Goal: Task Accomplishment & Management: Use online tool/utility

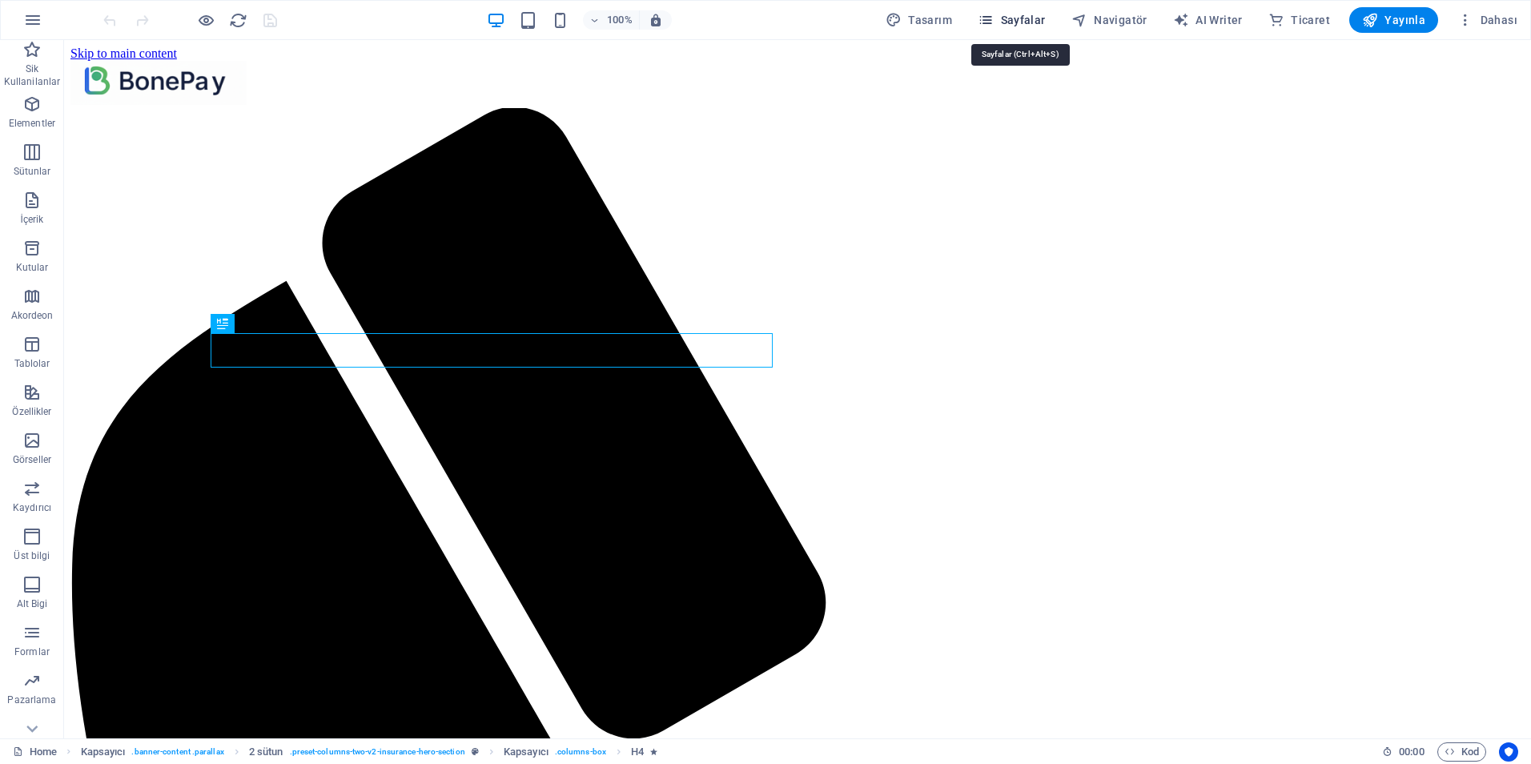
click at [1025, 18] on span "Sayfalar" at bounding box center [1012, 20] width 68 height 16
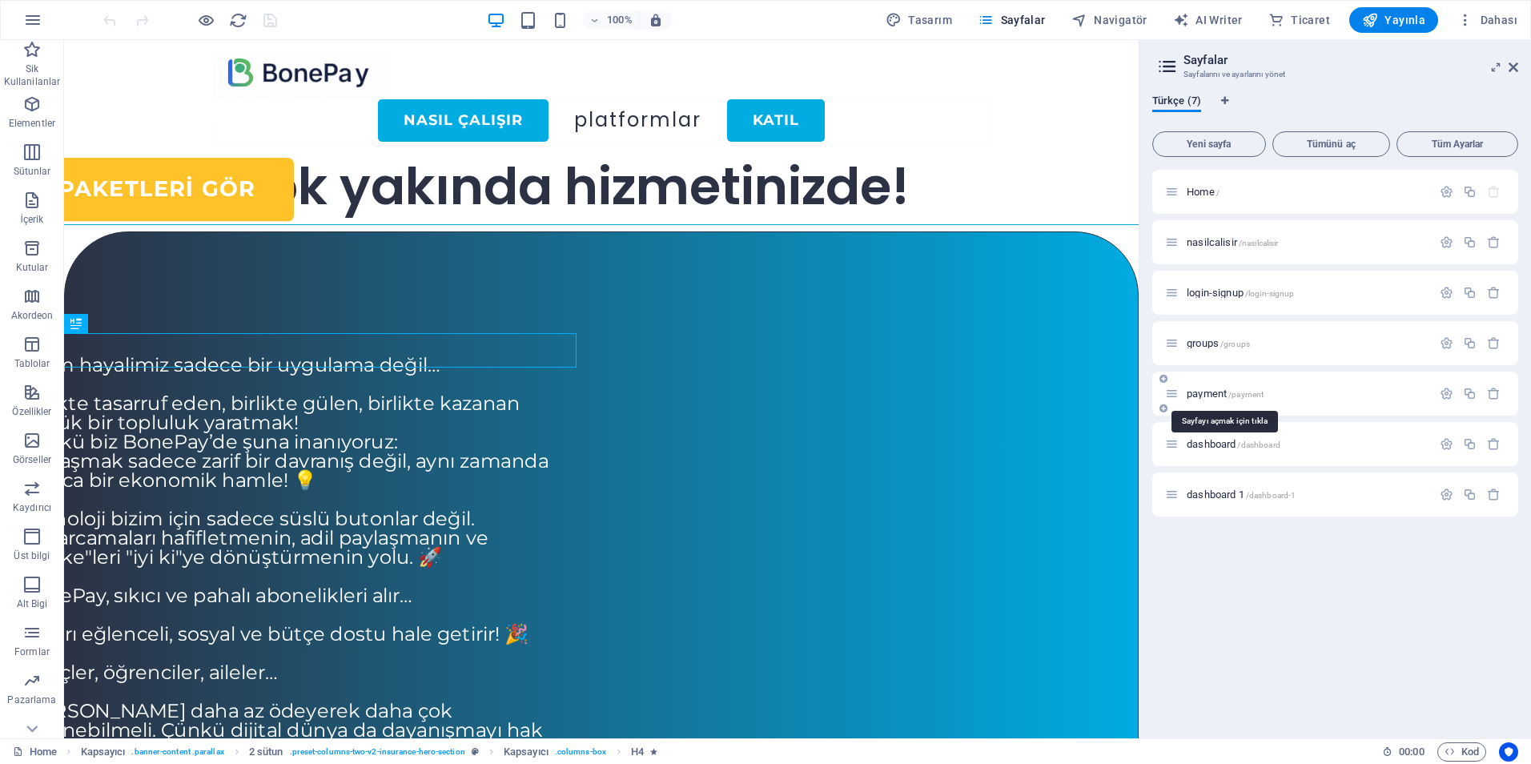
click at [1193, 386] on div "payment /payment" at bounding box center [1298, 393] width 267 height 18
click at [1206, 397] on span "payment /payment" at bounding box center [1225, 394] width 77 height 12
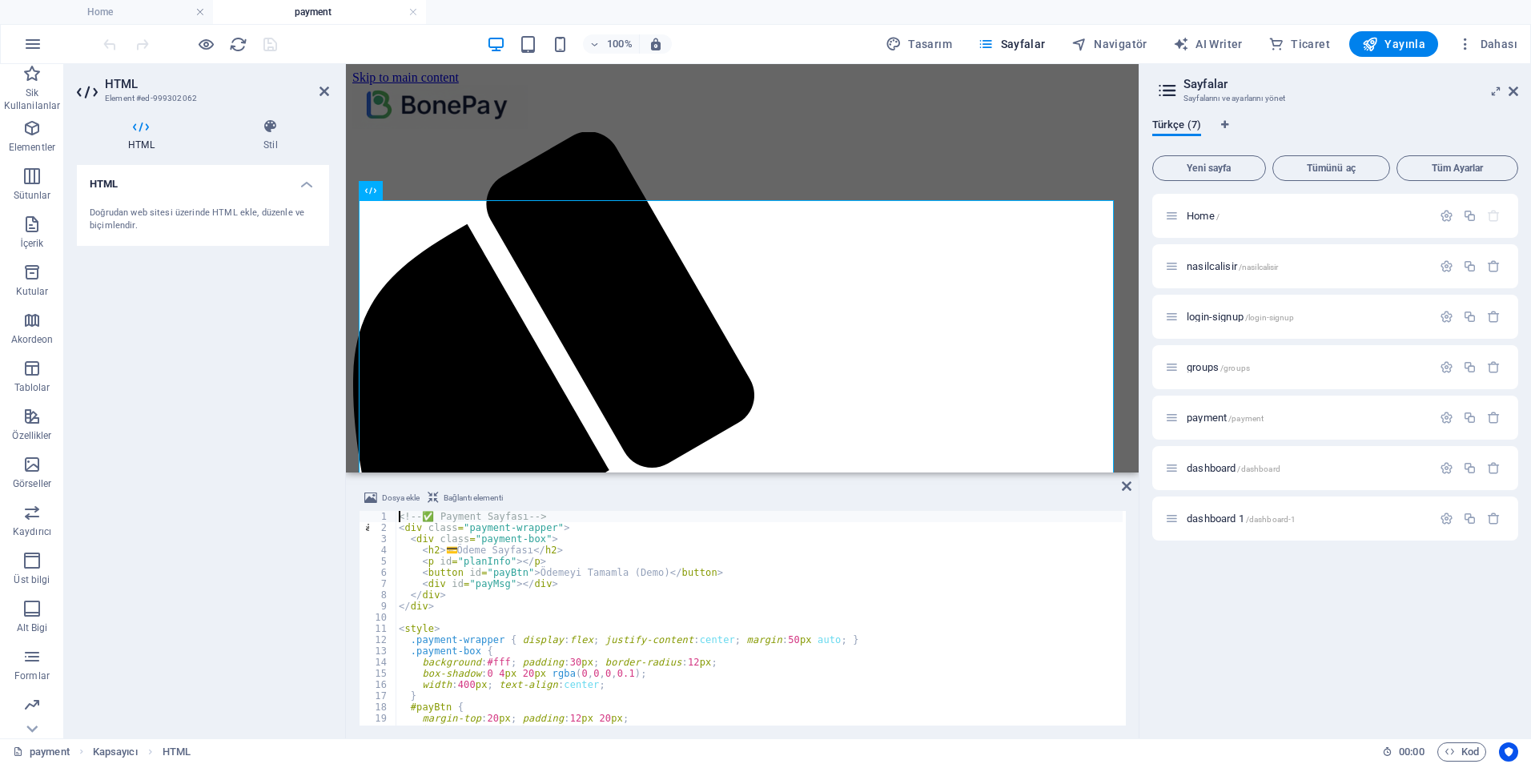
click at [608, 602] on div "<!-- ✅ Payment Sayfası --> < div class = "payment-wrapper" > < div class = "pay…" at bounding box center [759, 629] width 727 height 237
type textarea "</div>"
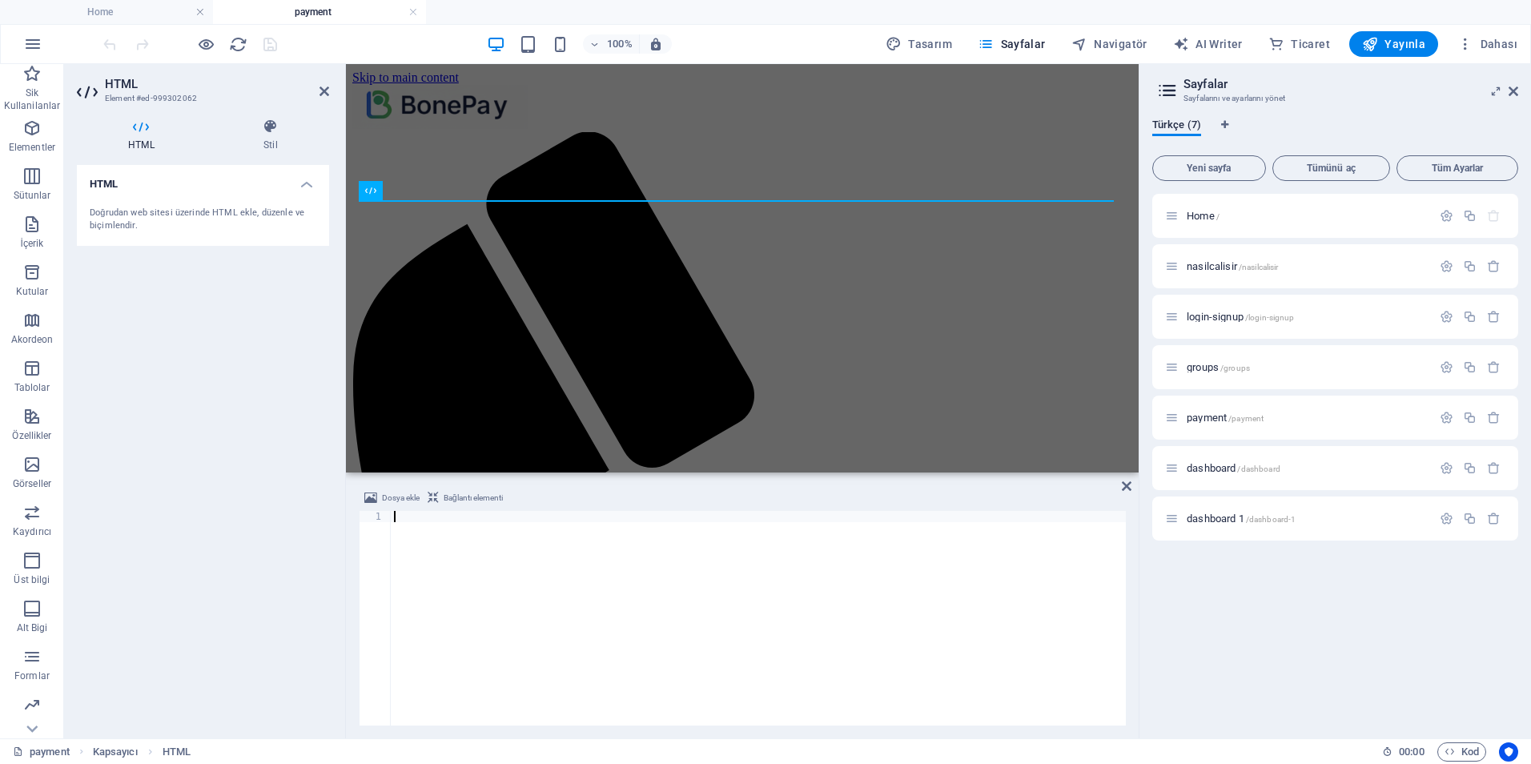
click at [546, 561] on div at bounding box center [758, 629] width 735 height 237
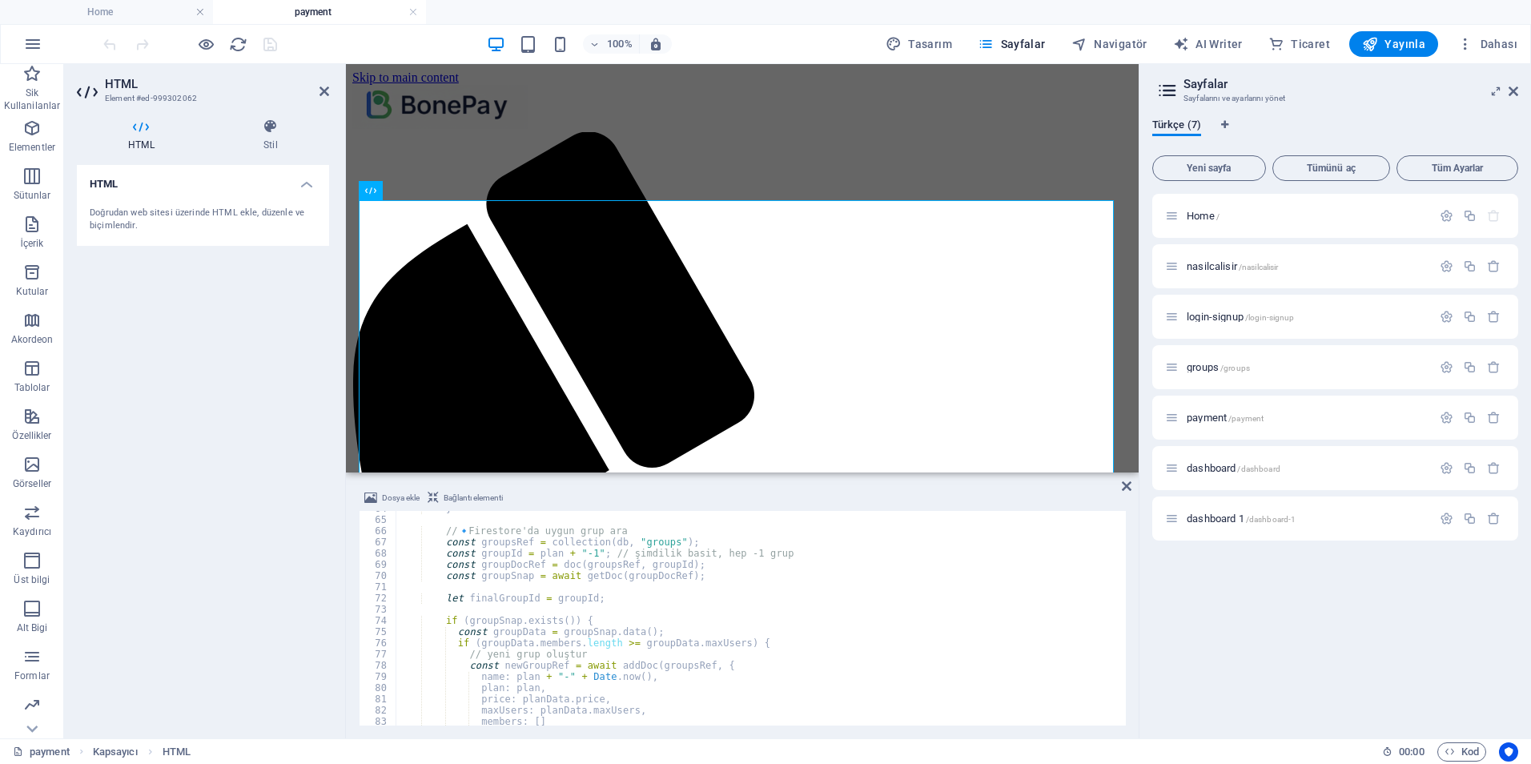
scroll to position [474, 0]
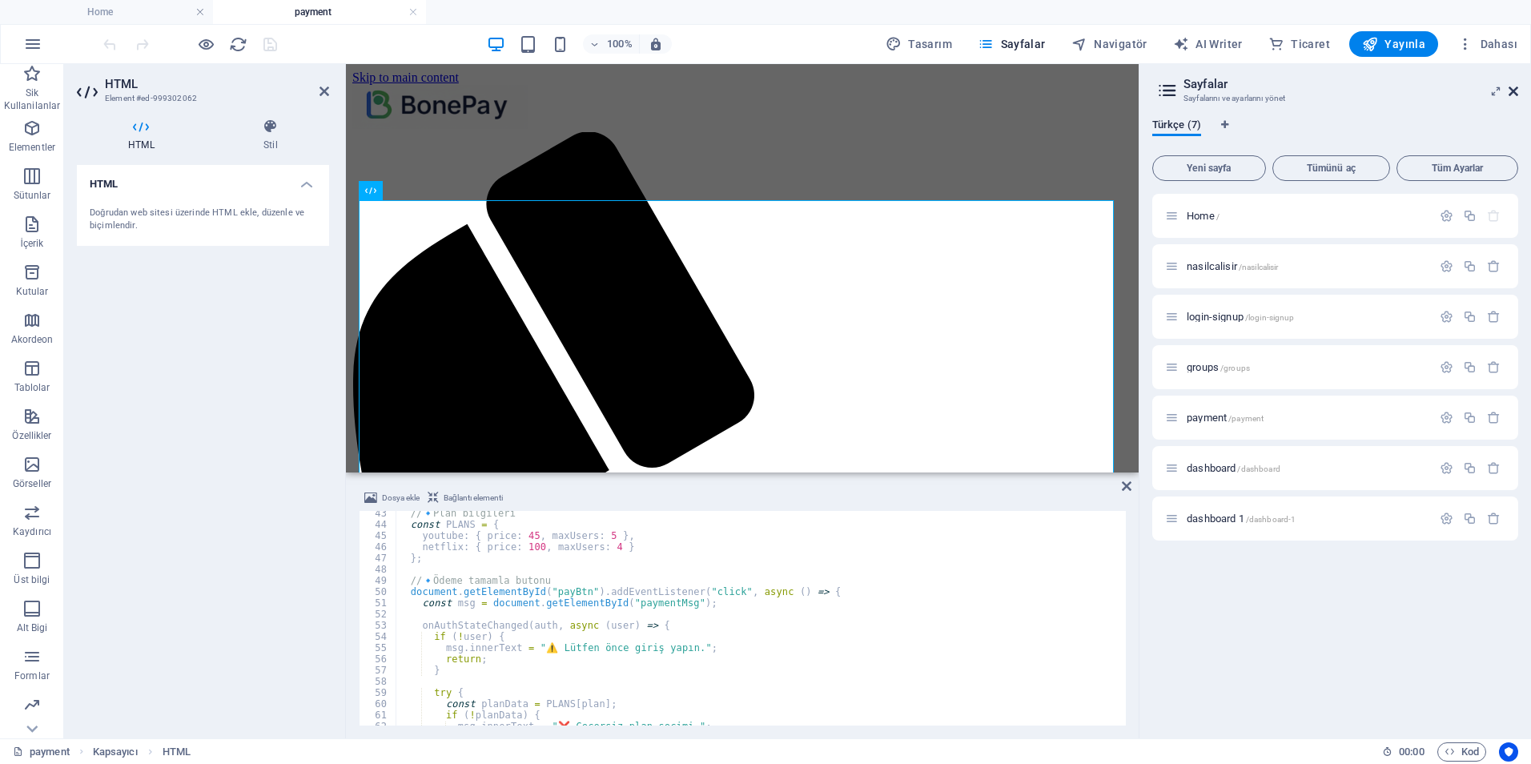
click at [1513, 90] on icon at bounding box center [1514, 91] width 10 height 13
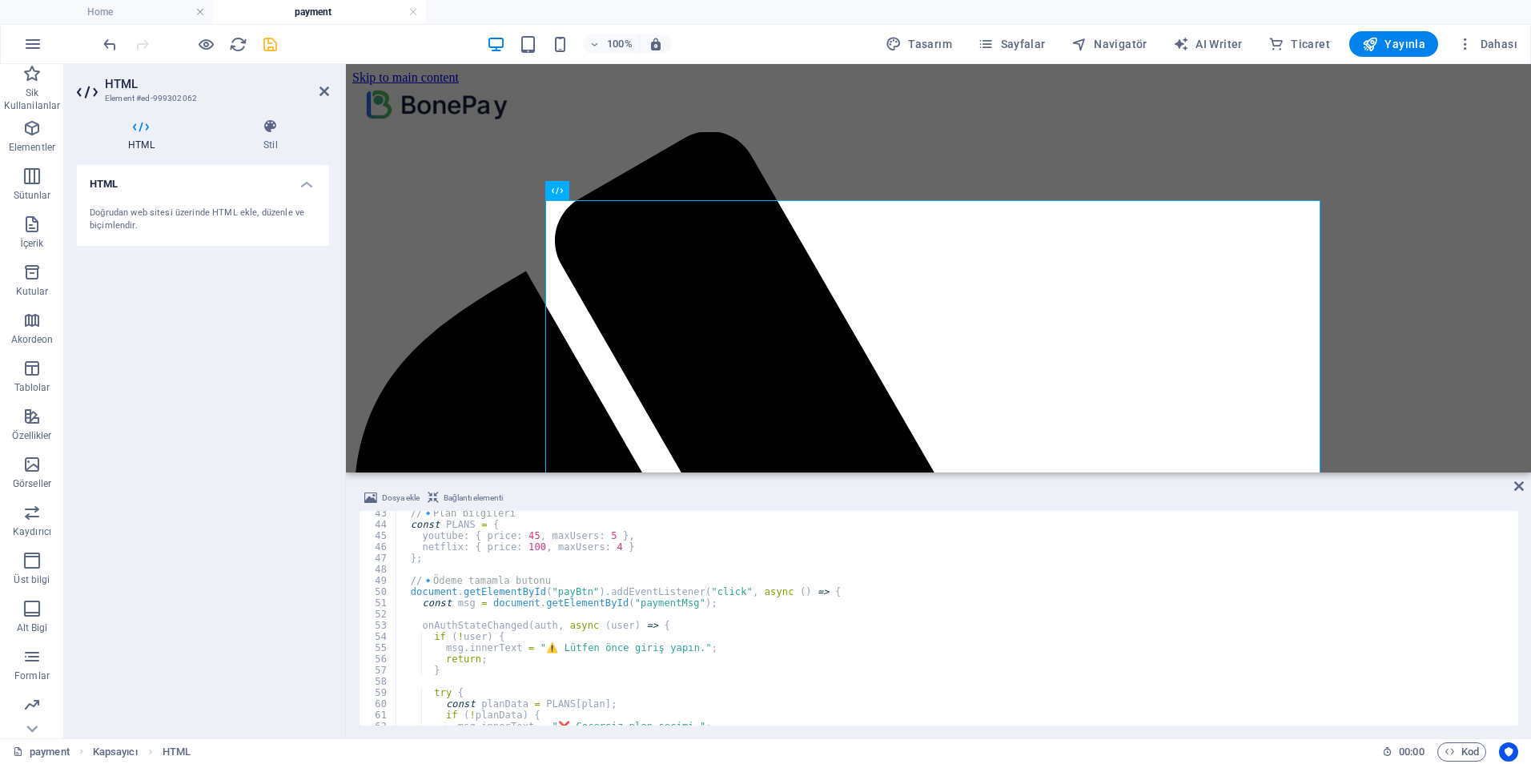
click at [265, 44] on icon "save" at bounding box center [270, 44] width 18 height 18
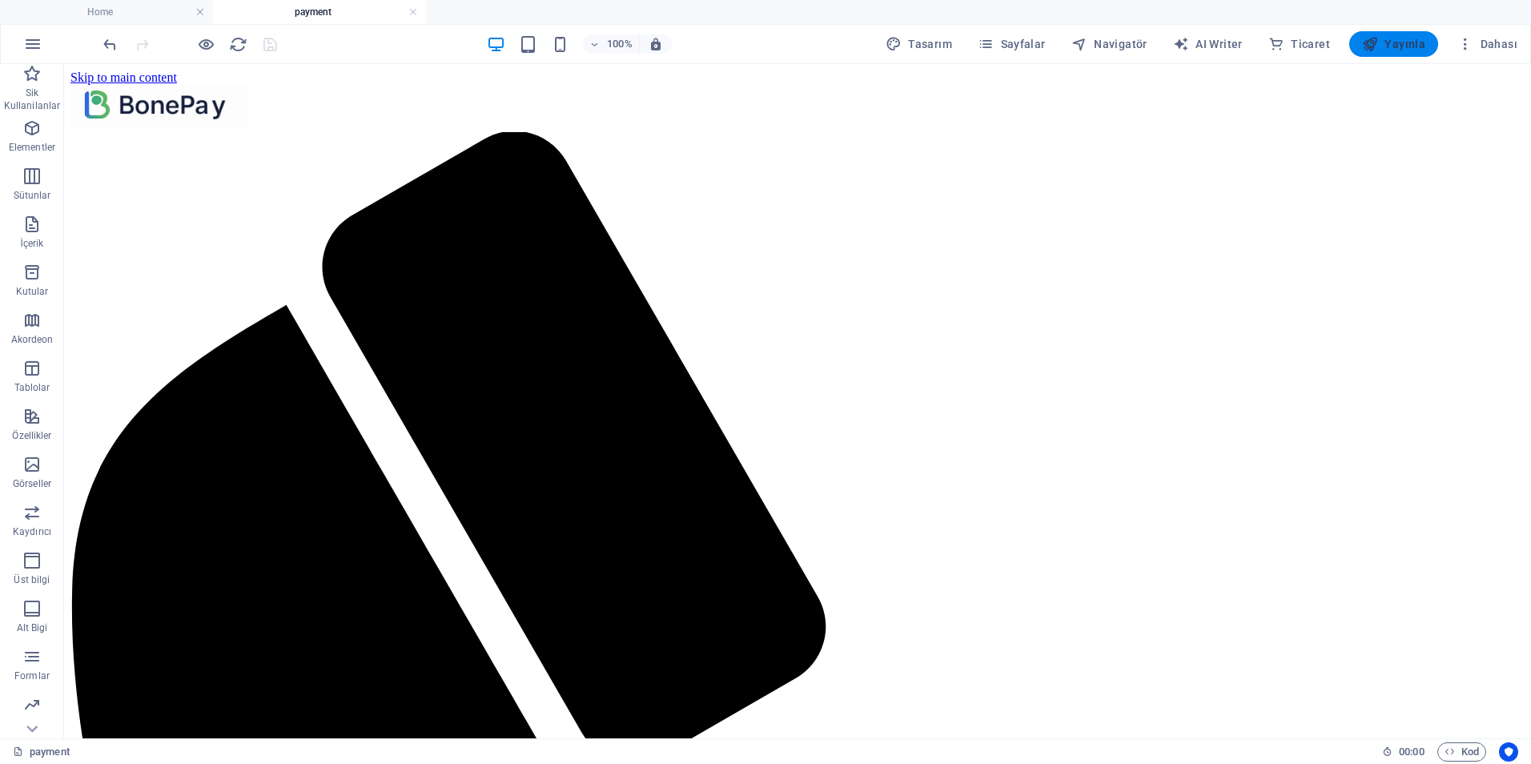
click at [1393, 42] on span "Yayınla" at bounding box center [1393, 44] width 63 height 16
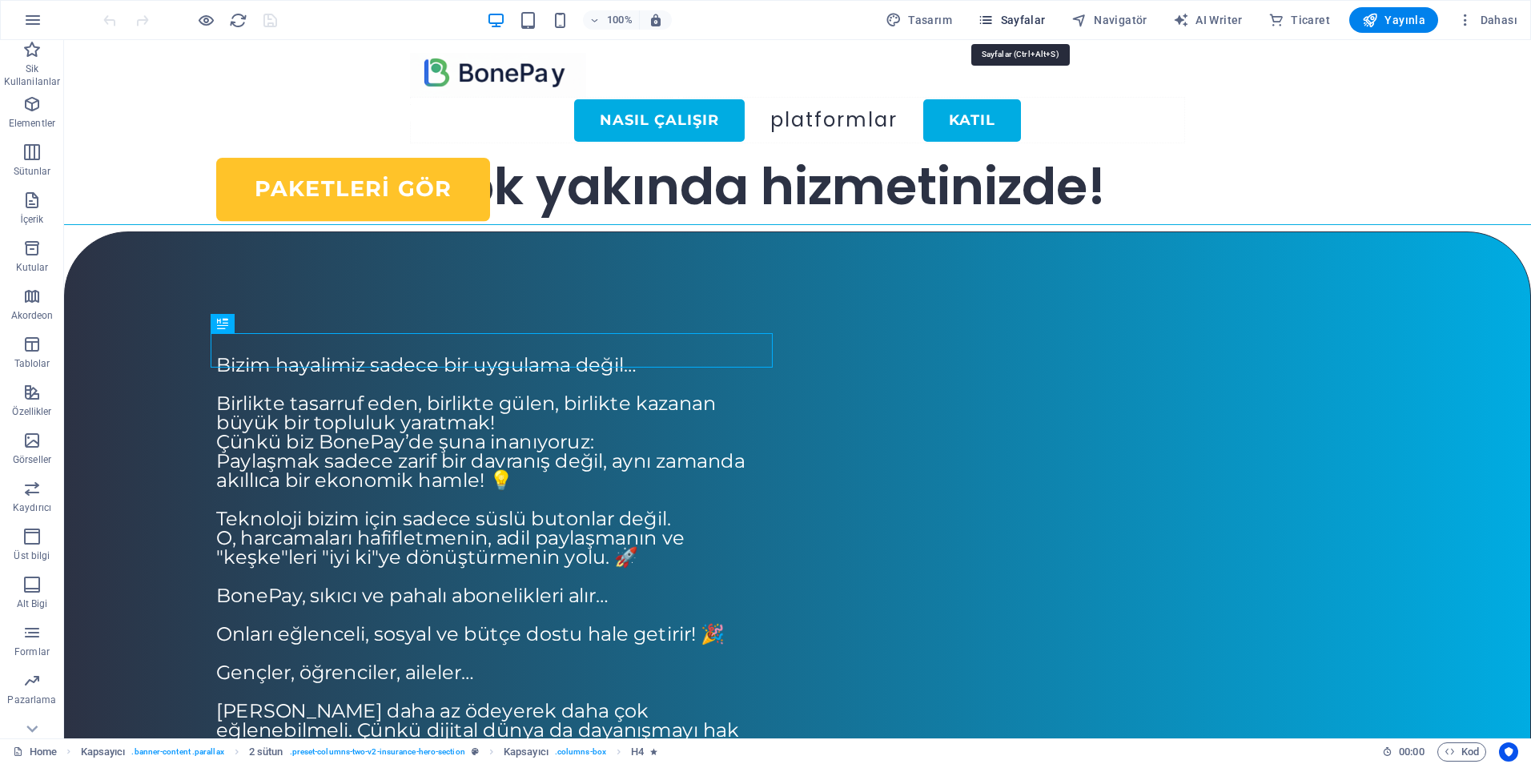
click at [994, 23] on icon "button" at bounding box center [986, 20] width 16 height 16
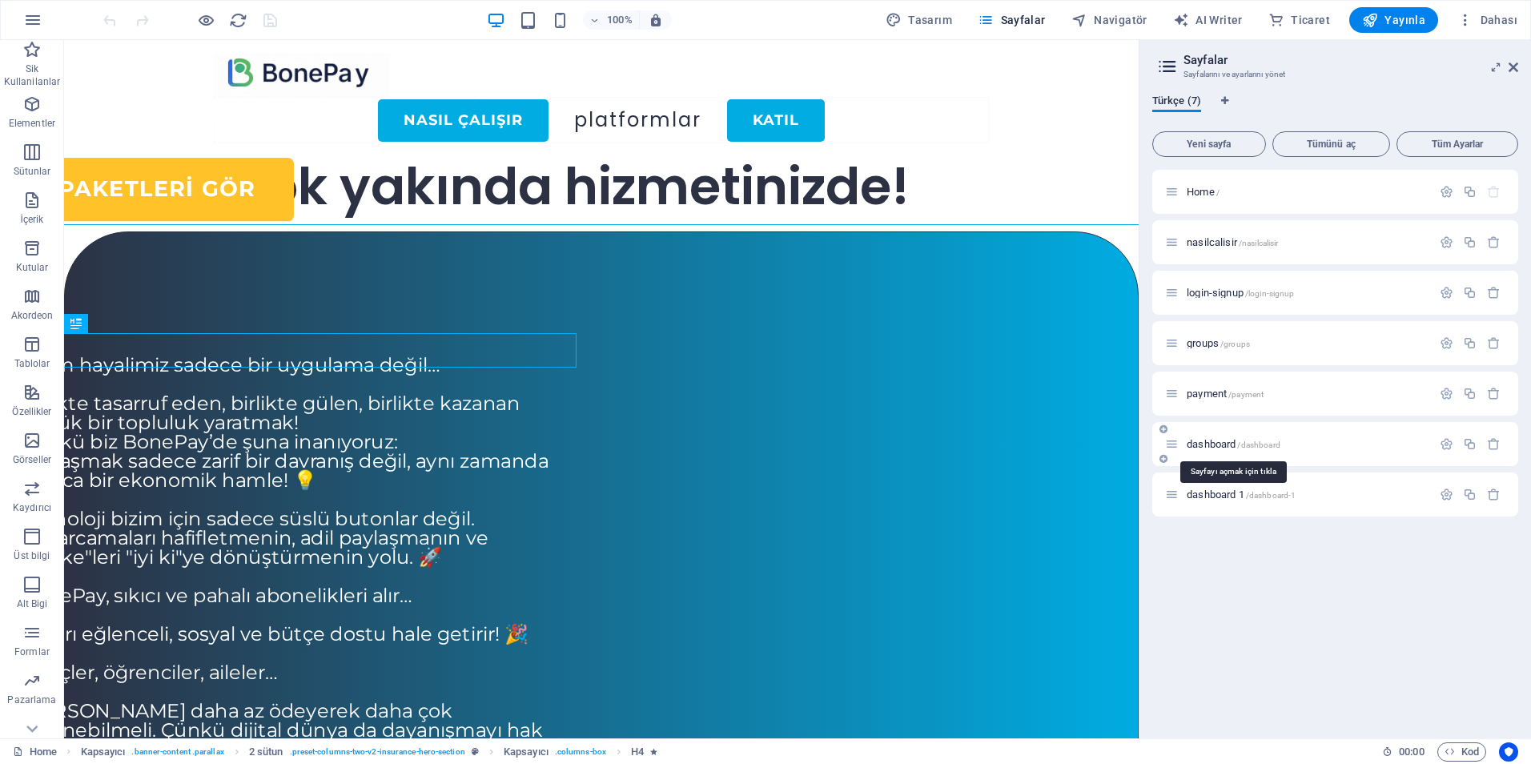
click at [1211, 447] on span "dashboard /dashboard" at bounding box center [1234, 444] width 94 height 12
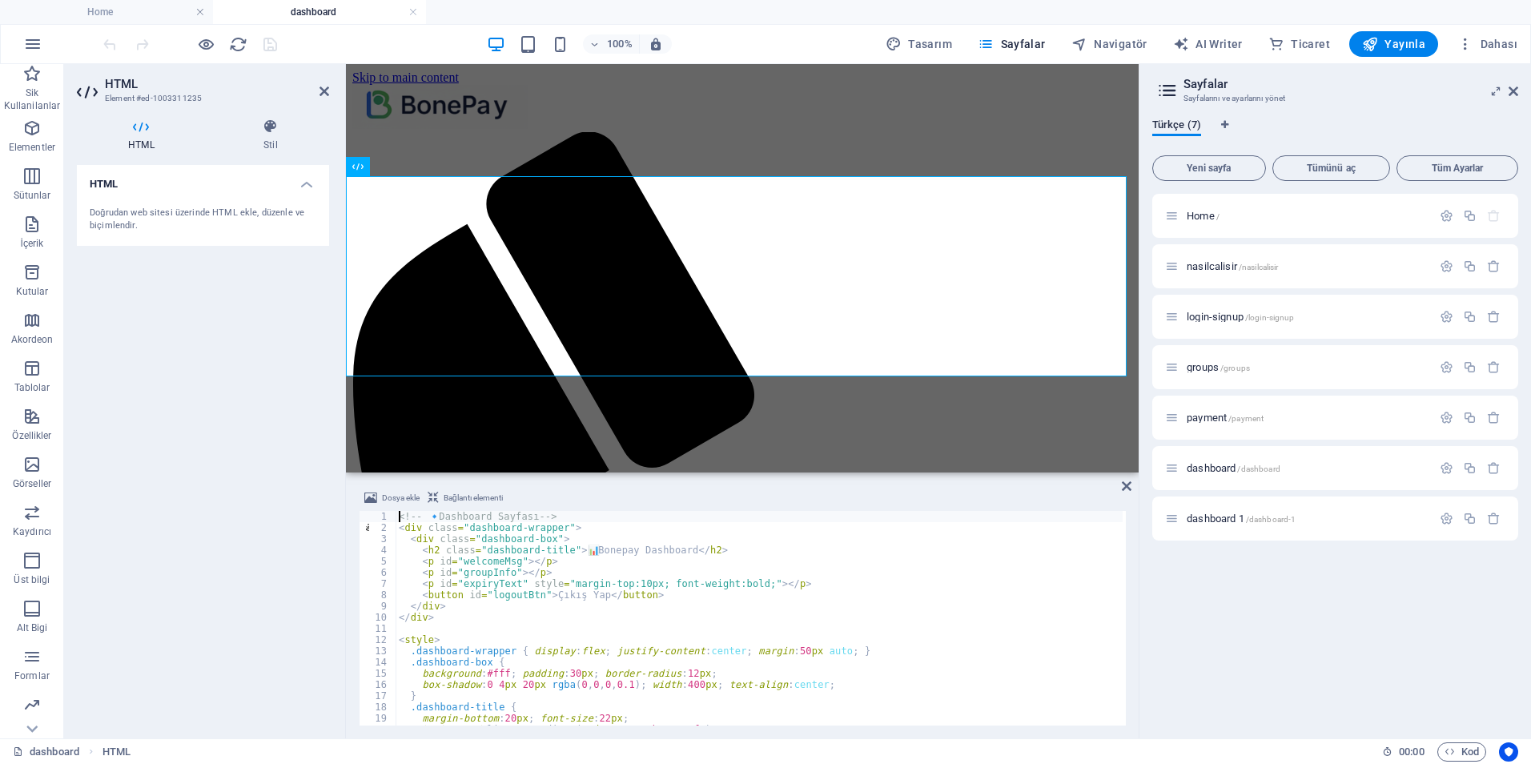
click at [628, 601] on div "<!-- 🔹 Dashboard Sayfası --> < div class = "dashboard-wrapper" > < div class = …" at bounding box center [759, 629] width 727 height 237
type textarea "</script>"
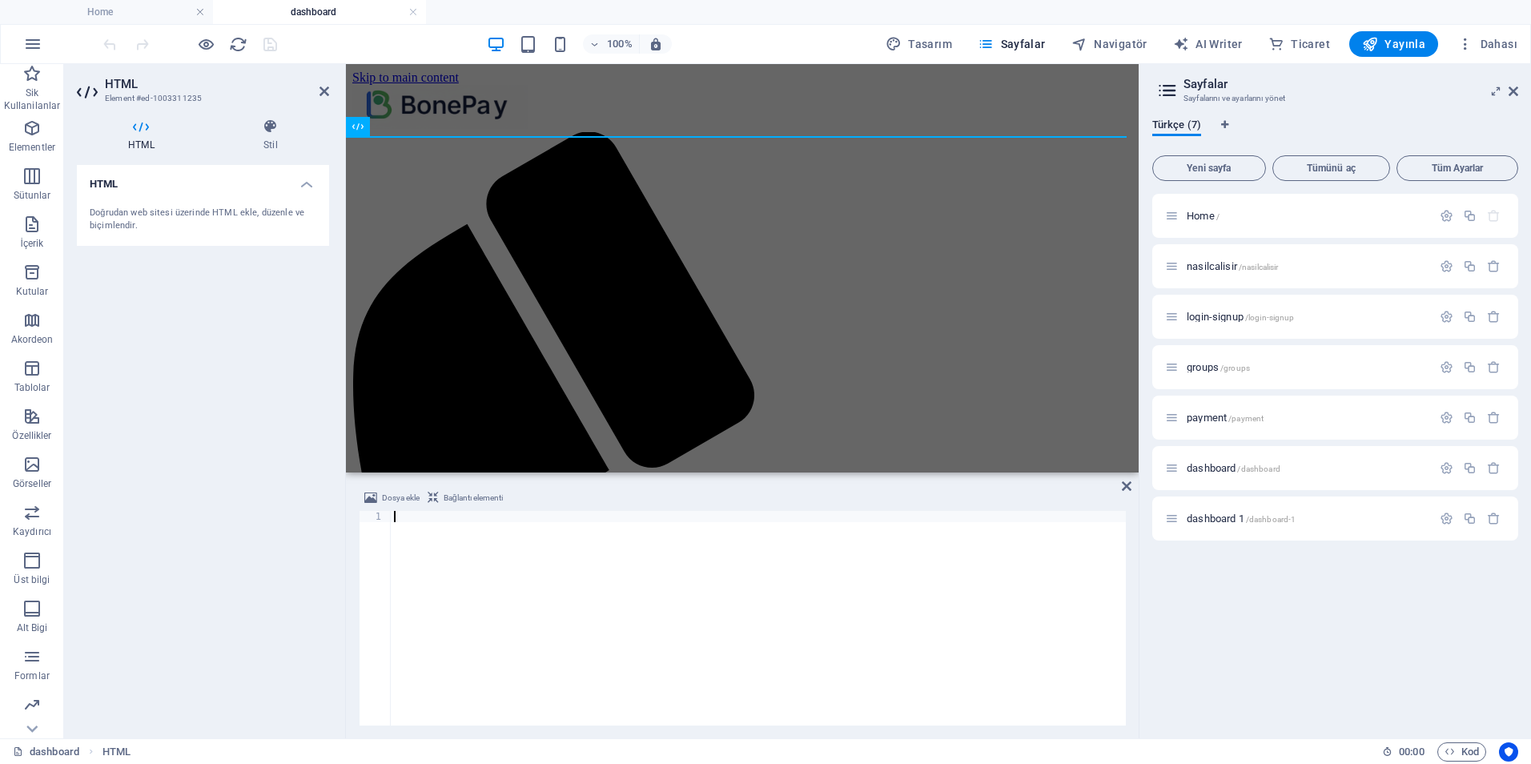
click at [888, 648] on div at bounding box center [758, 629] width 735 height 237
click at [1134, 481] on div "Dosya ekle Bağlantı elementi 1 הההההההההההההההההההההההההההההההההההההההההההההההה…" at bounding box center [742, 607] width 793 height 263
click at [1129, 485] on icon at bounding box center [1127, 486] width 10 height 13
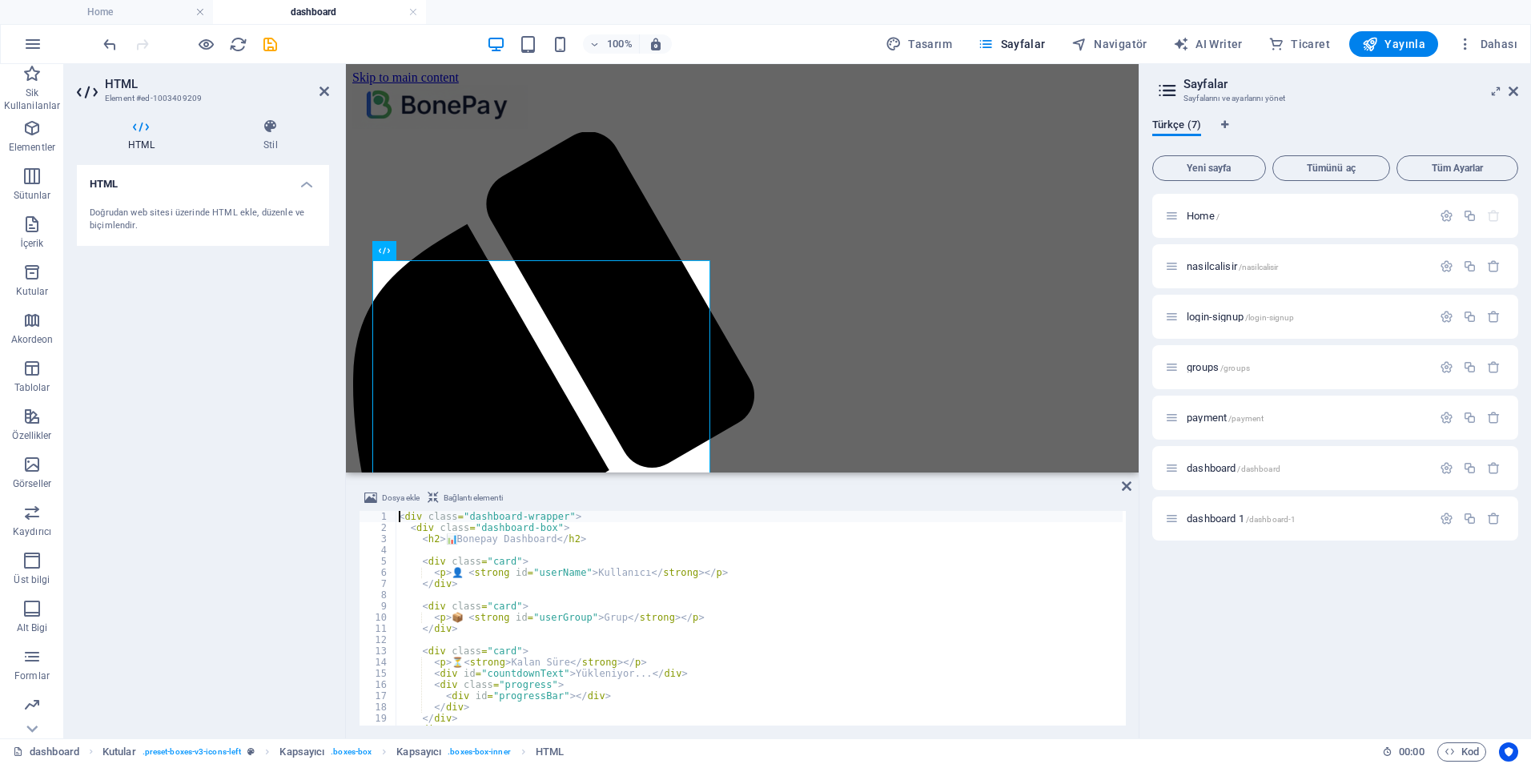
click at [656, 624] on div "< div class = "dashboard-wrapper" > < div class = "dashboard-box" > < h2 > 📊 Bo…" at bounding box center [759, 629] width 727 height 237
type textarea "</script>"
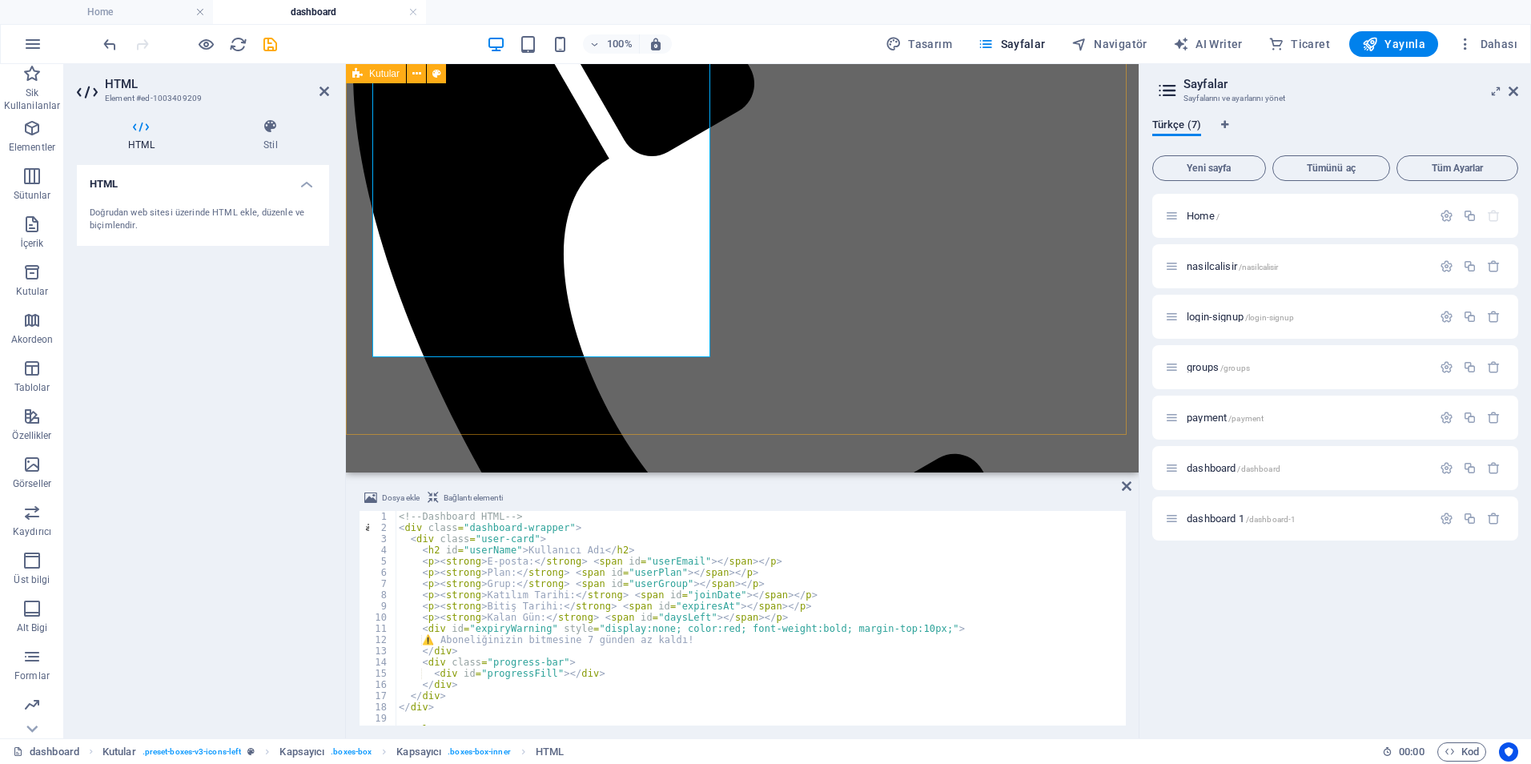
scroll to position [320, 0]
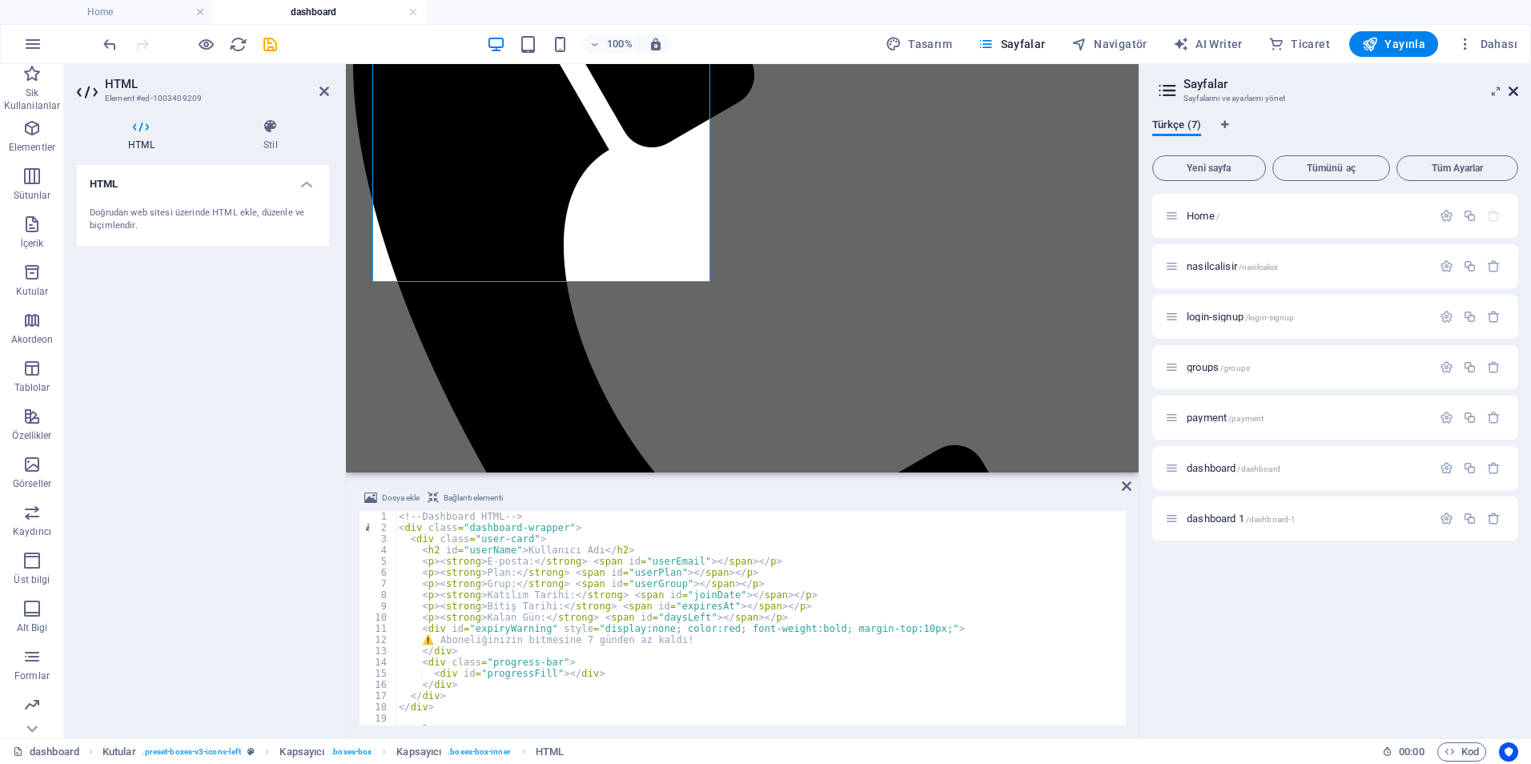
click at [1512, 90] on icon at bounding box center [1514, 91] width 10 height 13
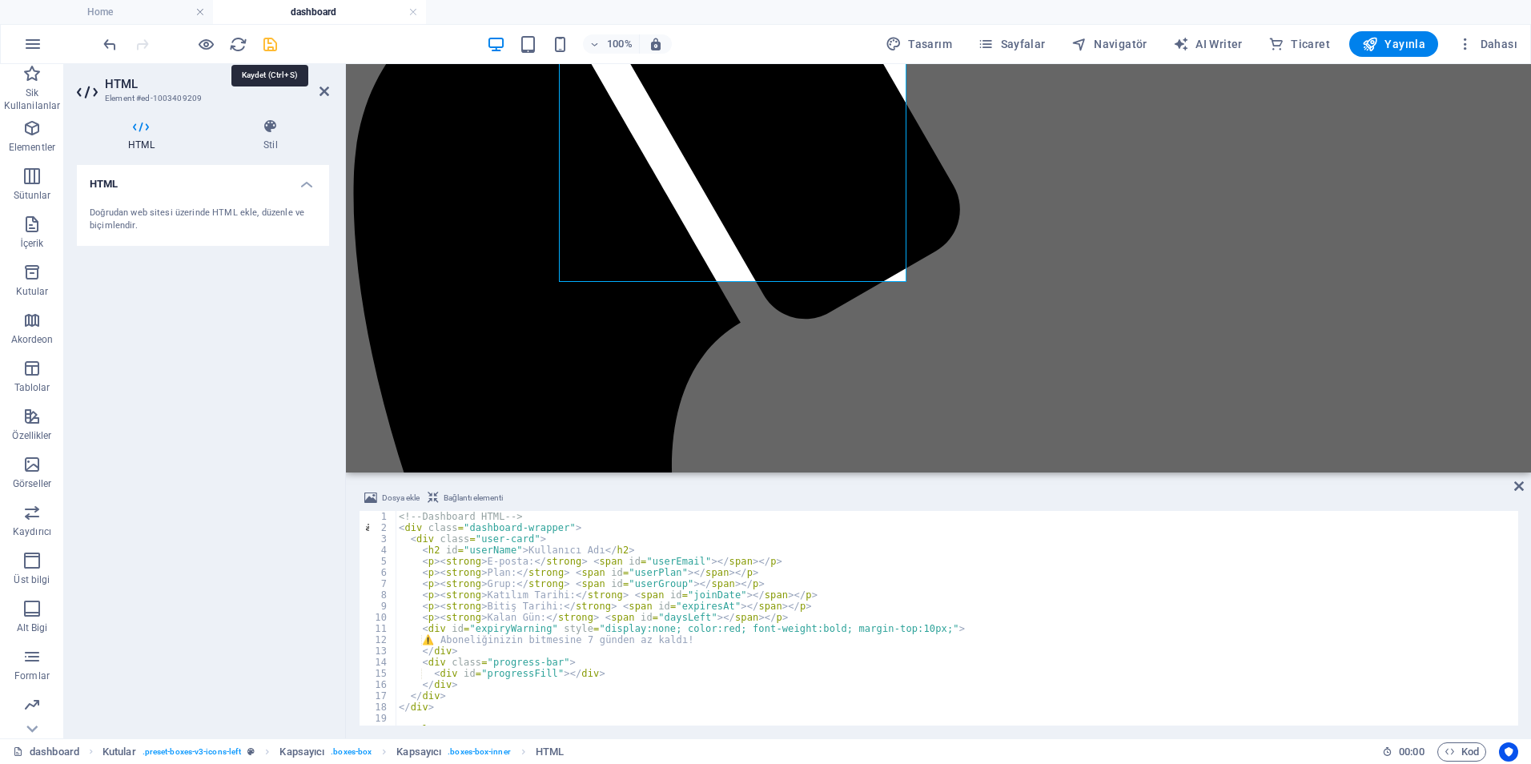
click at [263, 39] on icon "save" at bounding box center [270, 44] width 18 height 18
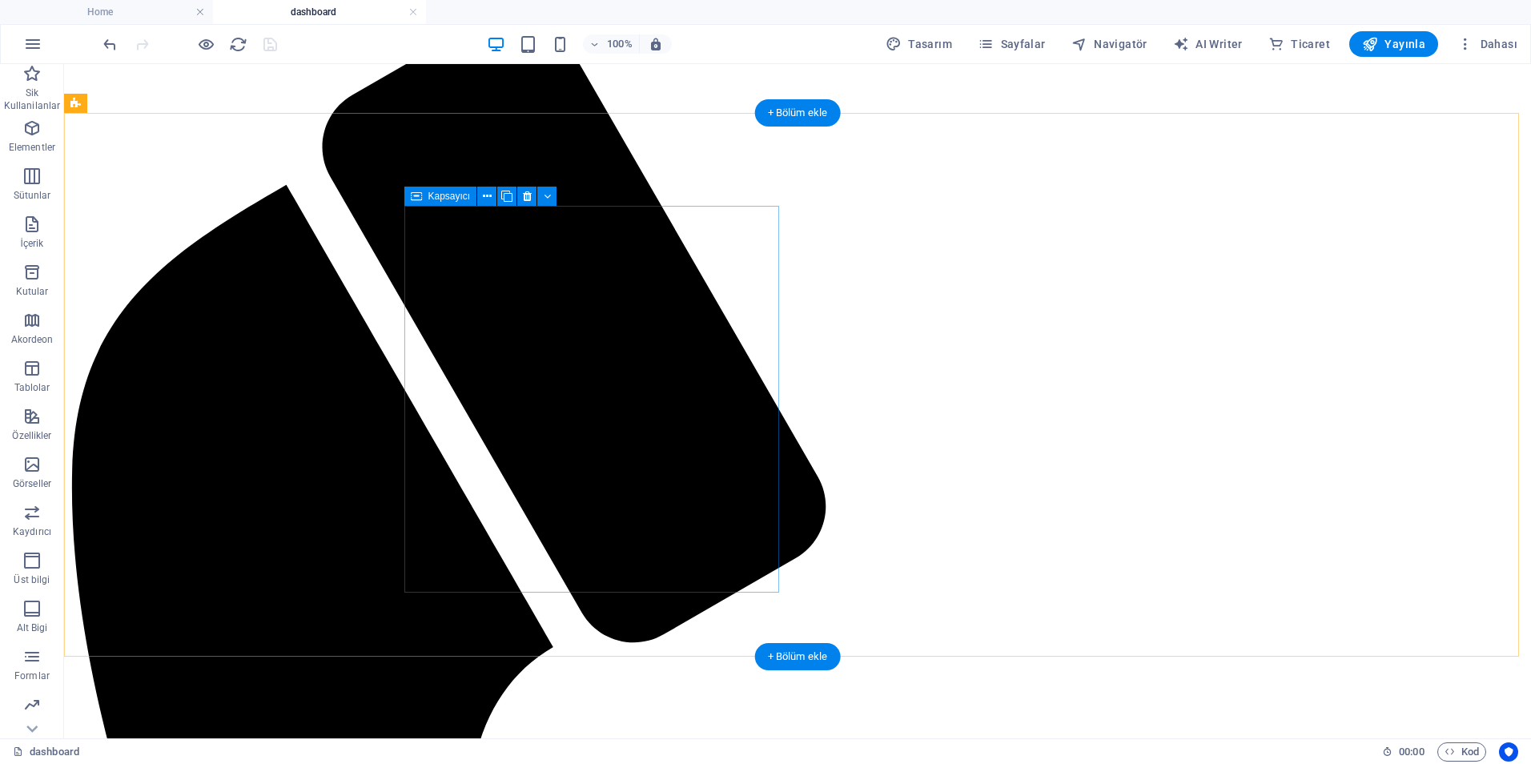
scroll to position [0, 0]
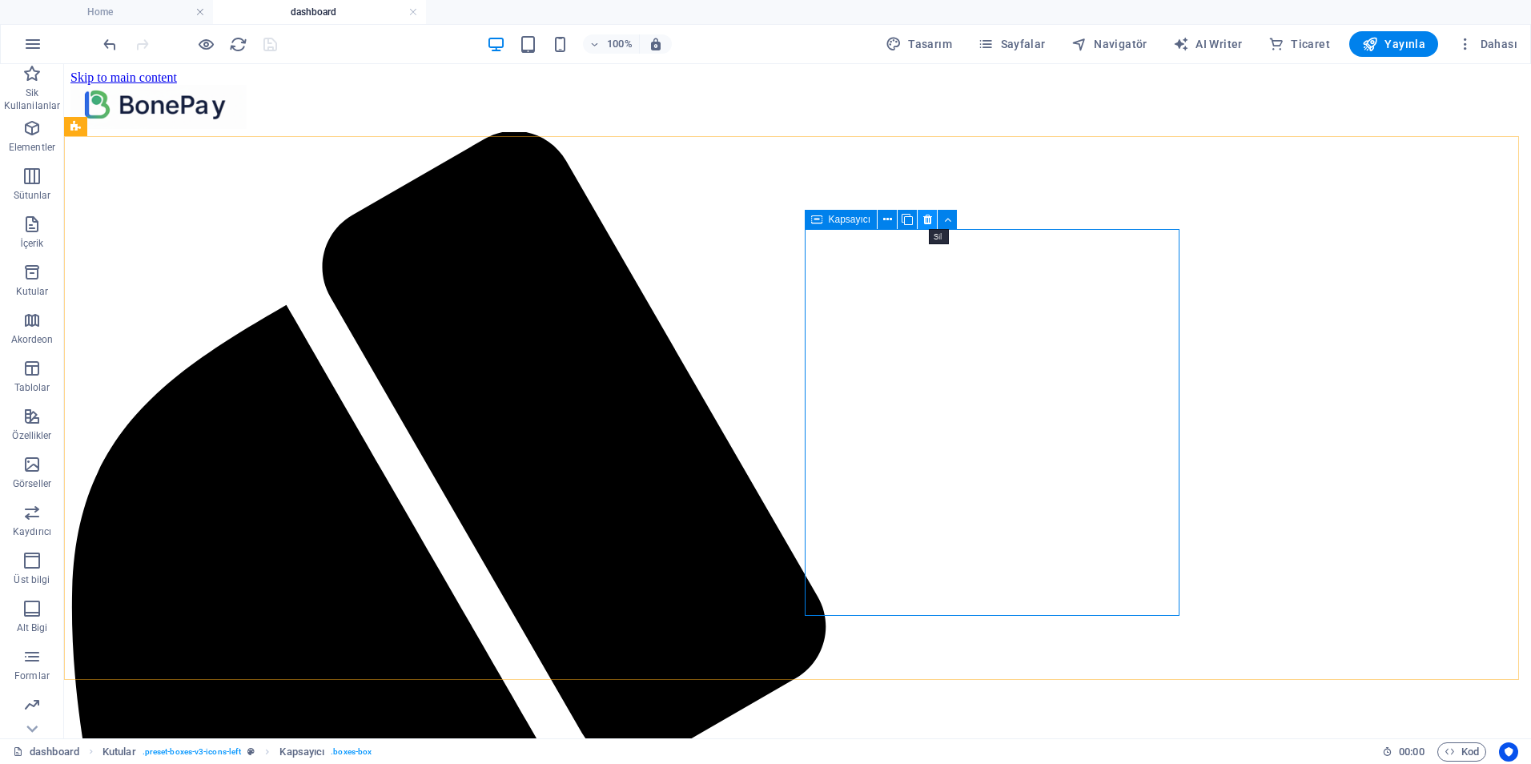
click at [923, 220] on icon at bounding box center [927, 219] width 9 height 17
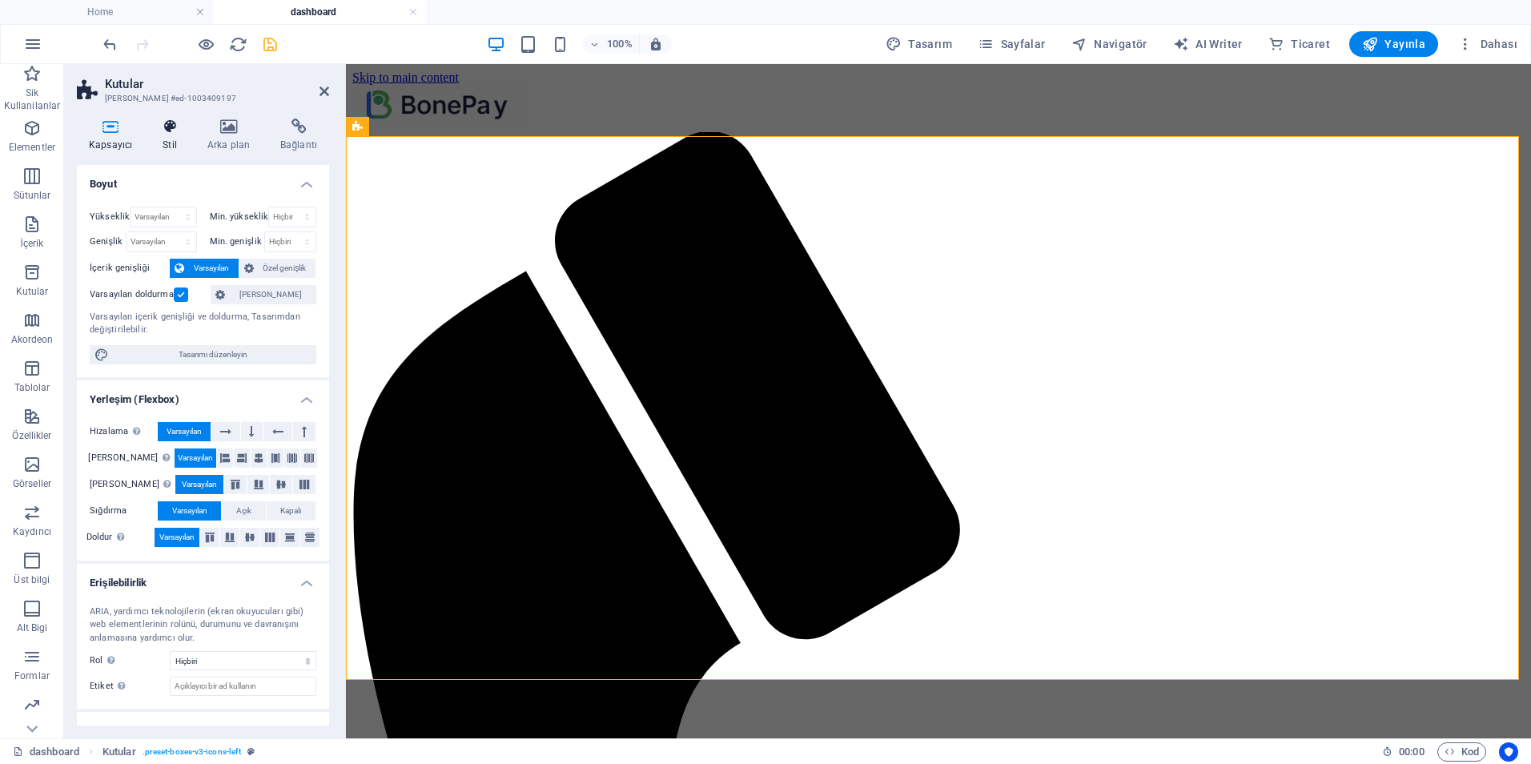
click at [171, 136] on h4 "Stil" at bounding box center [173, 136] width 45 height 34
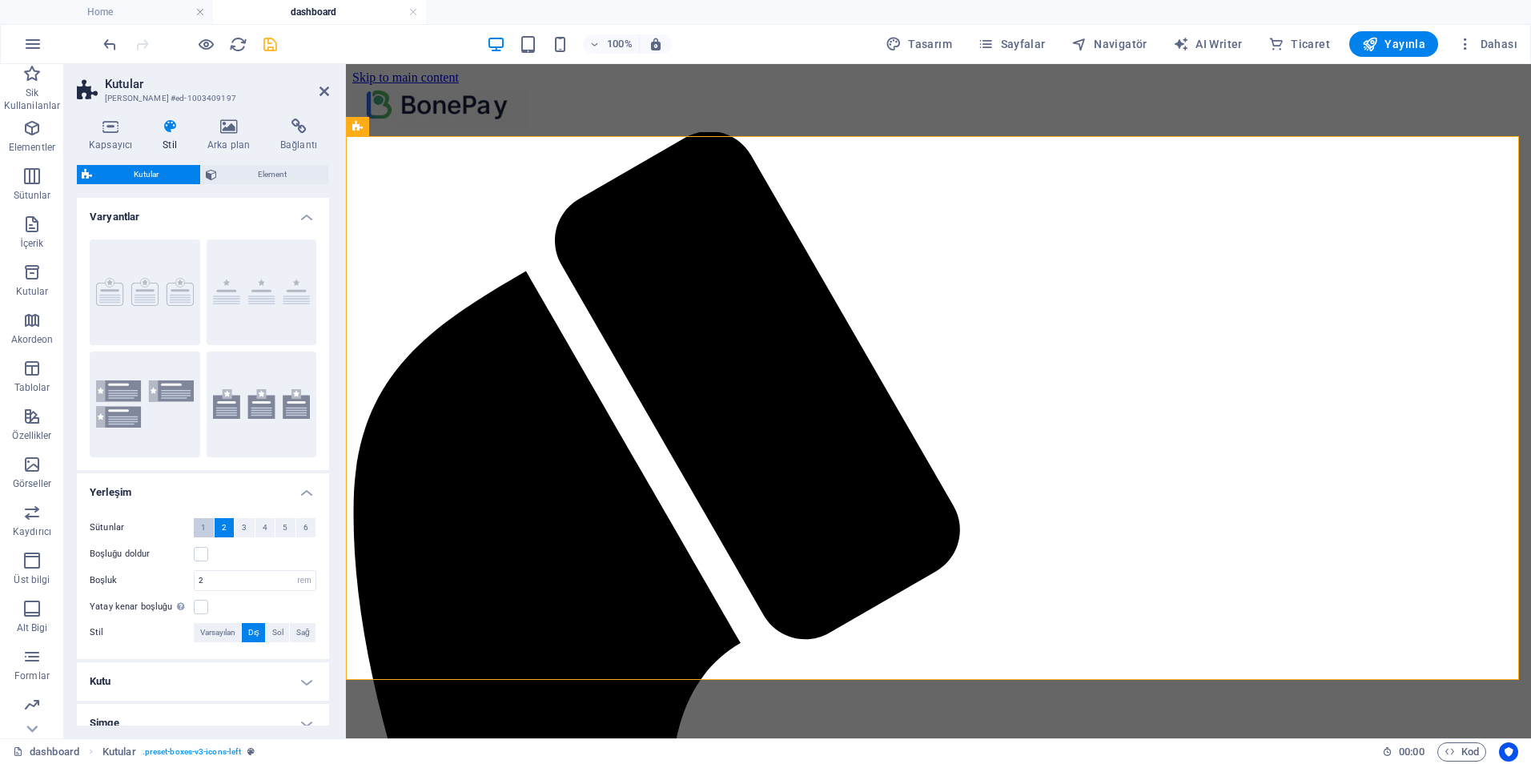
click at [205, 525] on span "1" at bounding box center [203, 527] width 5 height 19
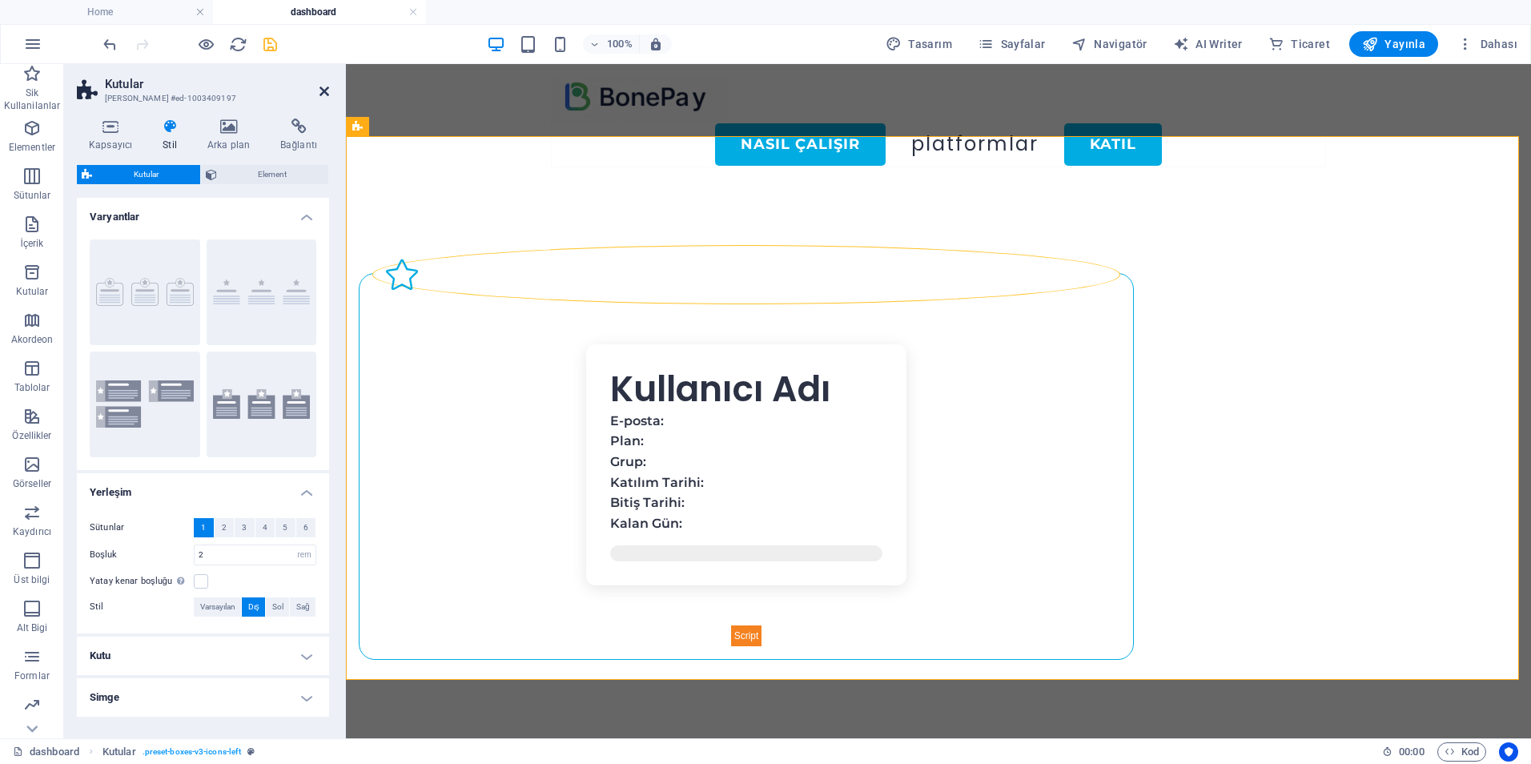
click at [324, 94] on icon at bounding box center [325, 91] width 10 height 13
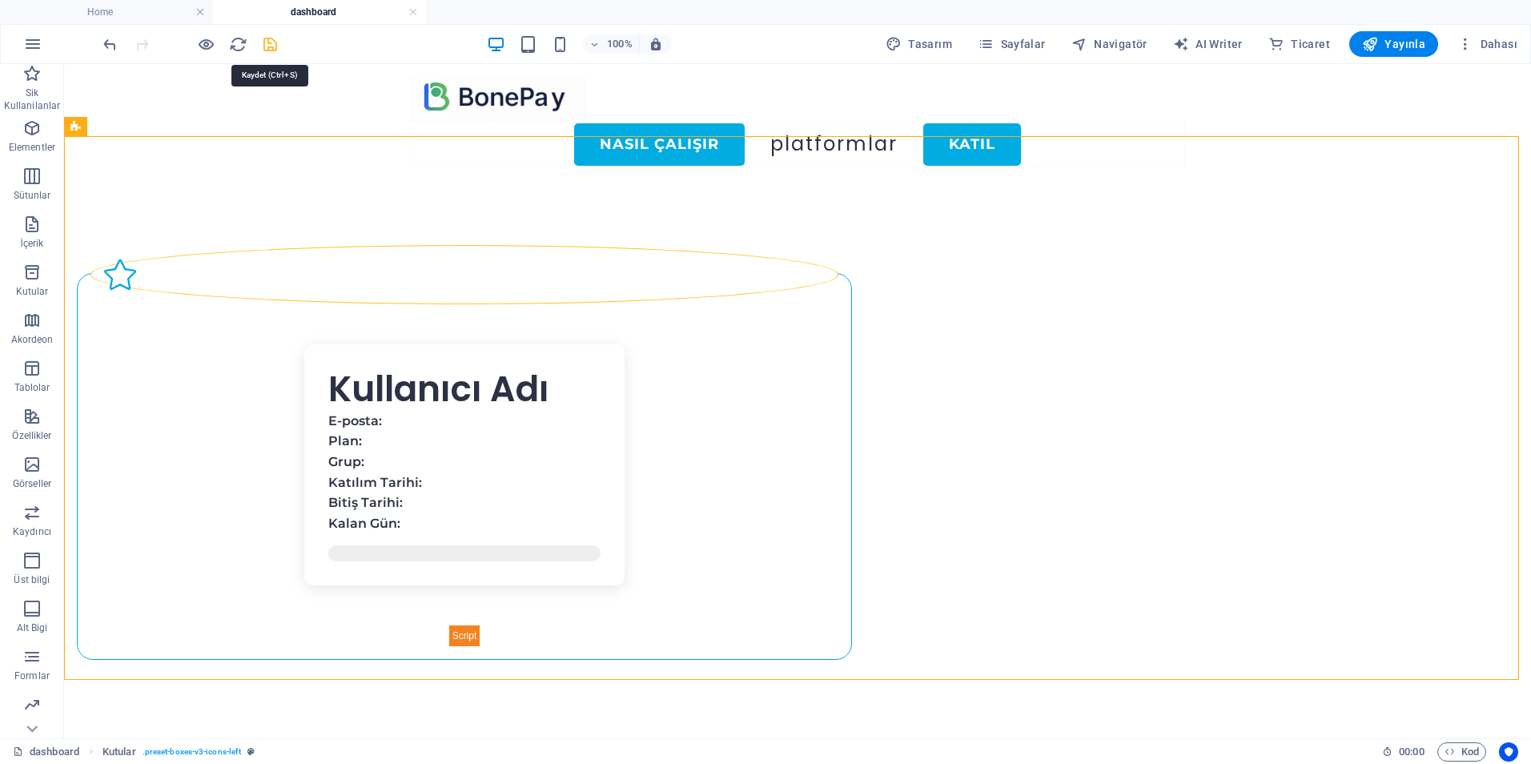
click at [273, 42] on icon "save" at bounding box center [270, 44] width 18 height 18
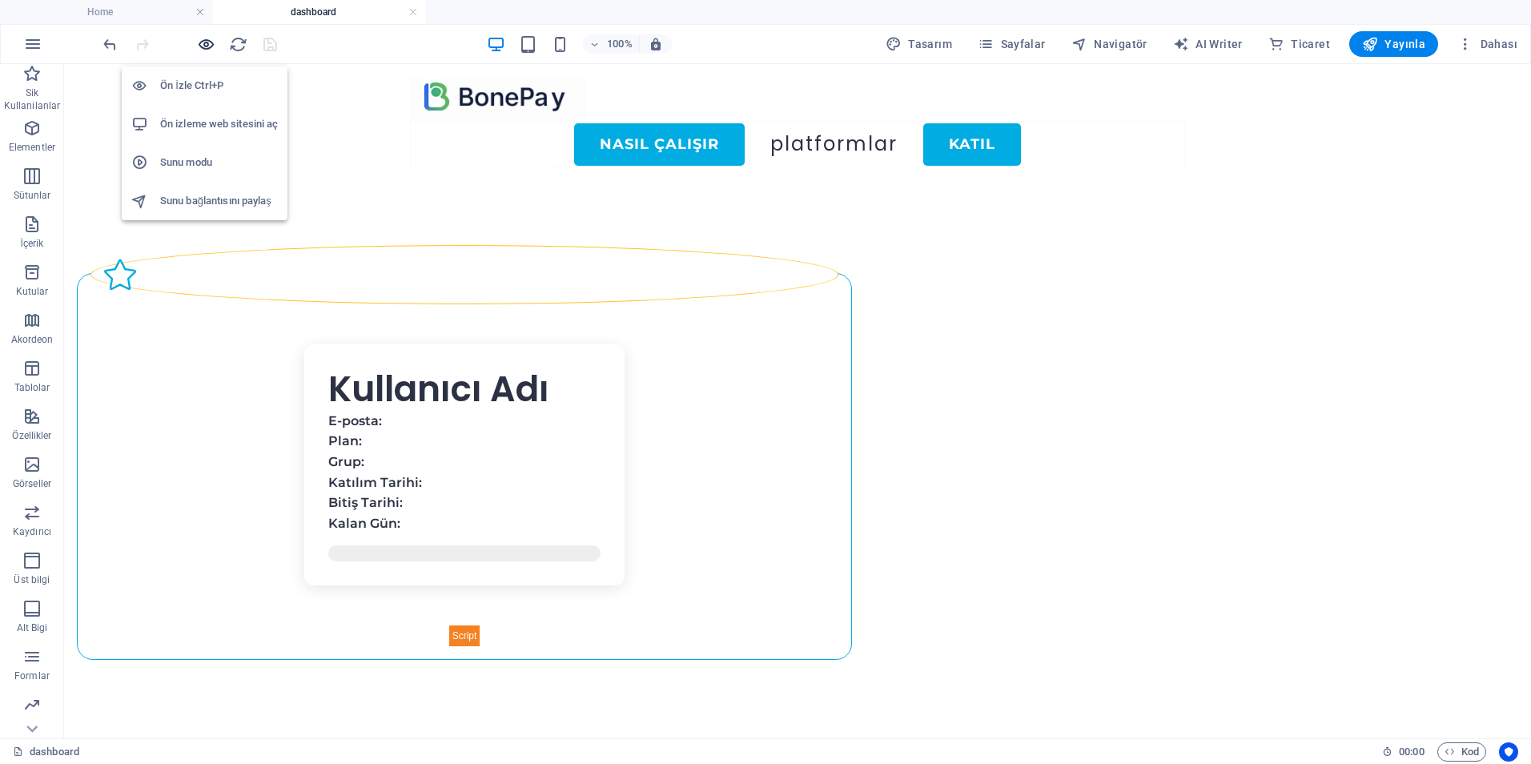
click at [204, 42] on icon "button" at bounding box center [206, 44] width 18 height 18
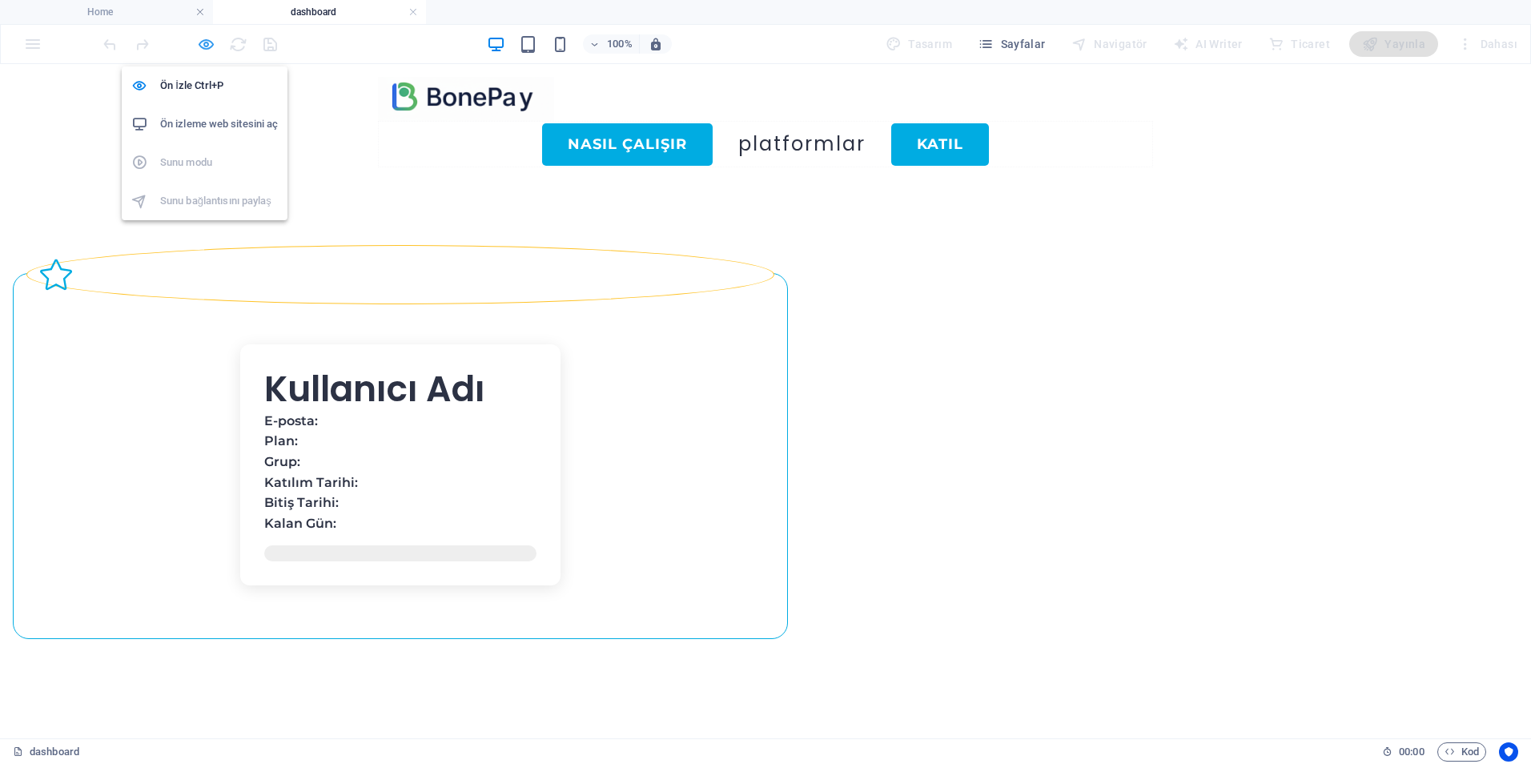
click at [204, 42] on icon "button" at bounding box center [206, 44] width 18 height 18
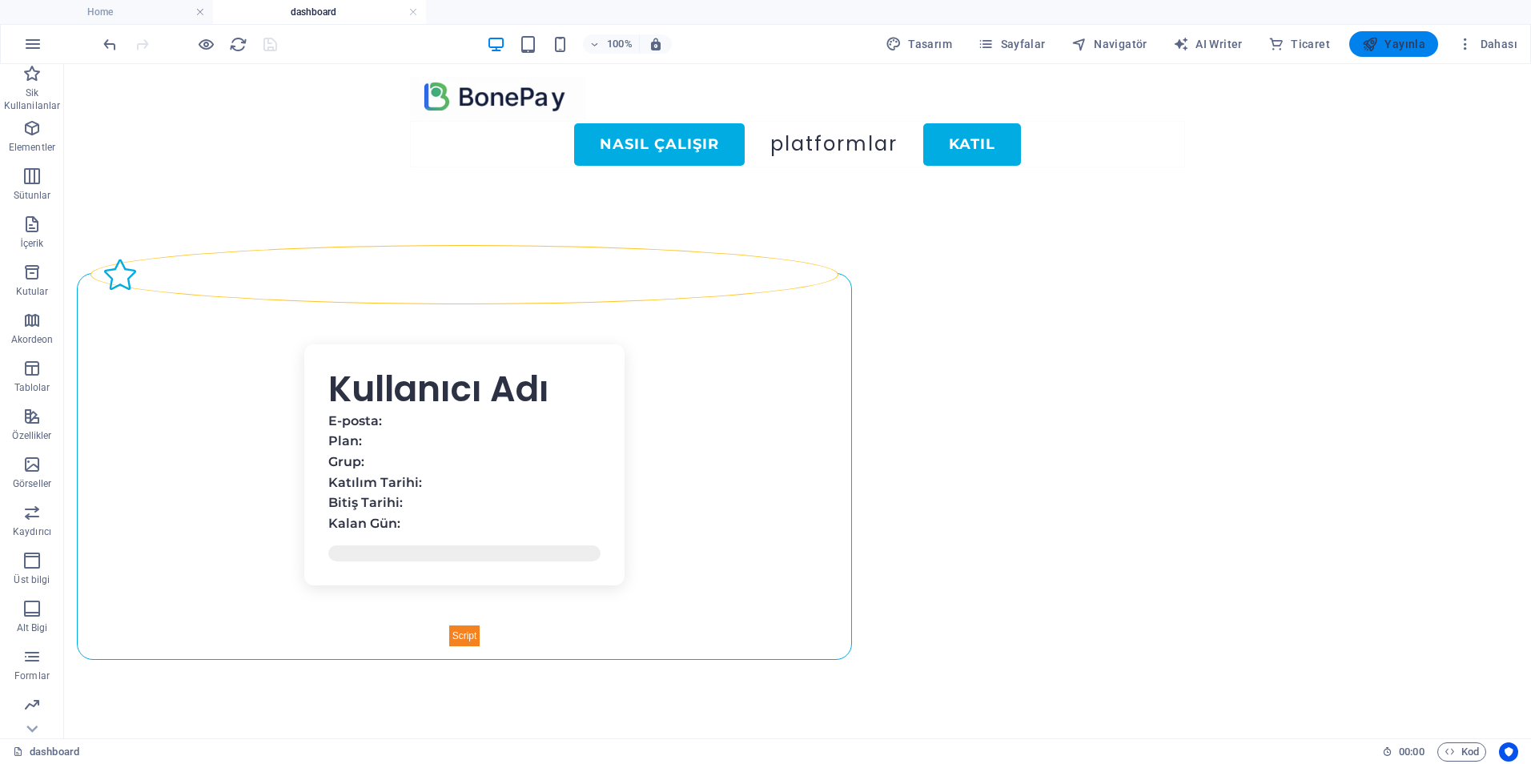
click at [1421, 52] on button "Yayınla" at bounding box center [1393, 44] width 89 height 26
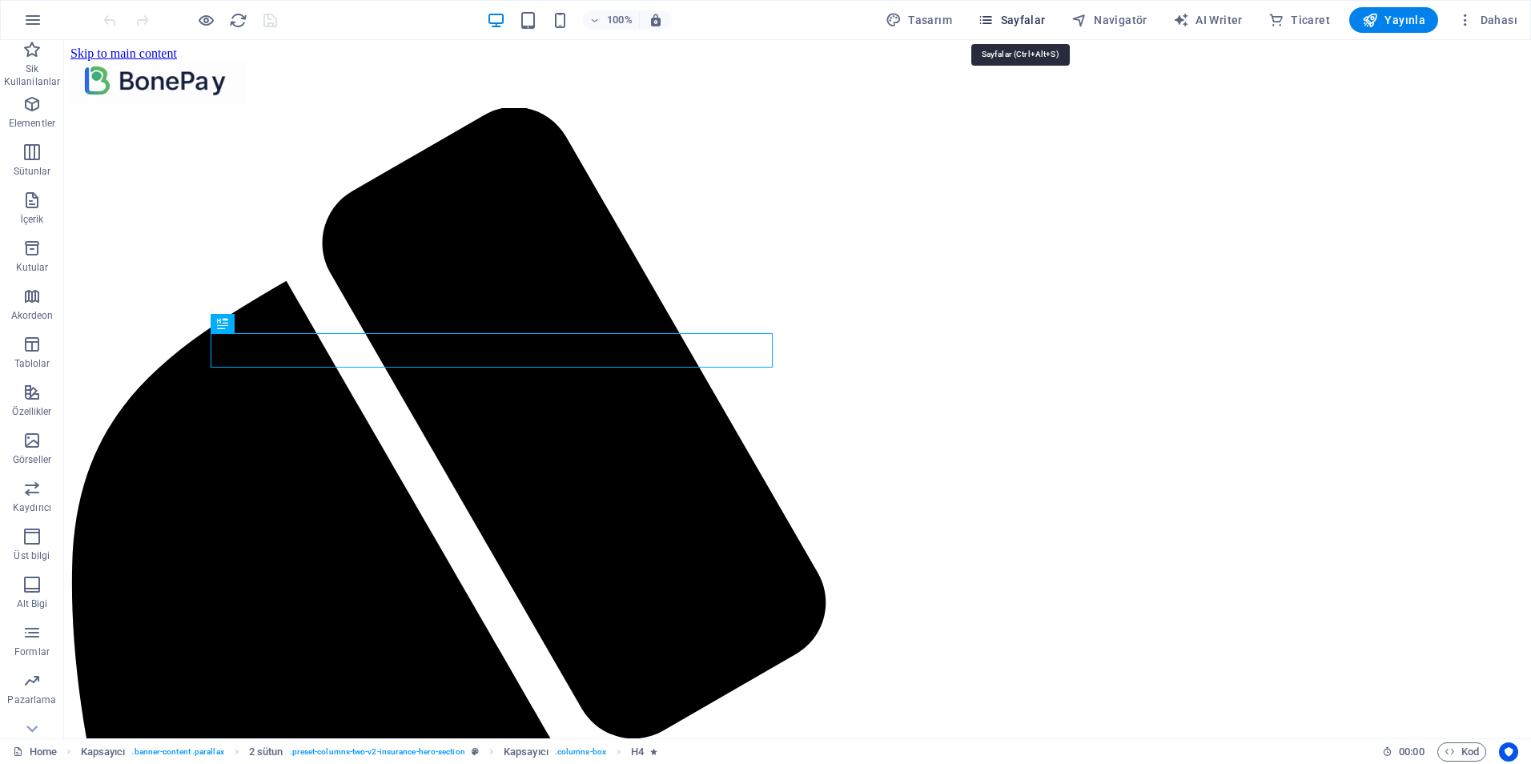
click at [1029, 13] on span "Sayfalar" at bounding box center [1012, 20] width 68 height 16
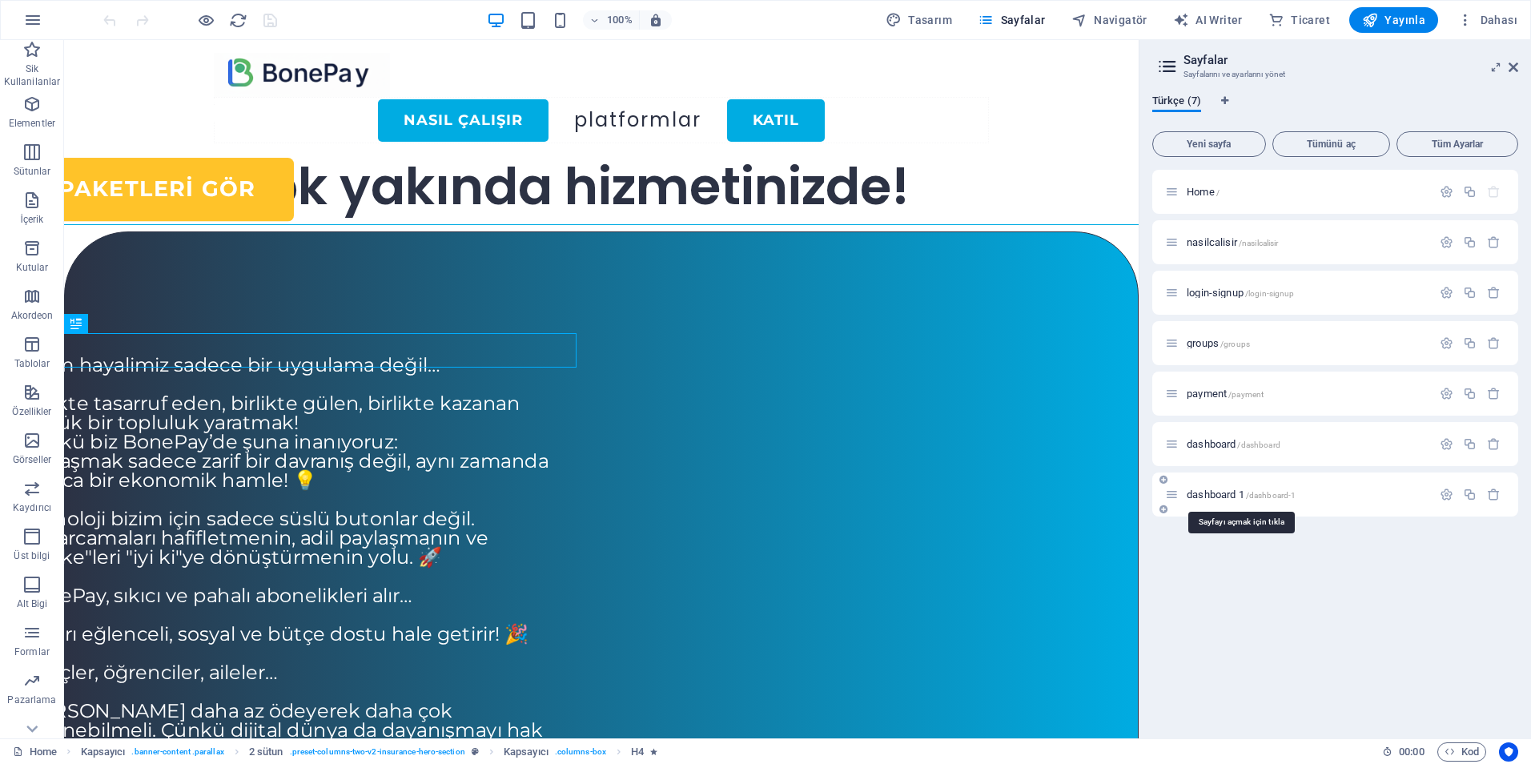
click at [1213, 492] on span "dashboard 1 /dashboard-1" at bounding box center [1241, 494] width 109 height 12
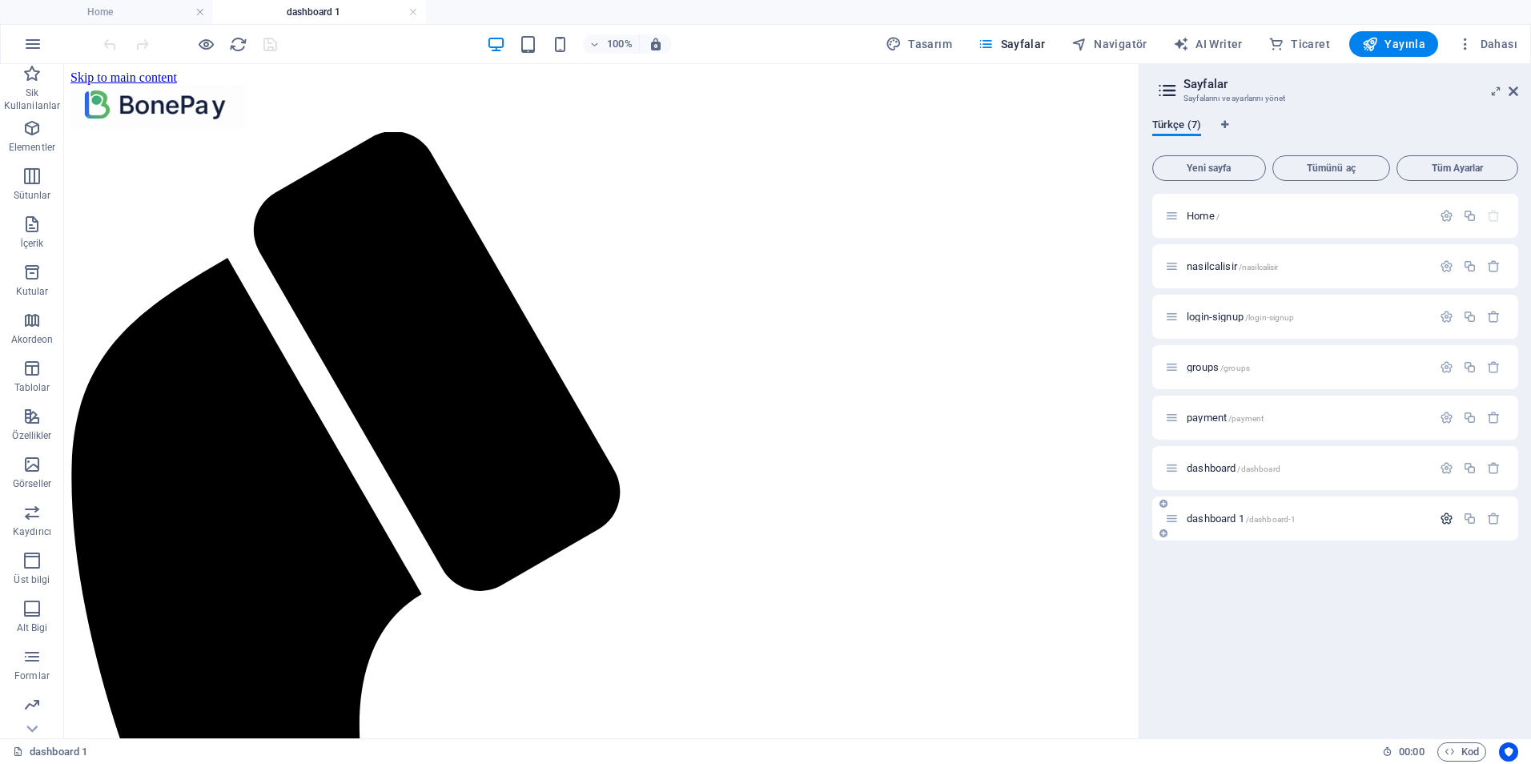
click at [1453, 519] on icon "button" at bounding box center [1447, 519] width 14 height 14
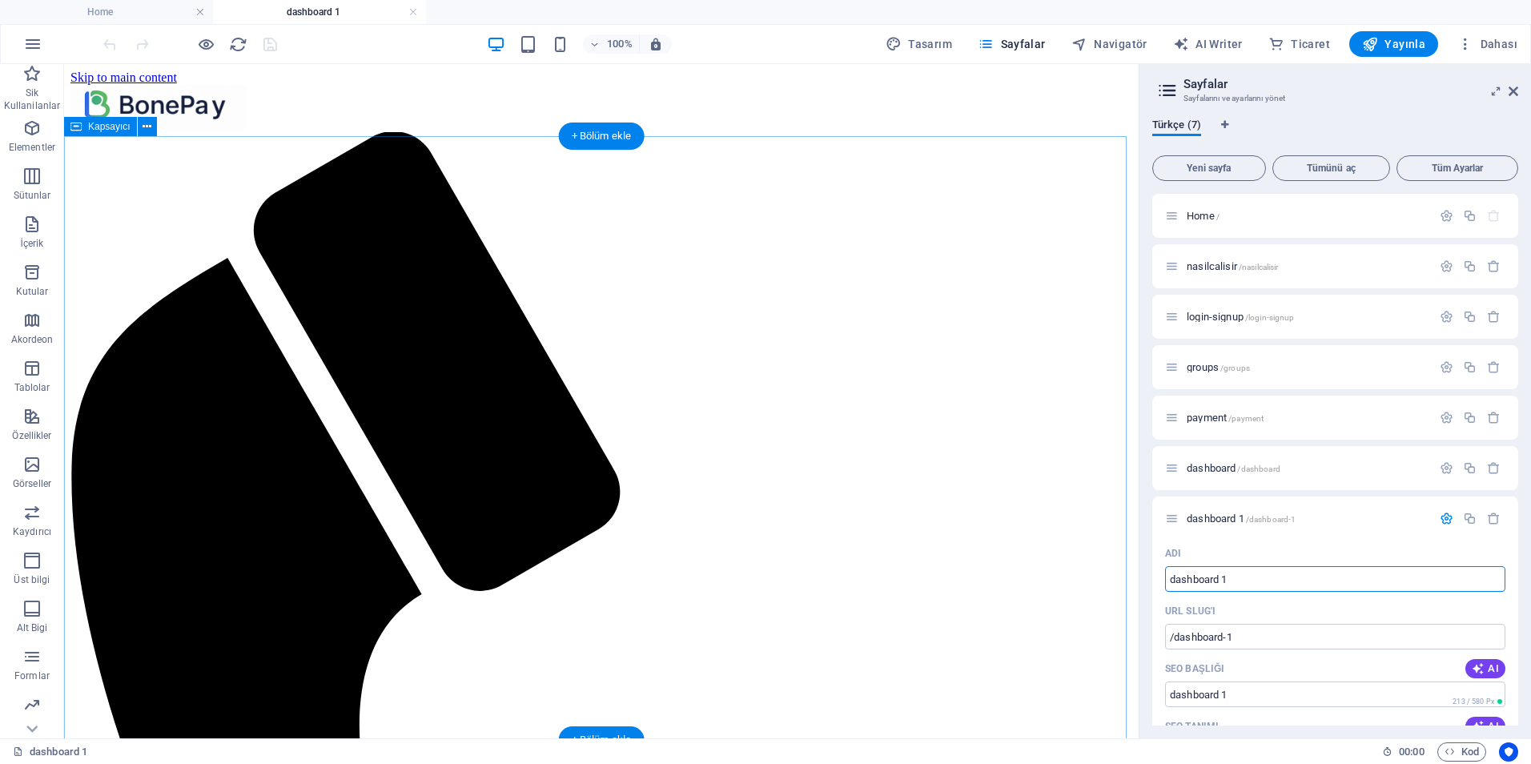
drag, startPoint x: 1206, startPoint y: 645, endPoint x: 1069, endPoint y: 587, distance: 148.9
click at [1276, 588] on input "dashboard 1" at bounding box center [1335, 579] width 340 height 26
type input "admin"
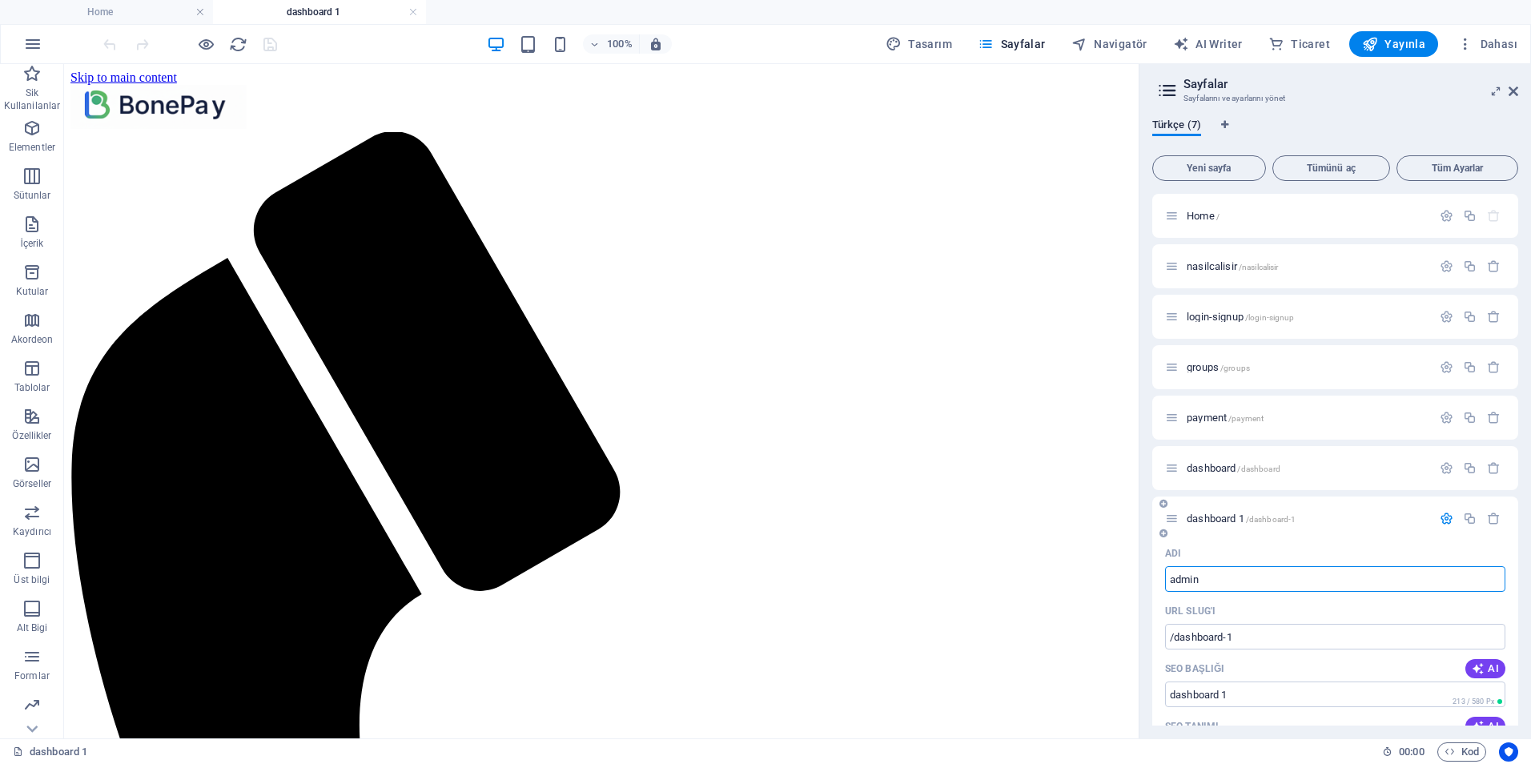
type input "/adm"
type input "adm"
type input "admin"
type input "/admin"
type input "admin"
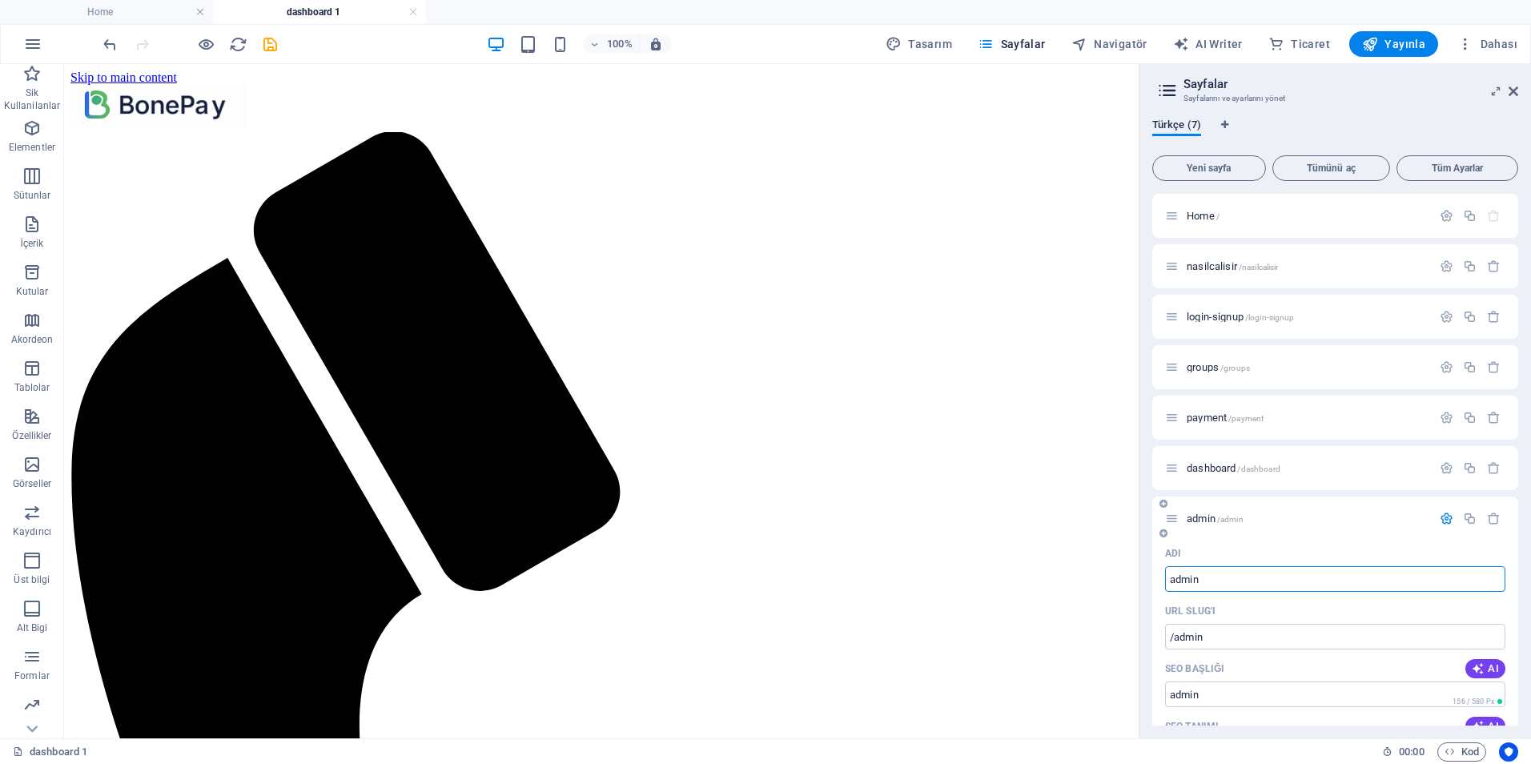
type input "admin"
click at [1299, 533] on div "admin /admin" at bounding box center [1335, 518] width 366 height 44
click at [271, 42] on icon "save" at bounding box center [270, 44] width 18 height 18
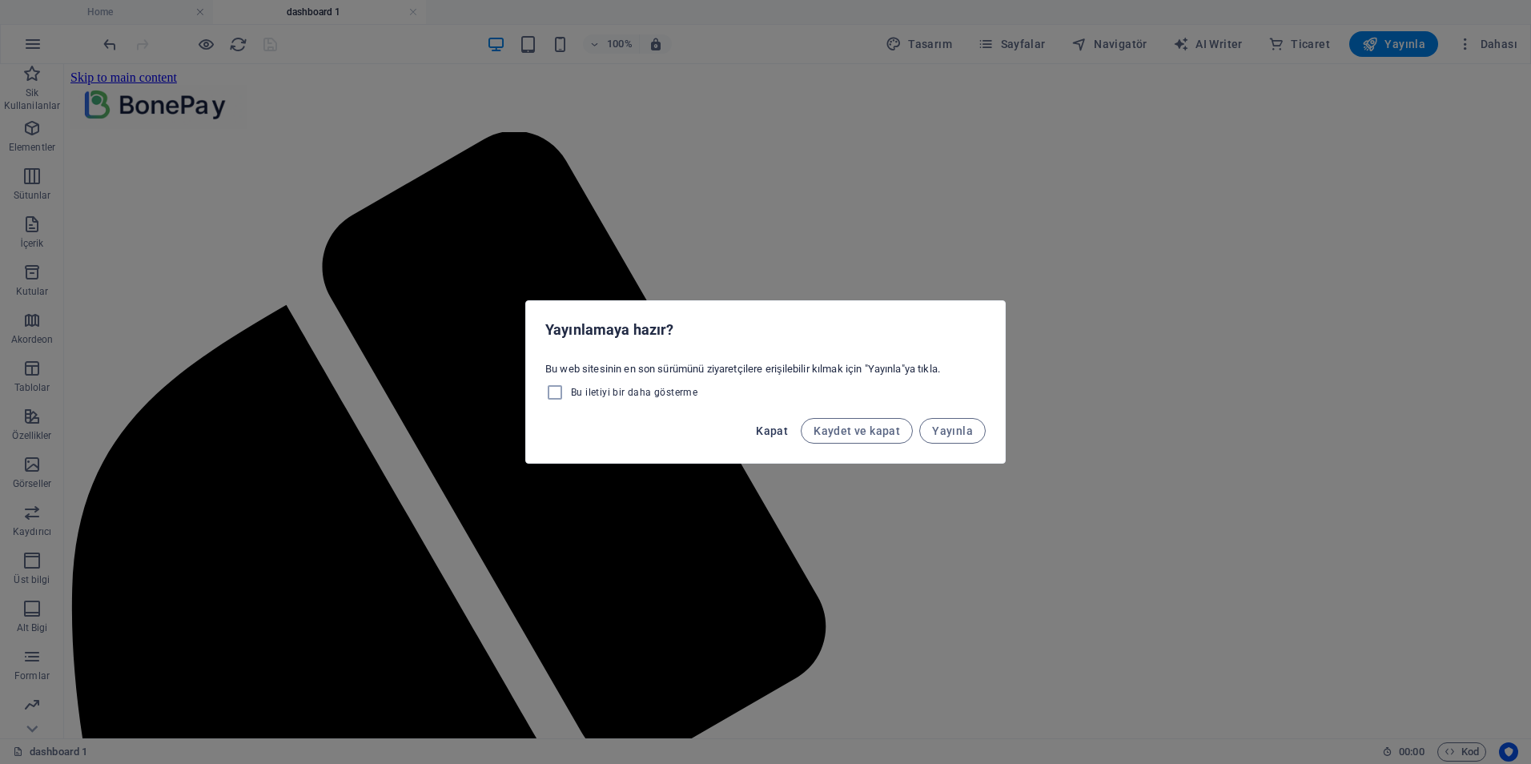
click at [779, 428] on span "Kapat" at bounding box center [772, 430] width 32 height 13
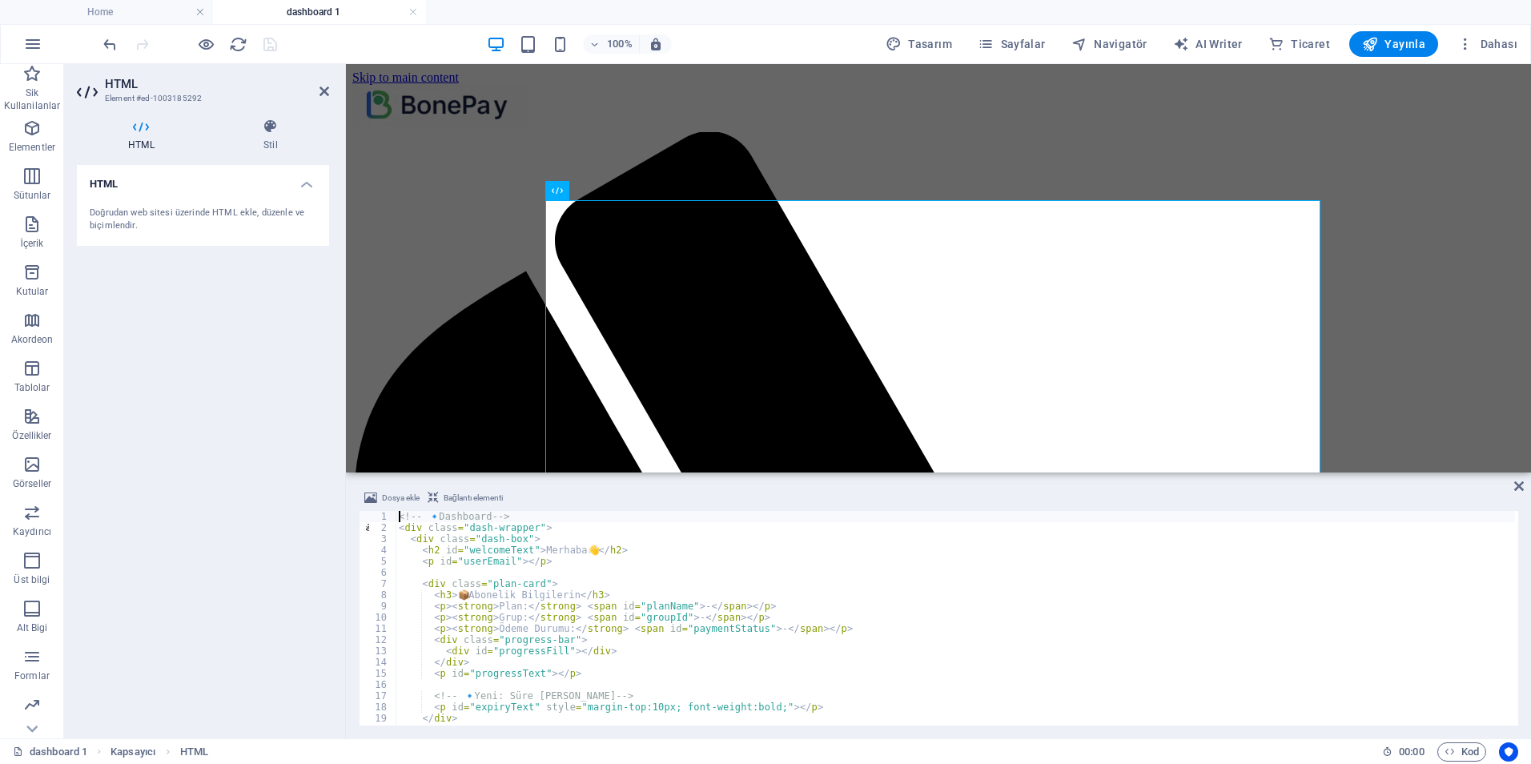
click at [317, 12] on h4 "dashboard 1" at bounding box center [319, 12] width 213 height 18
drag, startPoint x: 276, startPoint y: 467, endPoint x: 888, endPoint y: 492, distance: 612.3
click at [279, 468] on div "HTML Doğrudan web sitesi üzerinde HTML ekle, düzenle ve biçimlendir." at bounding box center [203, 445] width 252 height 561
drag, startPoint x: 1524, startPoint y: 487, endPoint x: 1499, endPoint y: 490, distance: 25.0
click at [1524, 487] on div "Dosya ekle Bağlantı elementi <!-- 🔹 Dashboard --> 1 2 3 4 5 6 7 8 9 10 11 12 13…" at bounding box center [938, 607] width 1185 height 263
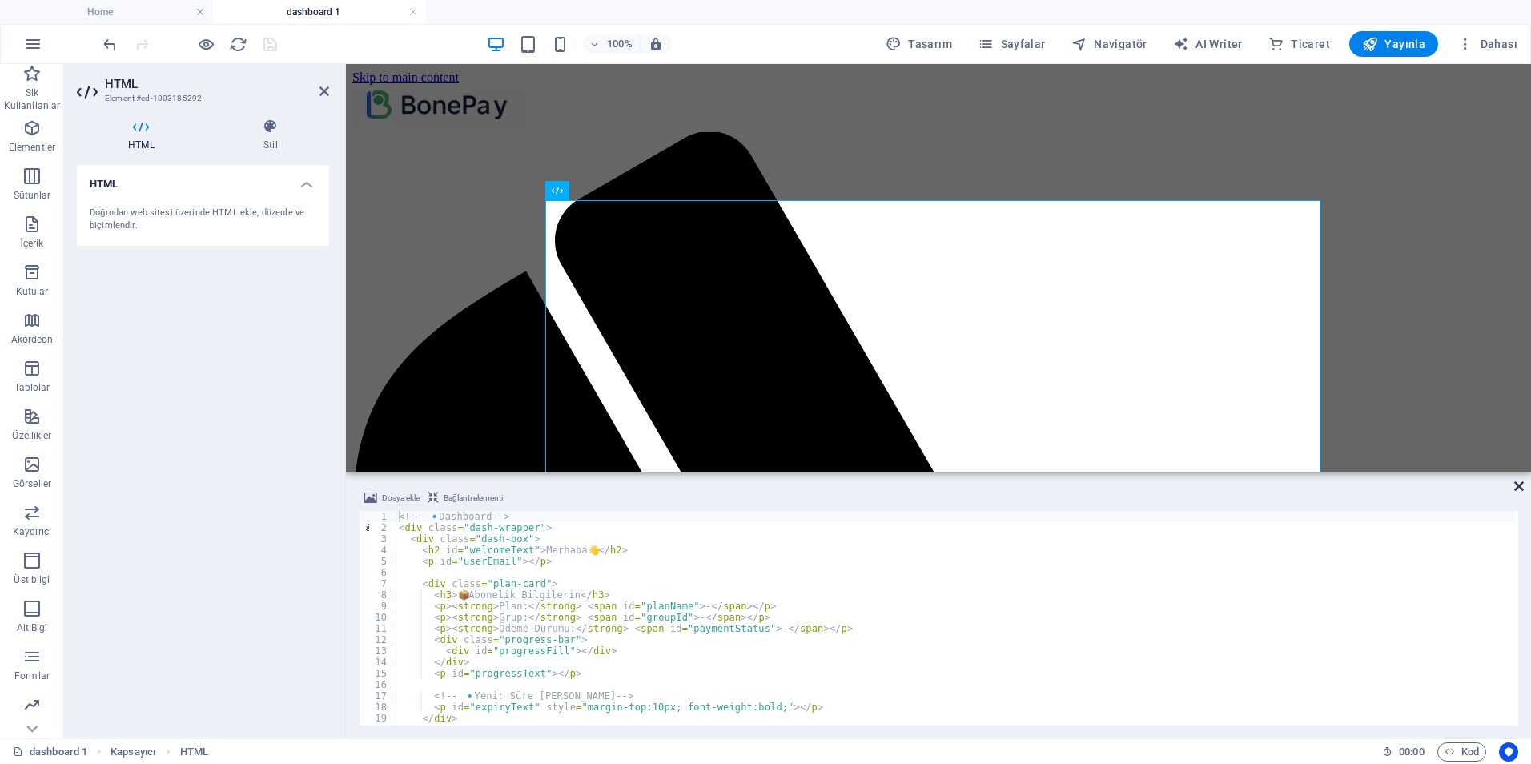
click at [1519, 489] on icon at bounding box center [1519, 486] width 10 height 13
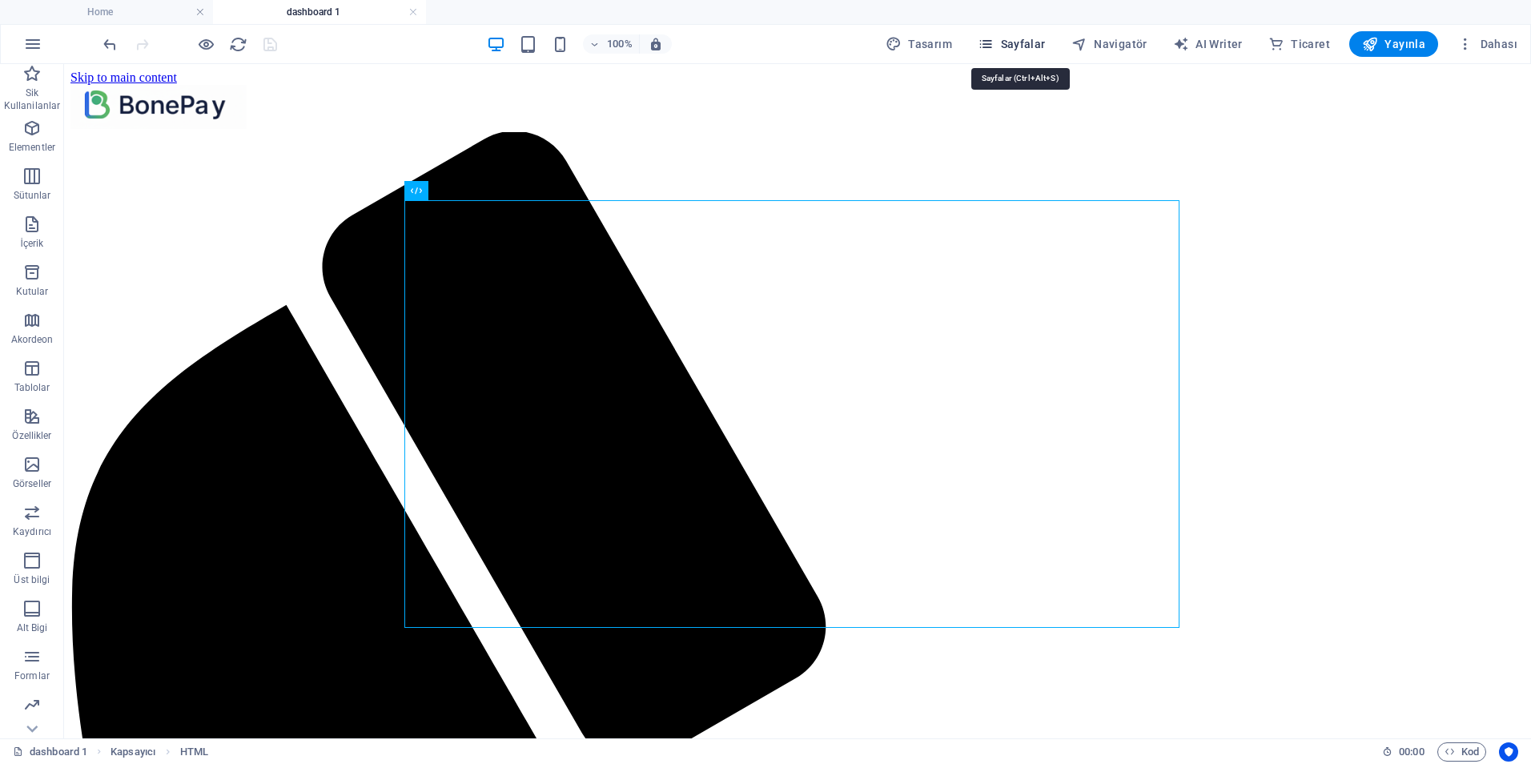
click at [1005, 38] on span "Sayfalar" at bounding box center [1012, 44] width 68 height 16
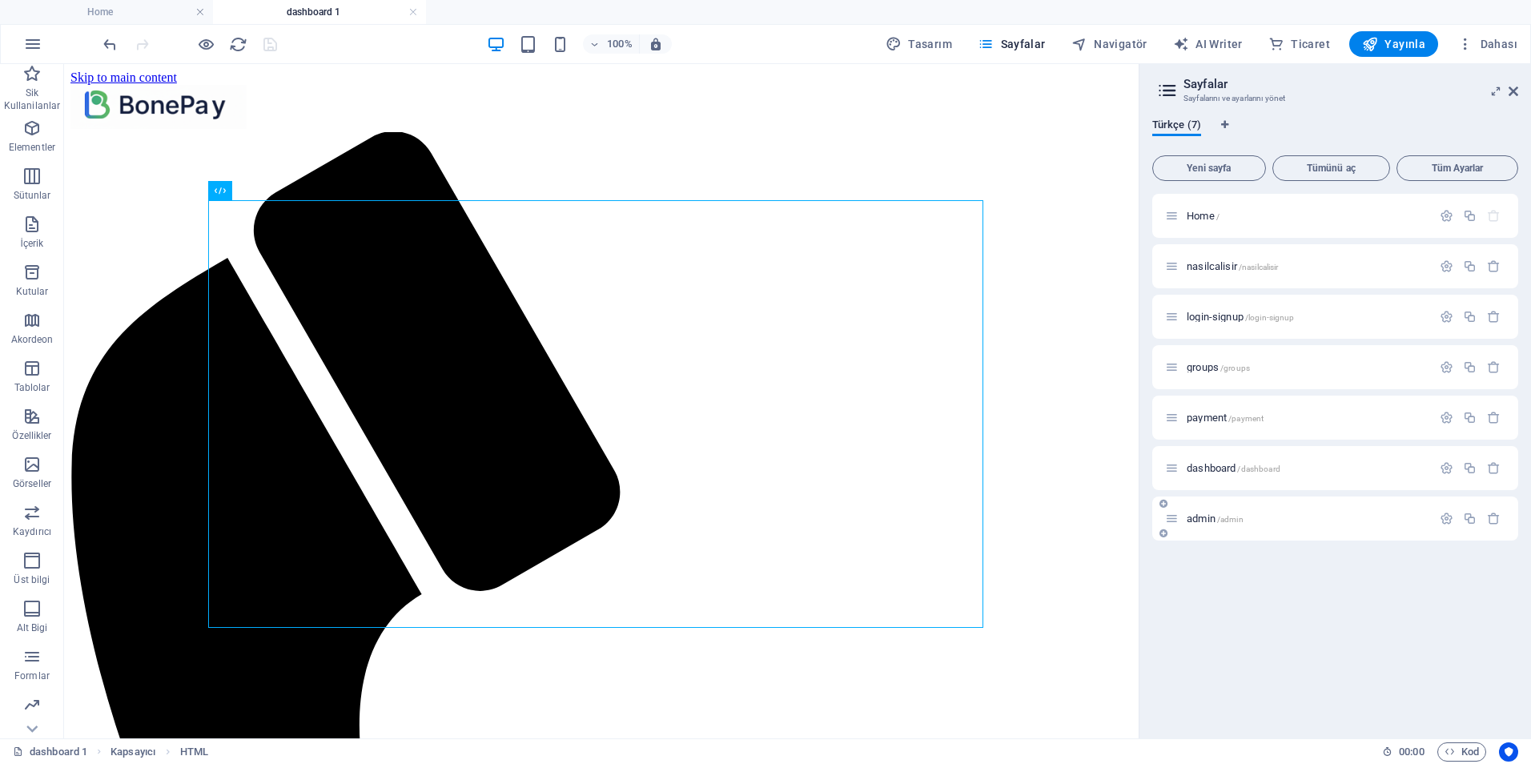
click at [1217, 516] on span "admin /admin" at bounding box center [1215, 518] width 57 height 12
click at [1453, 519] on icon "button" at bounding box center [1447, 519] width 14 height 14
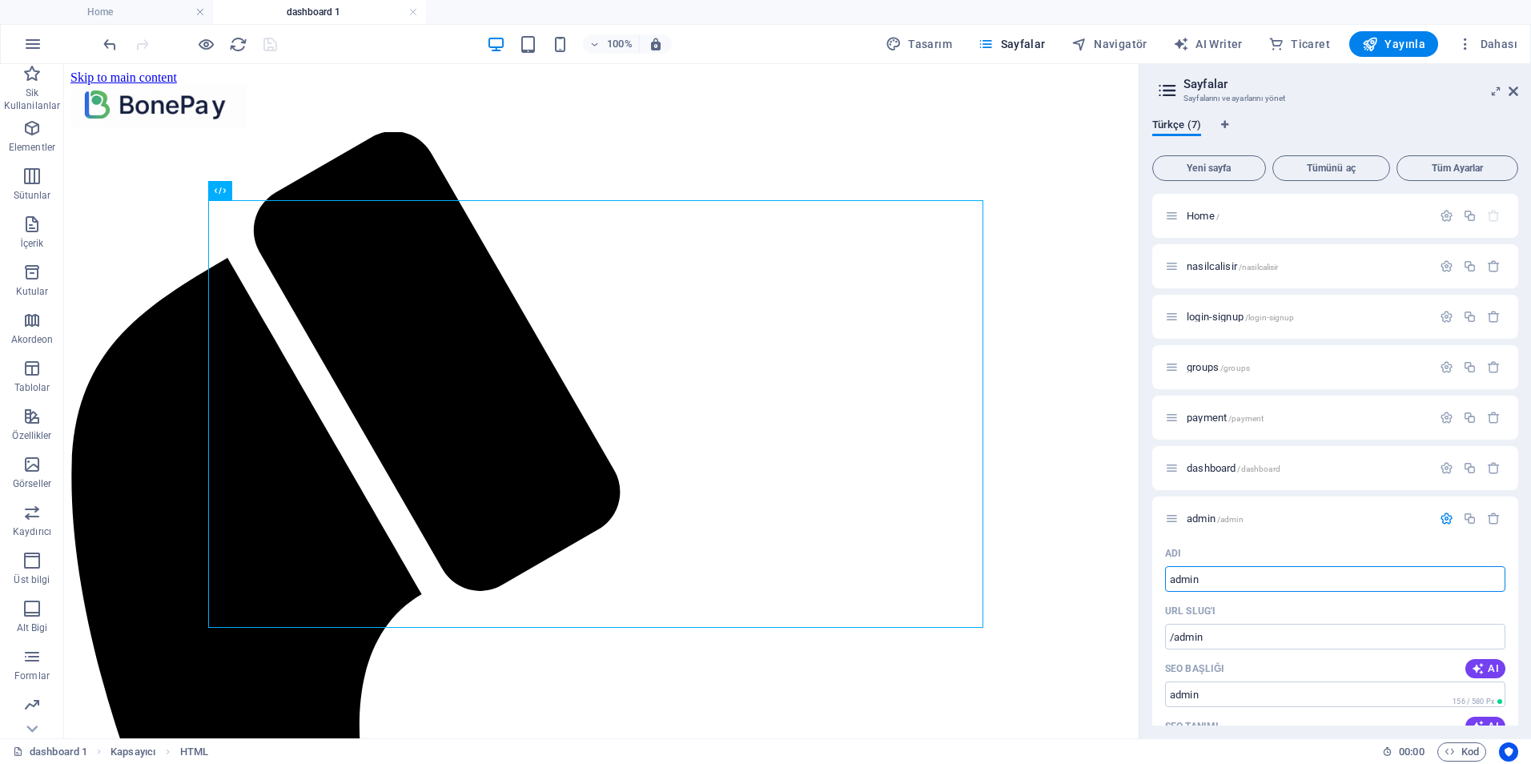
click at [326, 8] on h4 "dashboard 1" at bounding box center [319, 12] width 213 height 18
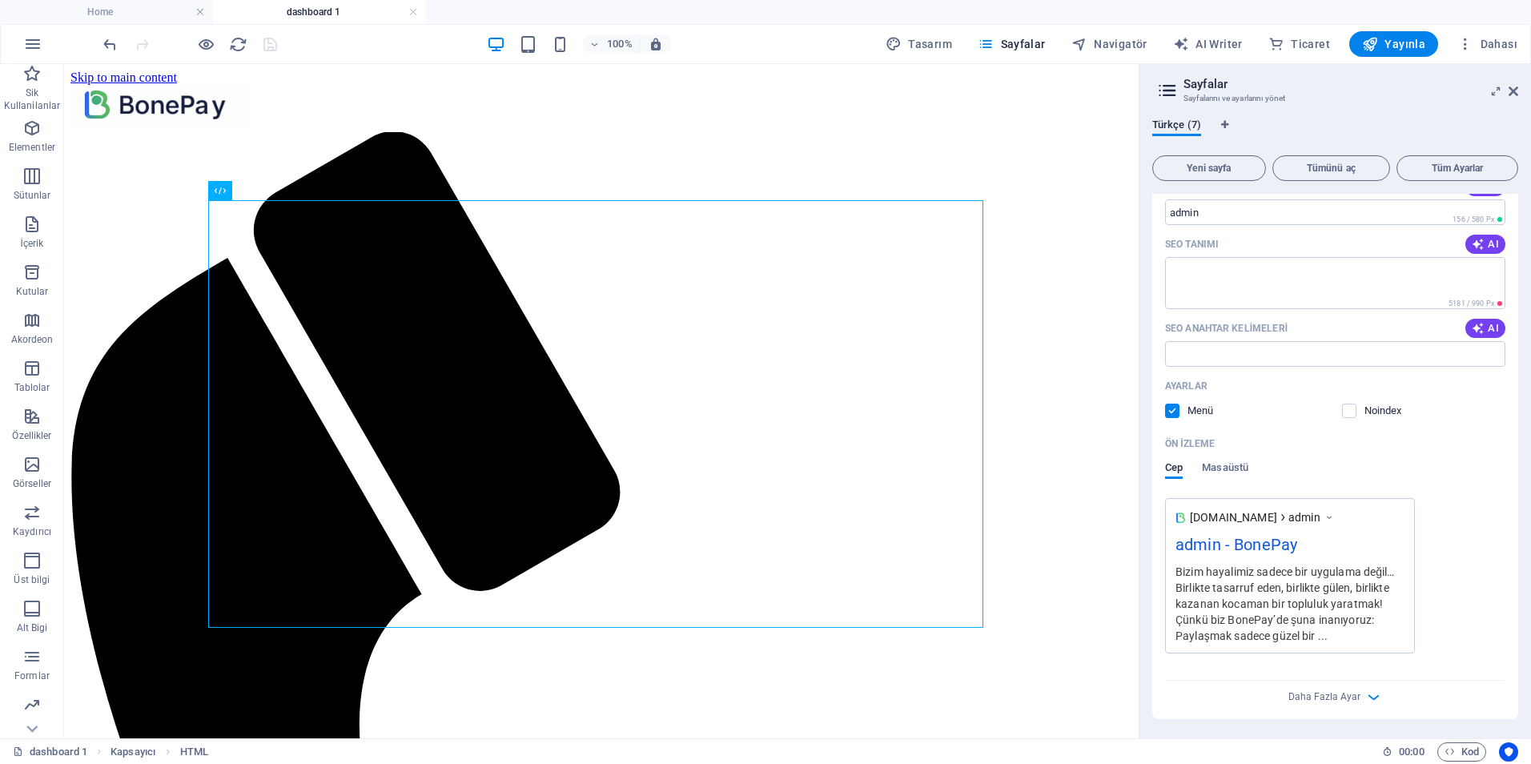
scroll to position [82, 0]
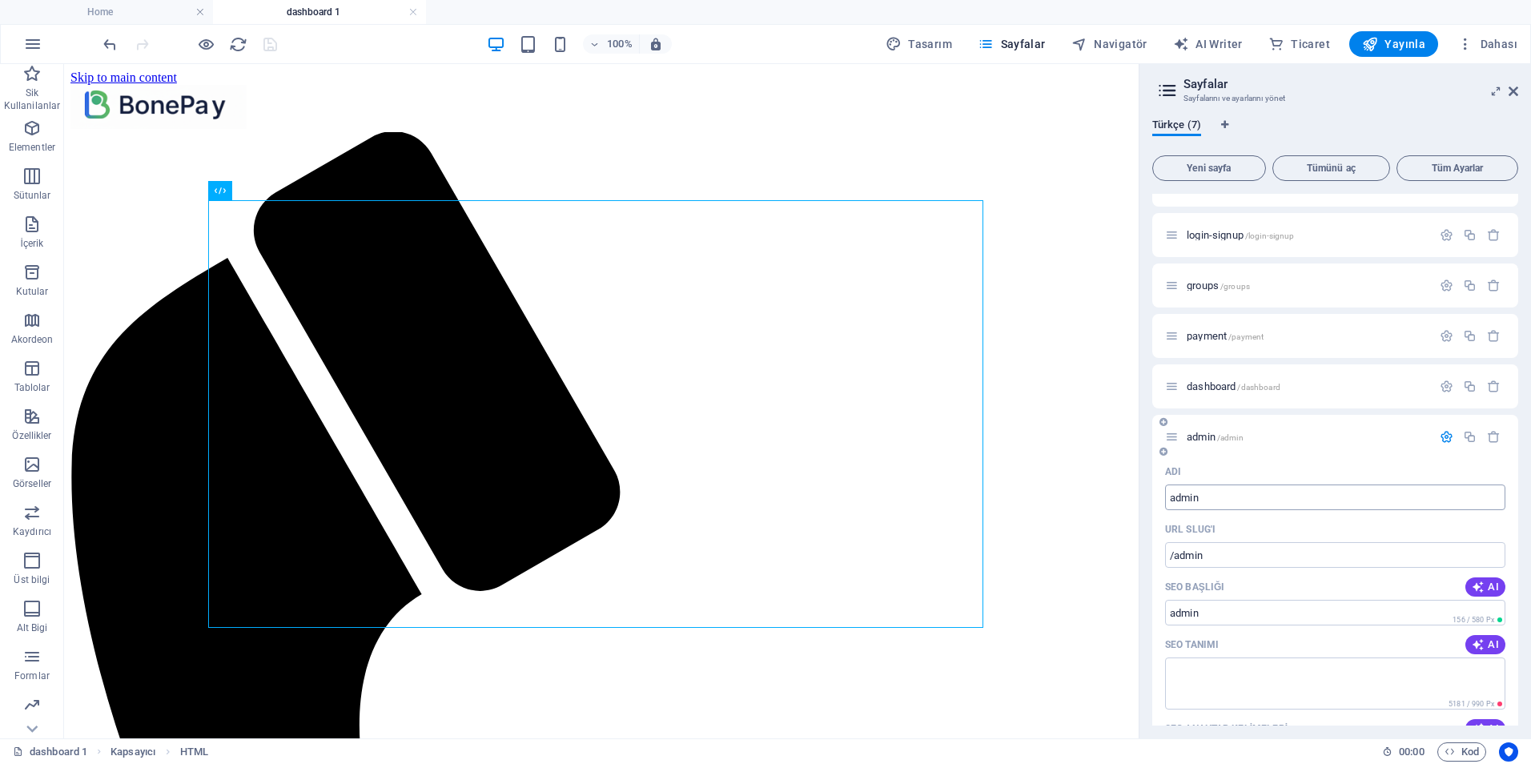
click at [1224, 489] on input "admin" at bounding box center [1335, 497] width 340 height 26
click at [1240, 547] on input "/admin" at bounding box center [1335, 555] width 340 height 26
click at [1248, 617] on input "admin" at bounding box center [1335, 613] width 340 height 26
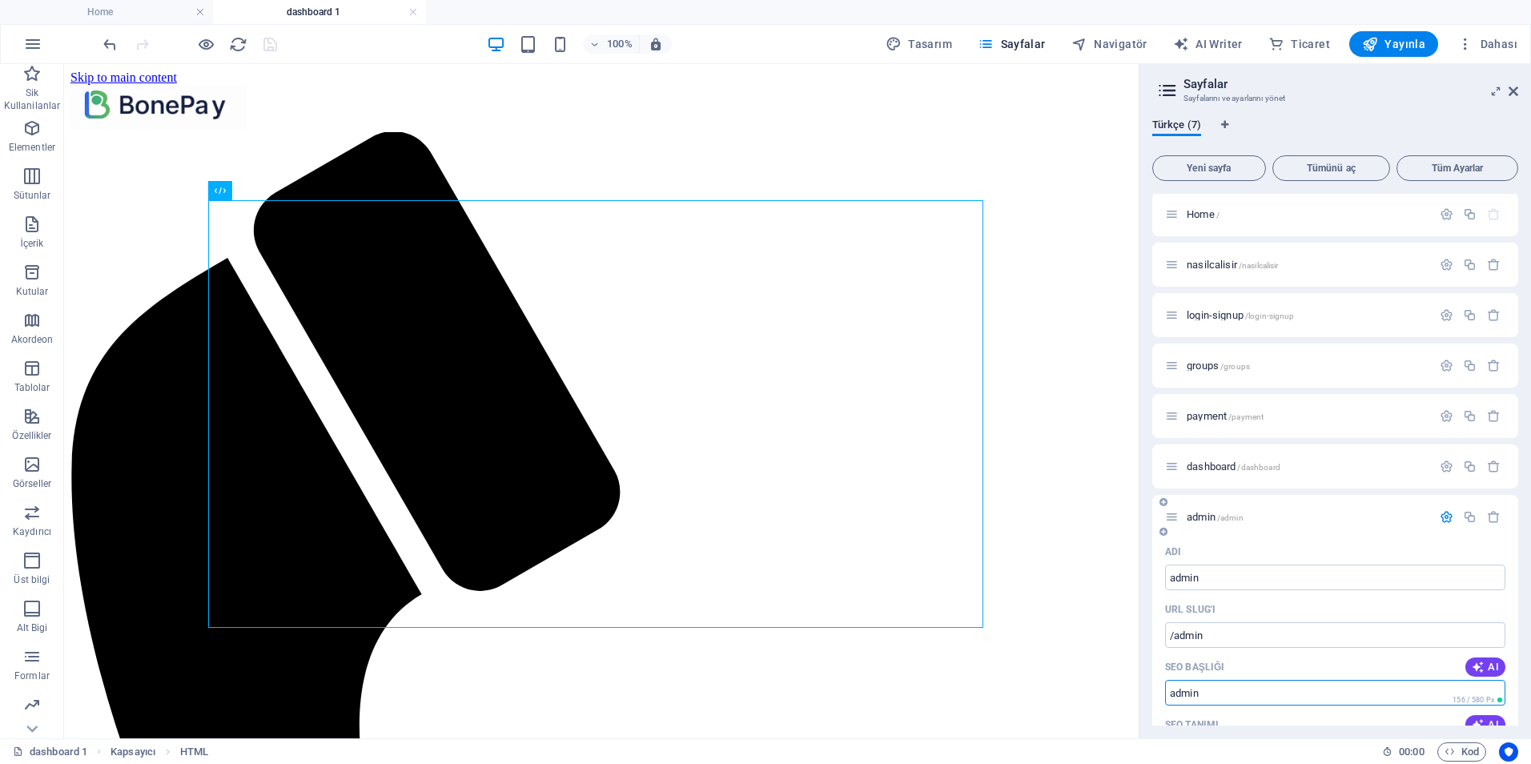
scroll to position [0, 0]
click at [1510, 90] on icon at bounding box center [1514, 91] width 10 height 13
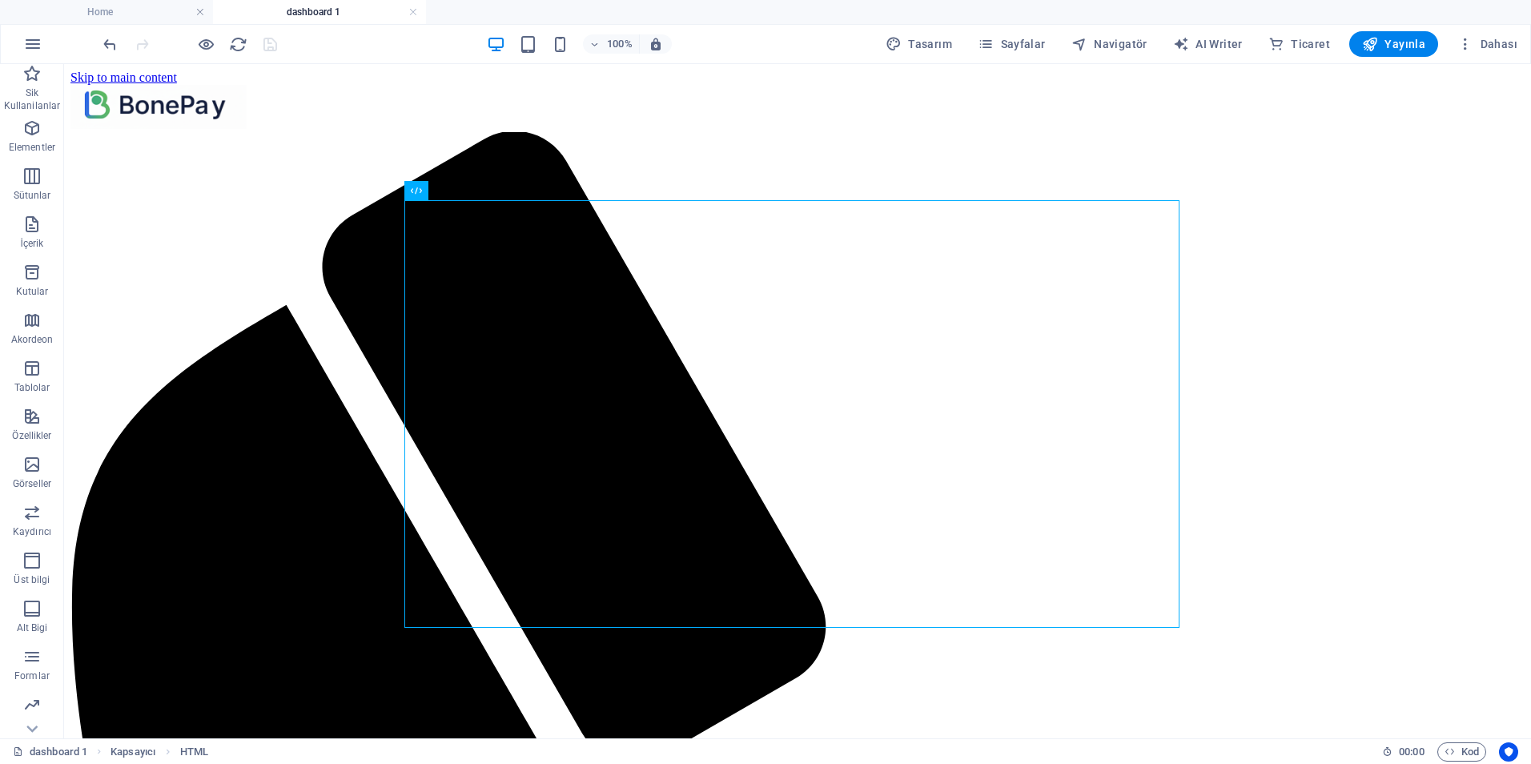
click at [300, 2] on li "dashboard 1" at bounding box center [319, 12] width 213 height 24
click at [320, 15] on h4 "dashboard 1" at bounding box center [319, 12] width 213 height 18
click at [408, 16] on h4 "dashboard 1" at bounding box center [319, 12] width 213 height 18
click at [413, 13] on link at bounding box center [413, 12] width 10 height 15
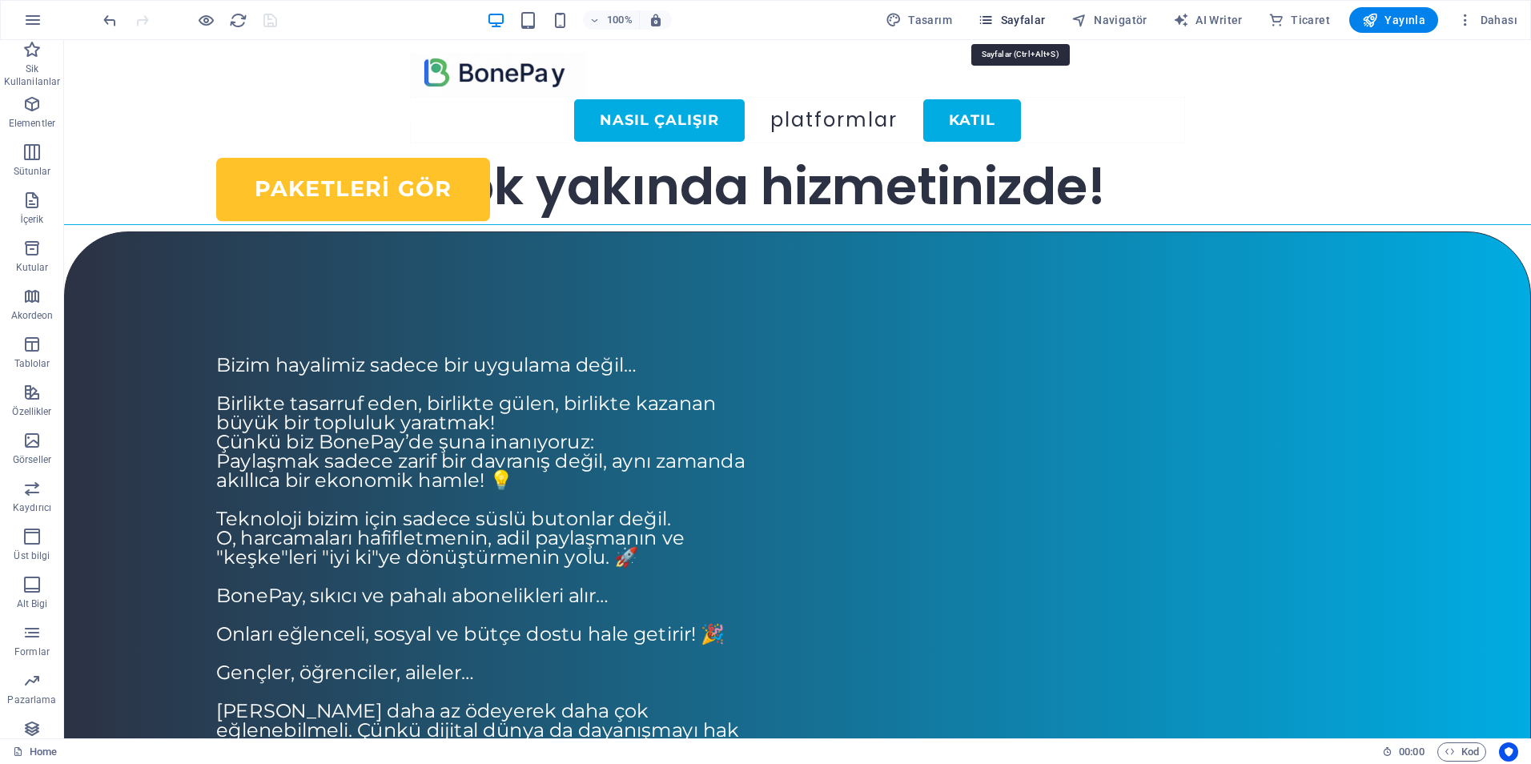
click at [994, 11] on button "Sayfalar" at bounding box center [1011, 20] width 81 height 26
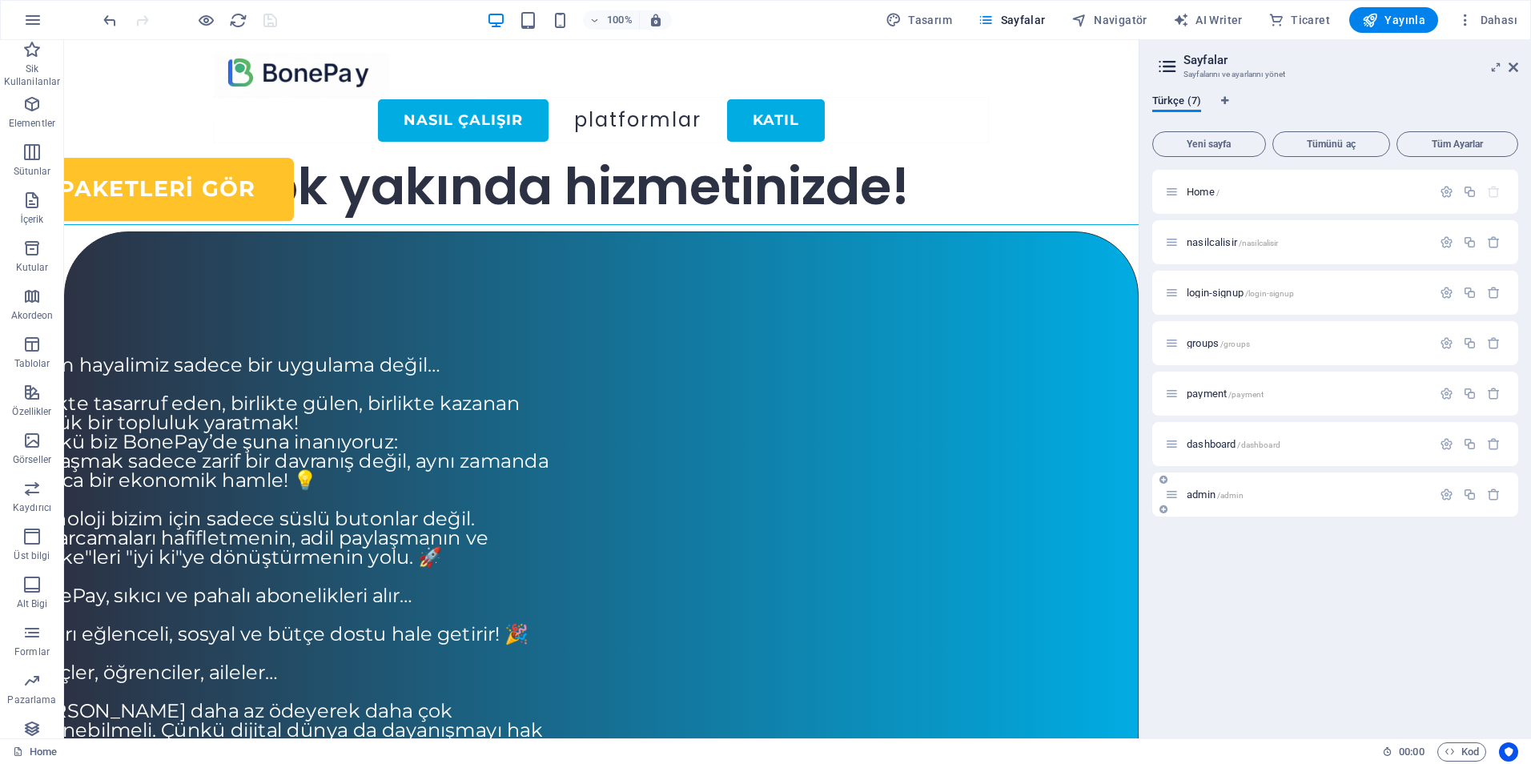
click at [1208, 493] on span "admin /admin" at bounding box center [1215, 494] width 57 height 12
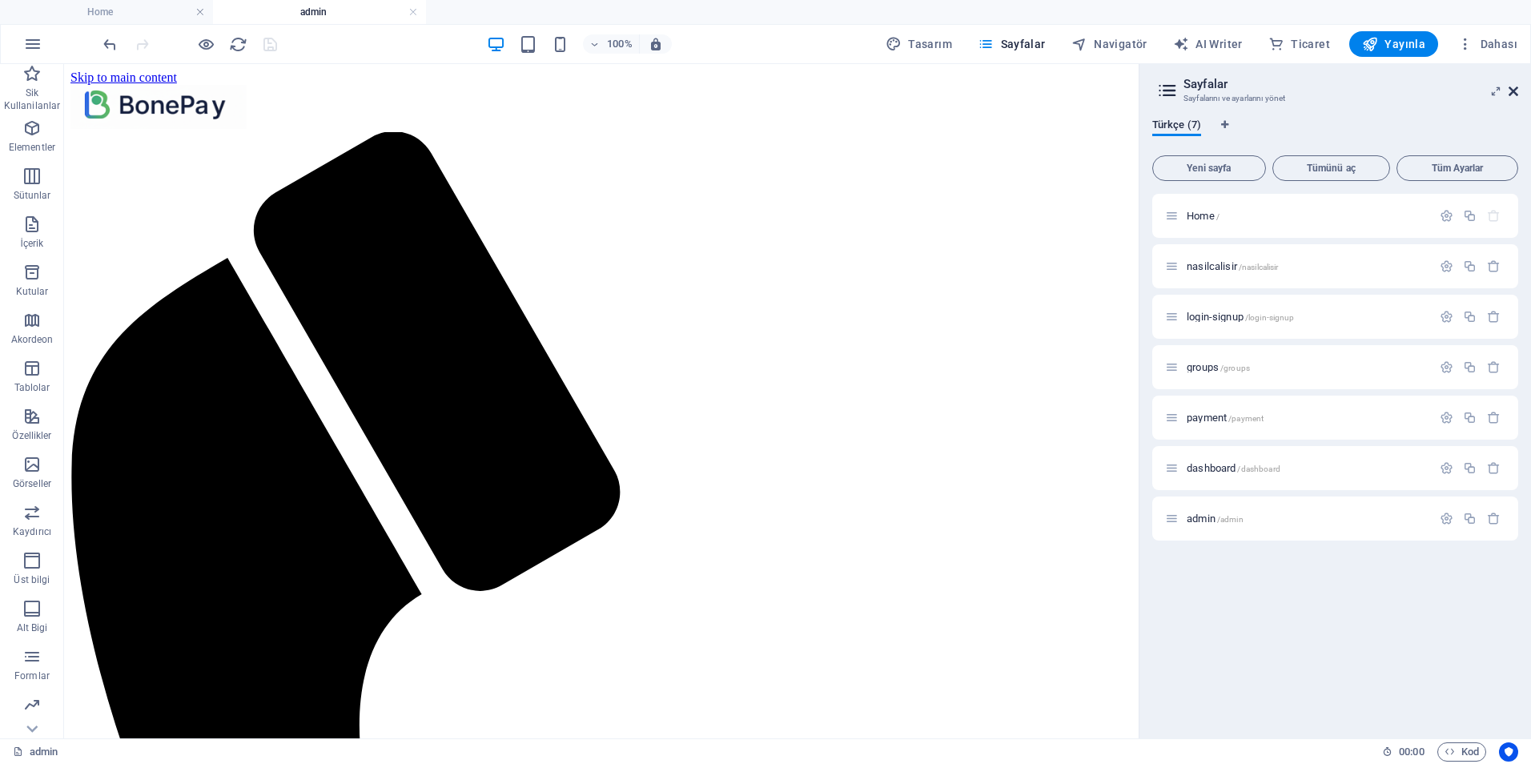
click at [1513, 89] on icon at bounding box center [1514, 91] width 10 height 13
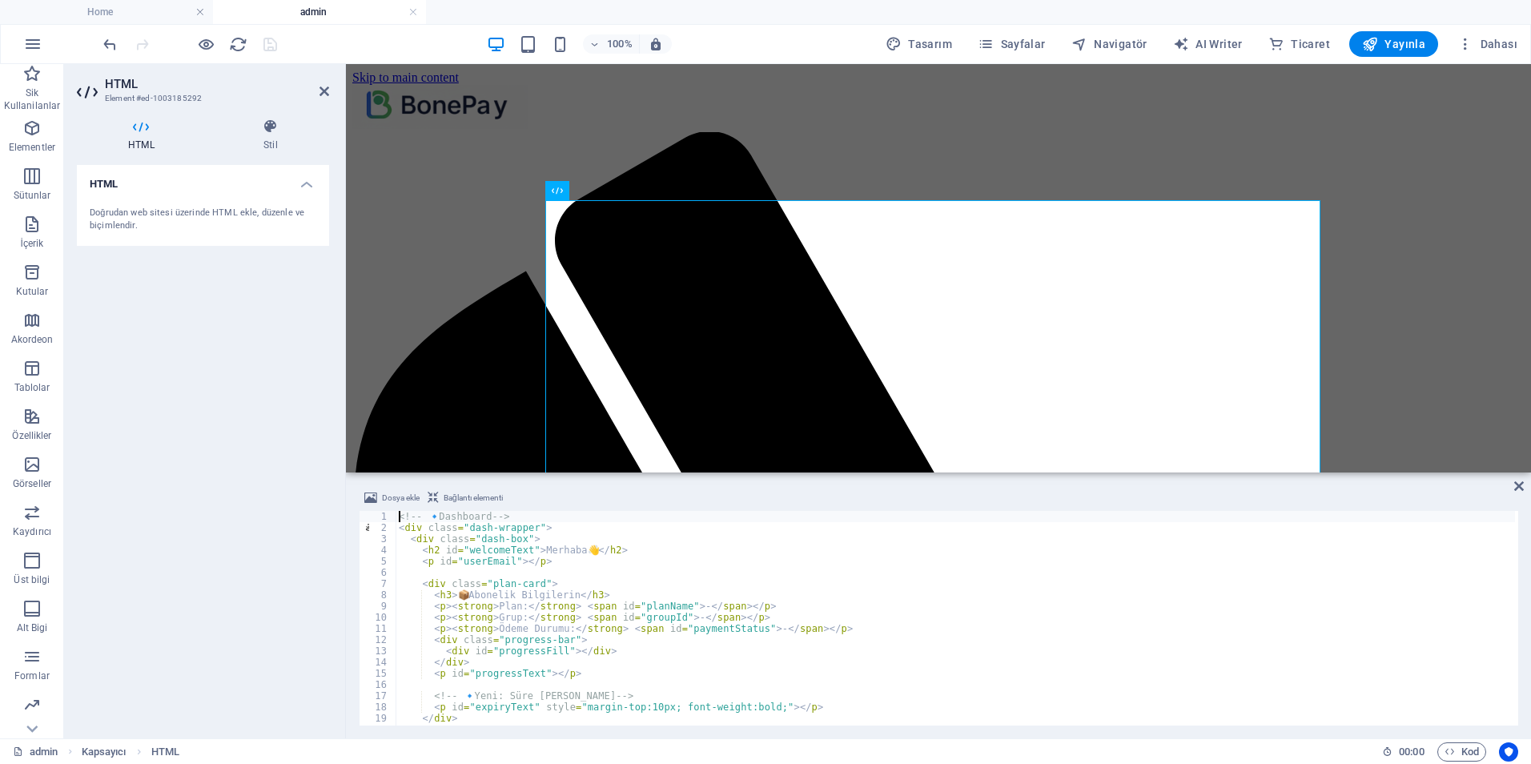
click at [622, 653] on div "<!-- 🔹 Dashboard --> < div class = "dash-wrapper" > < div class = "dash-box" > …" at bounding box center [955, 629] width 1119 height 237
type textarea "</script>"
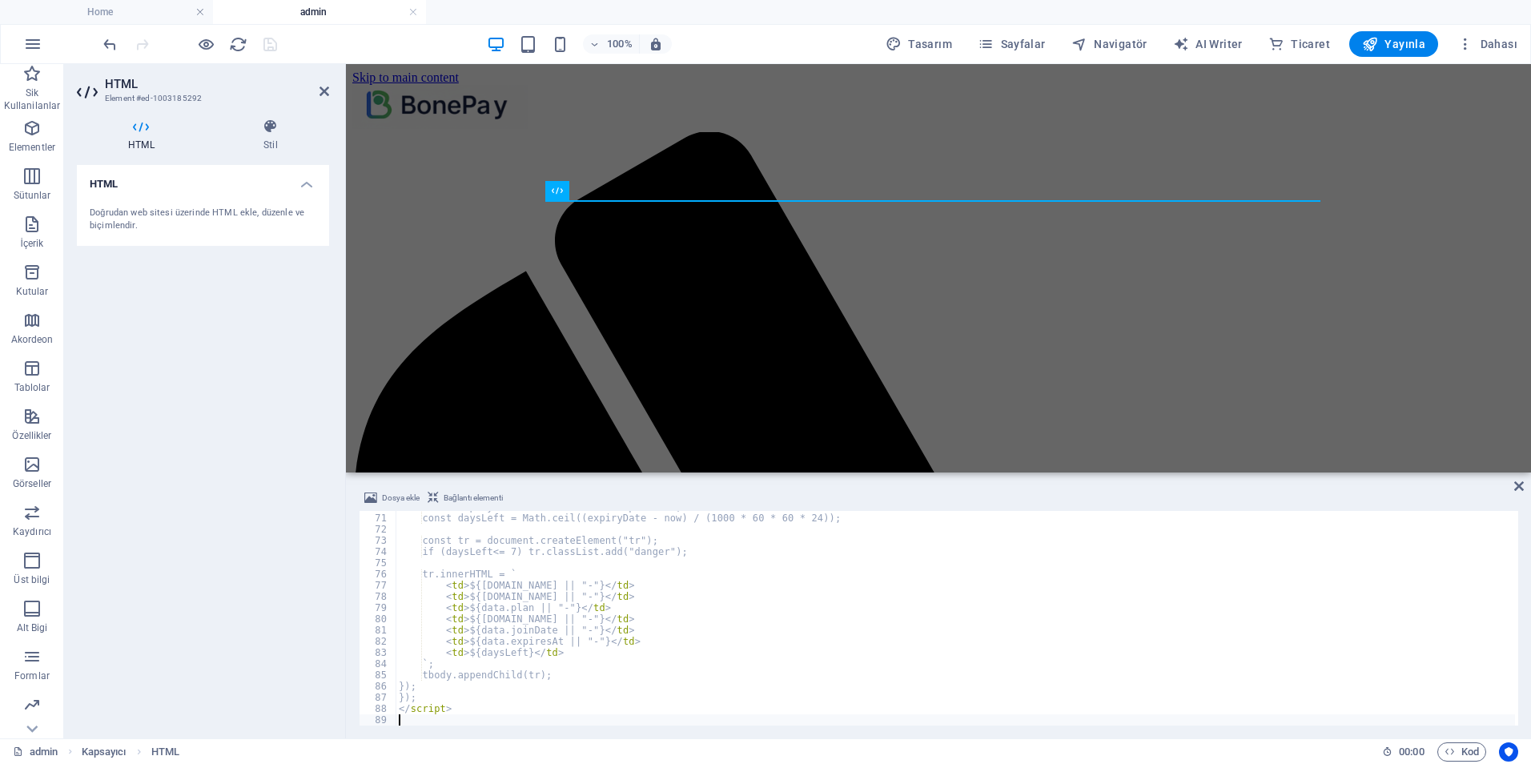
scroll to position [783, 0]
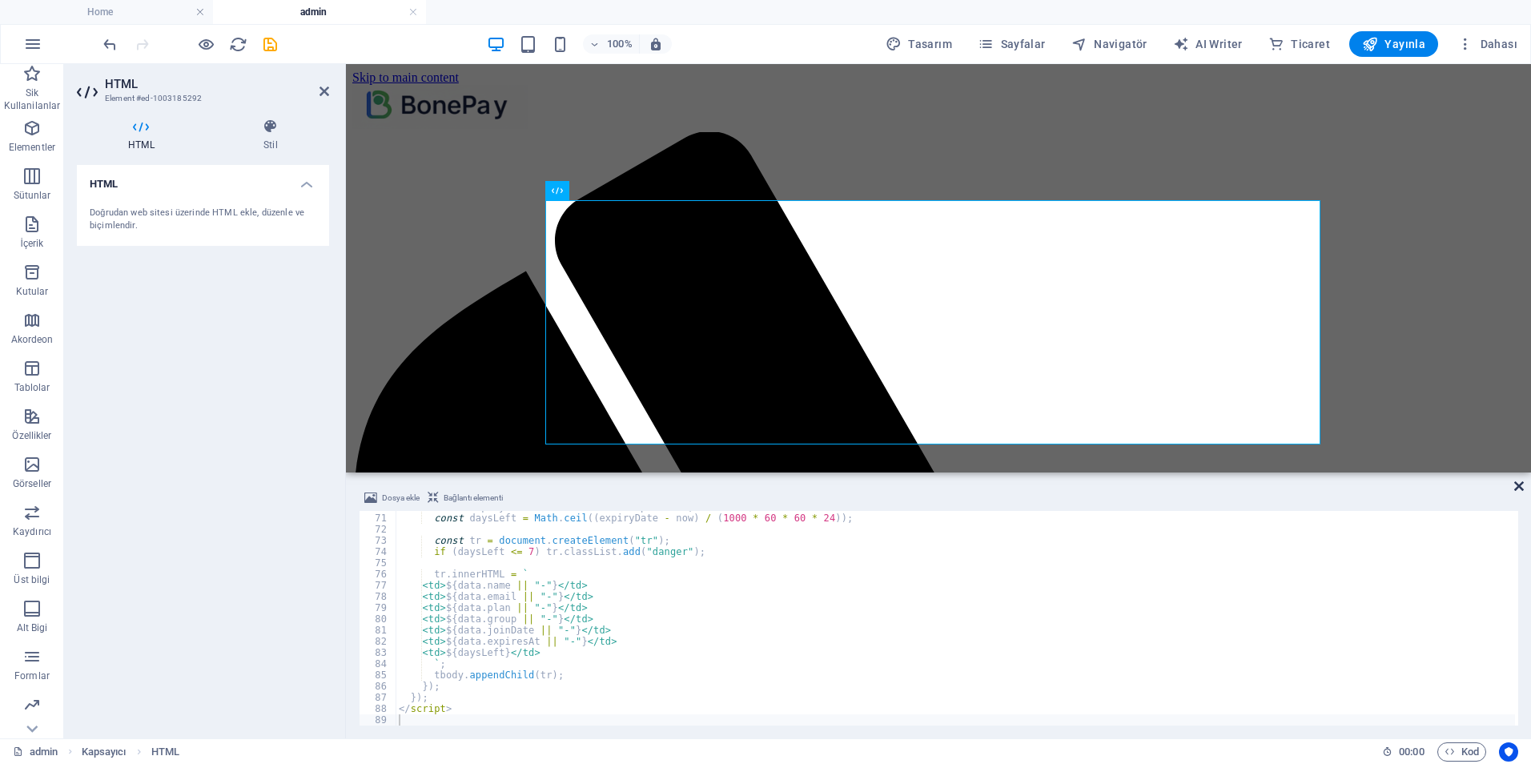
click at [1518, 483] on icon at bounding box center [1519, 486] width 10 height 13
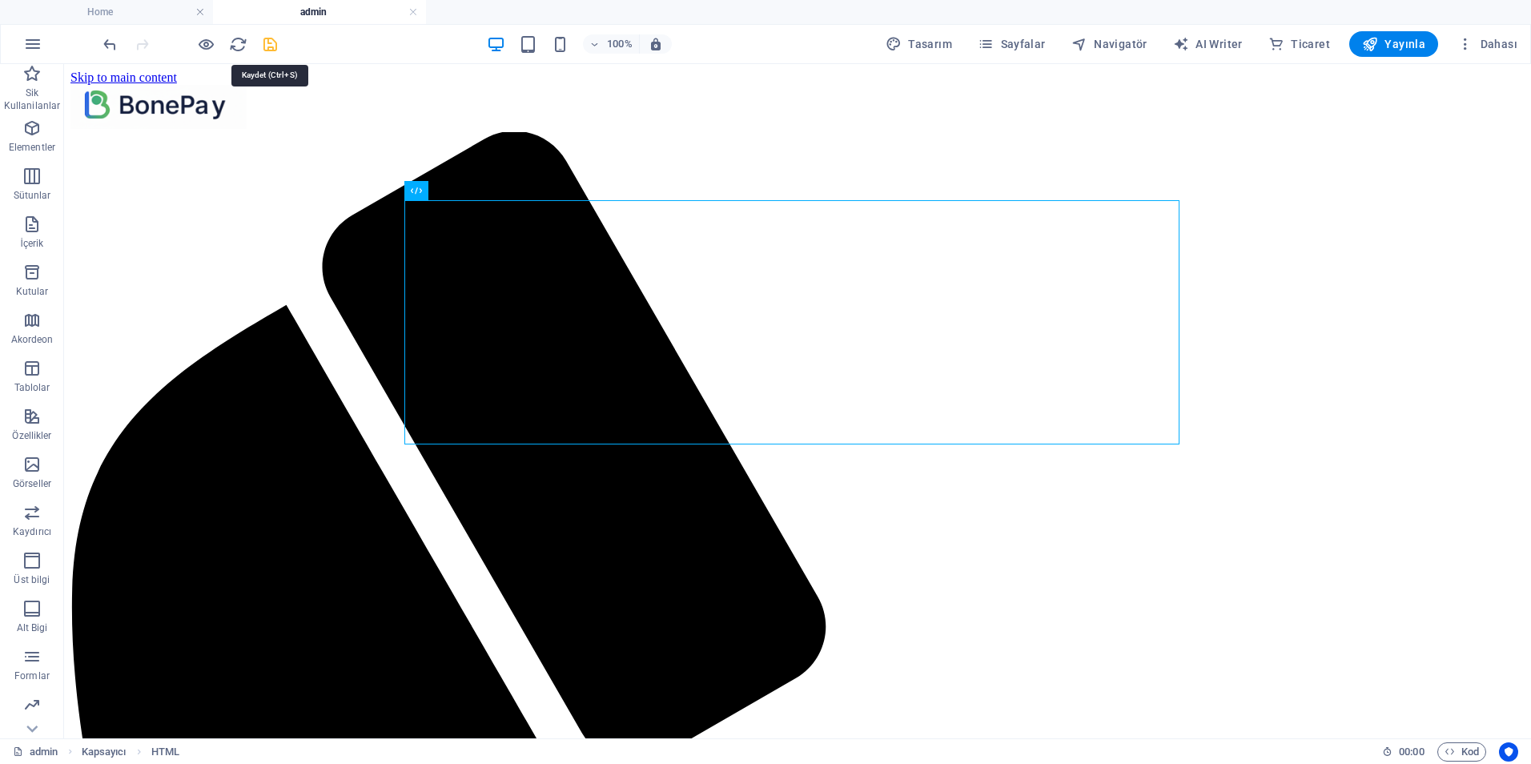
click at [267, 37] on icon "save" at bounding box center [270, 44] width 18 height 18
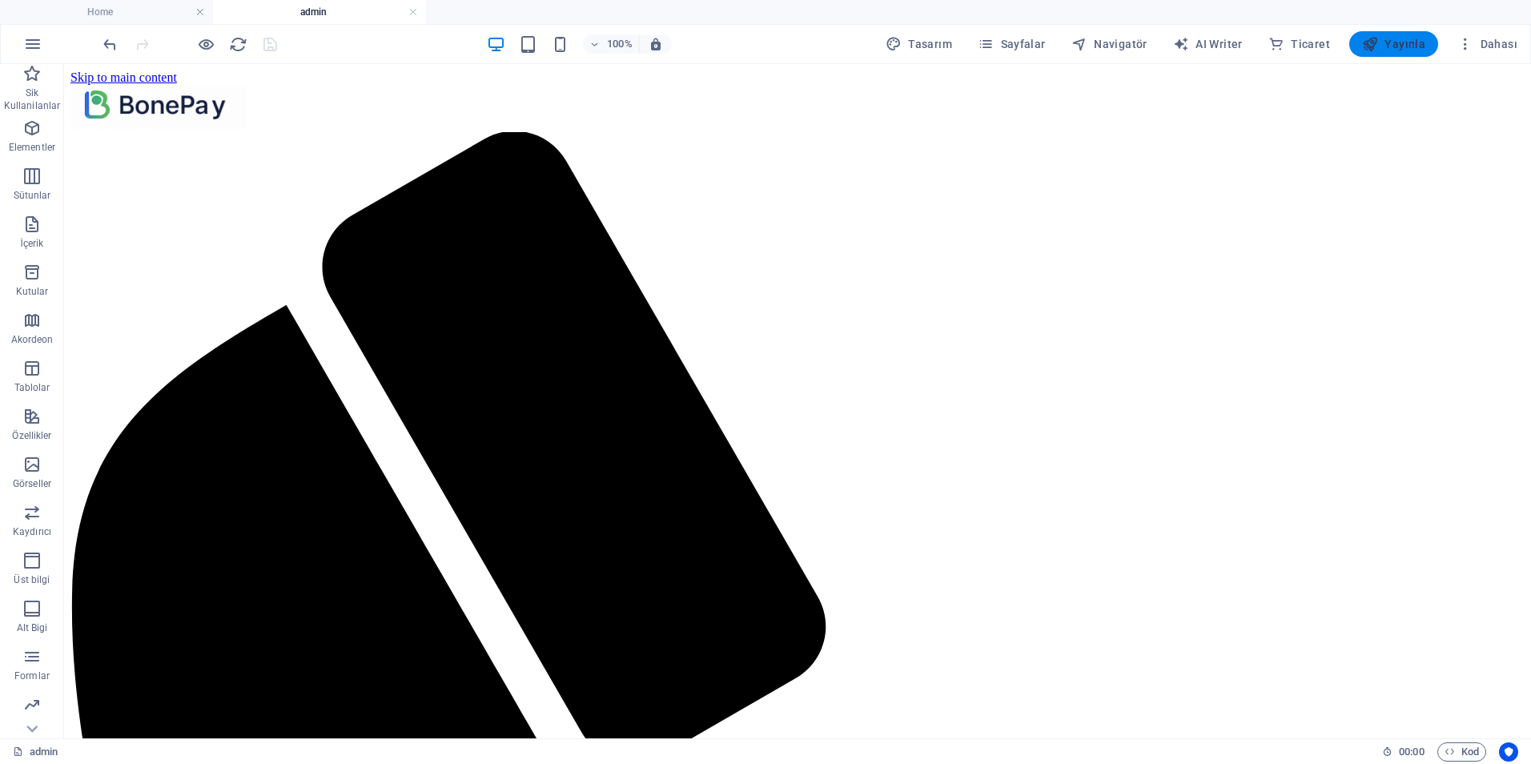
click at [1391, 43] on span "Yayınla" at bounding box center [1393, 44] width 63 height 16
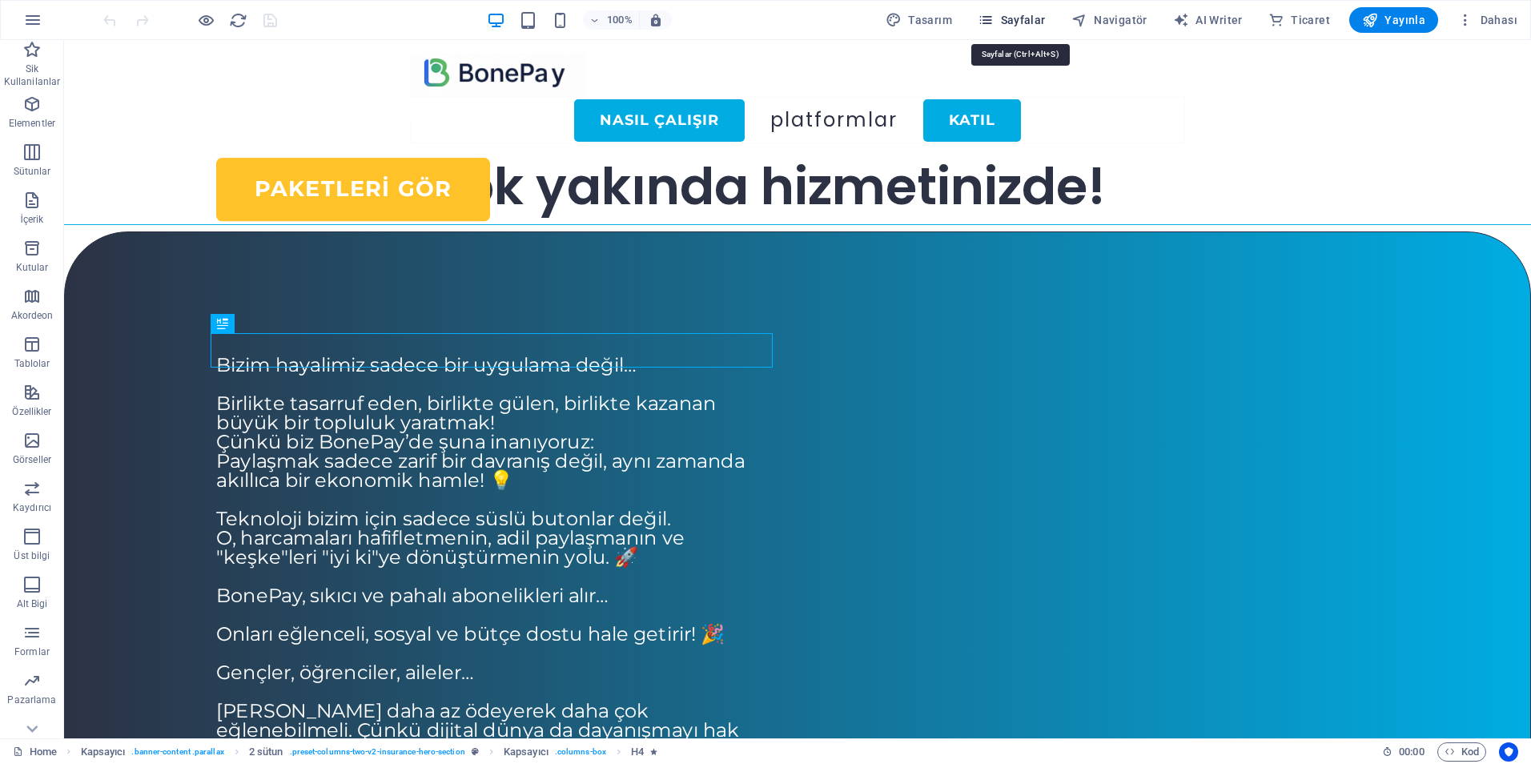
click at [994, 20] on icon "button" at bounding box center [986, 20] width 16 height 16
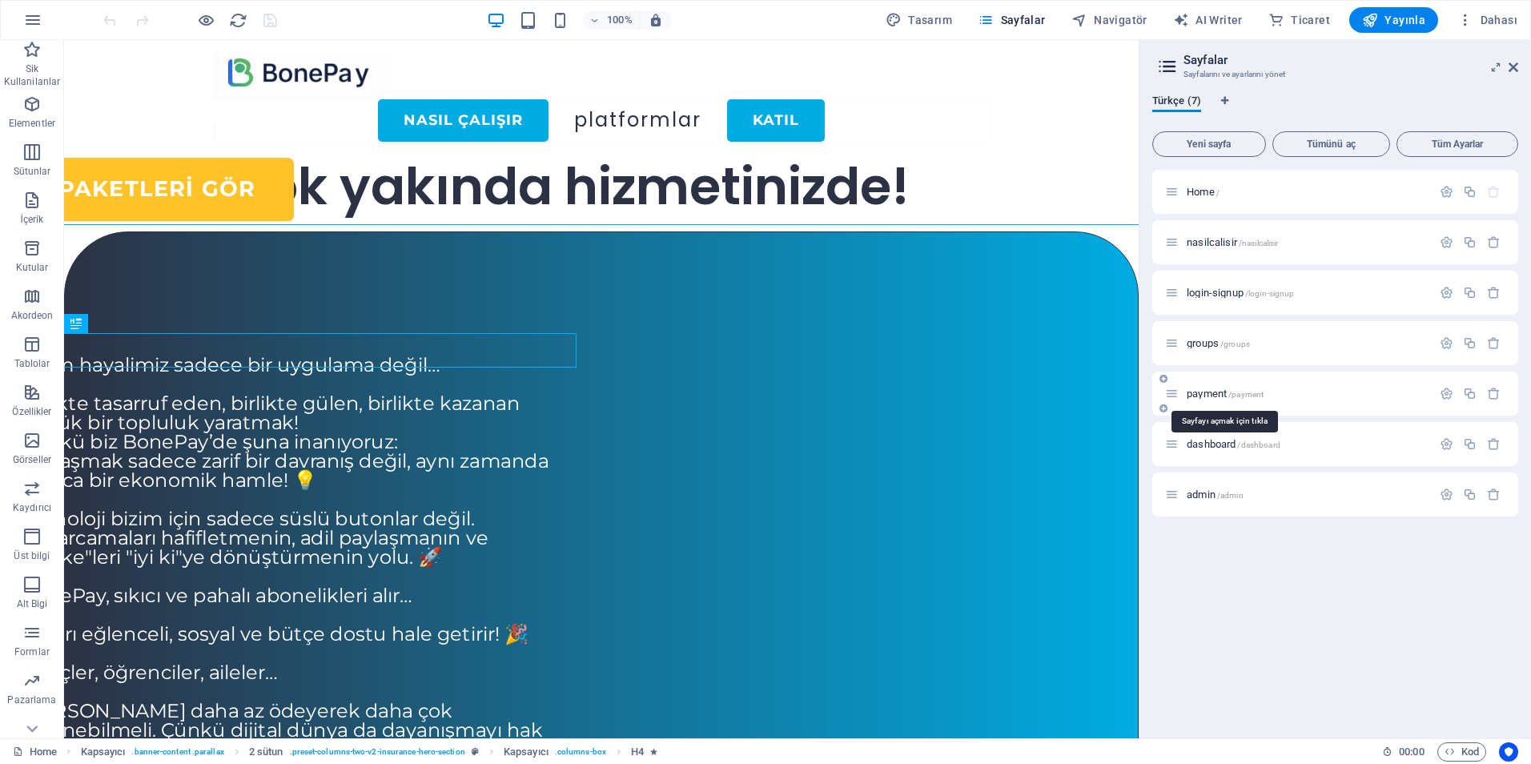
click at [1201, 393] on span "payment /payment" at bounding box center [1225, 394] width 77 height 12
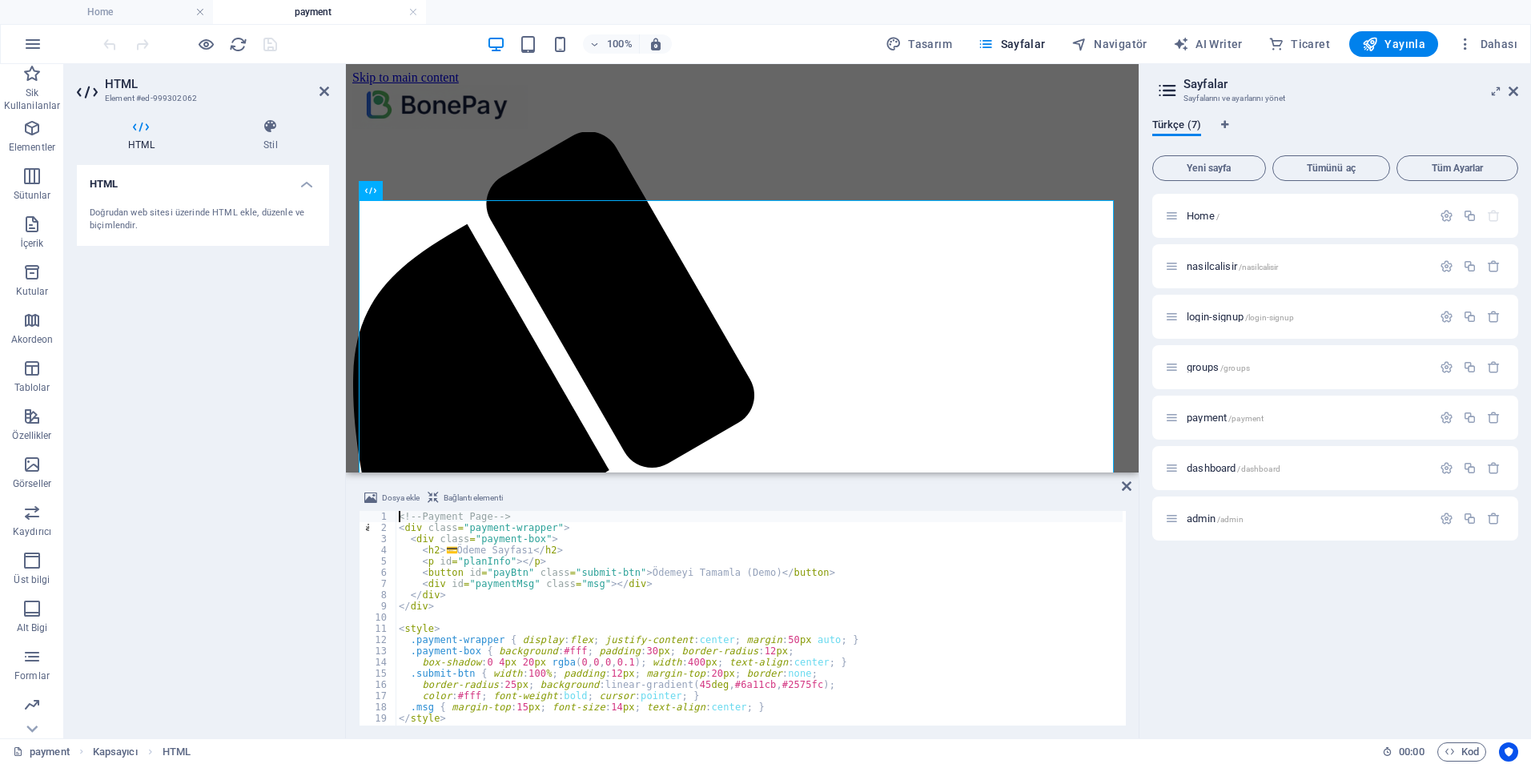
click at [645, 614] on div "<!-- Payment Page --> < div class = "payment-wrapper" > < div class = "payment-…" at bounding box center [833, 628] width 875 height 234
type textarea "</script>"
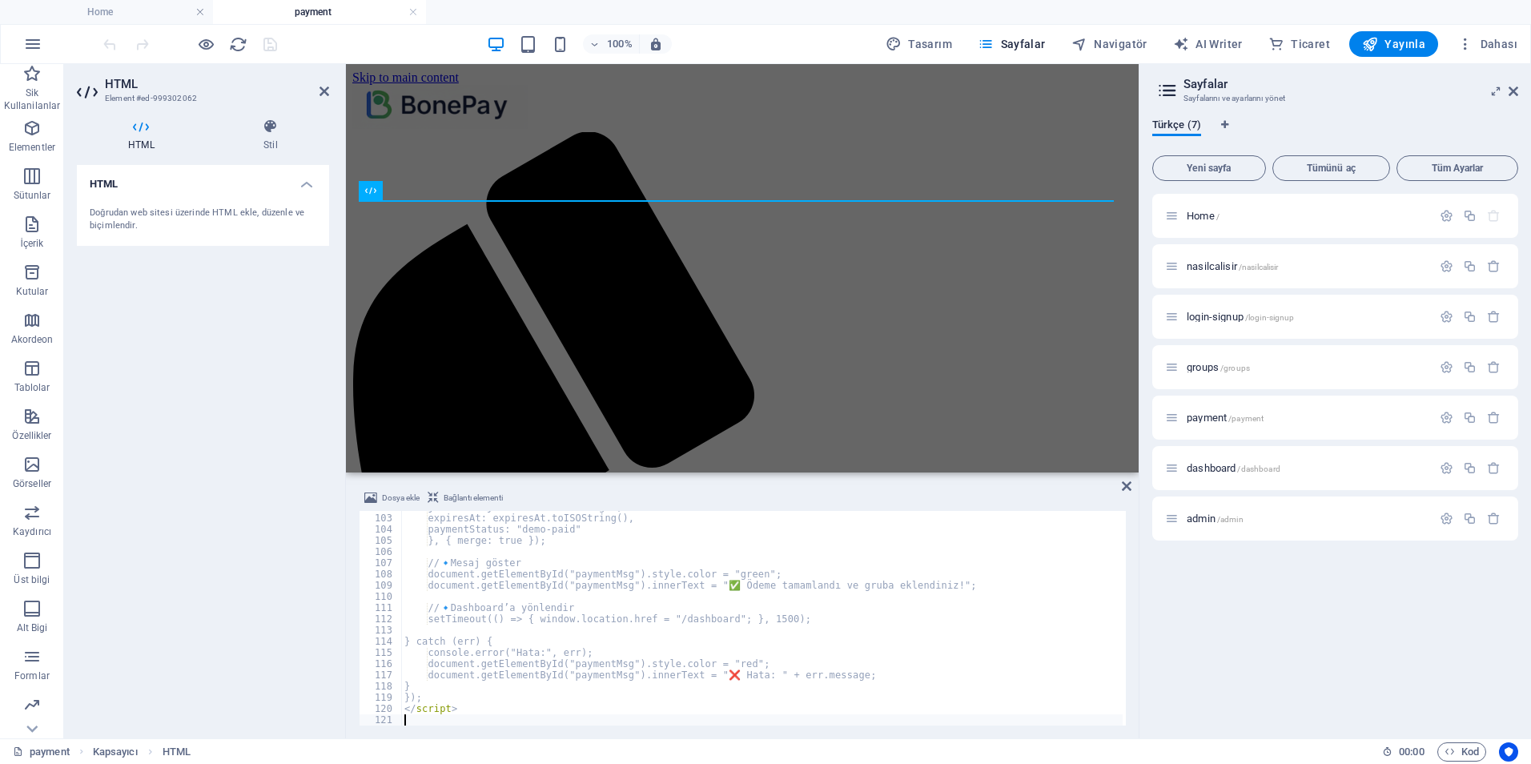
scroll to position [1142, 0]
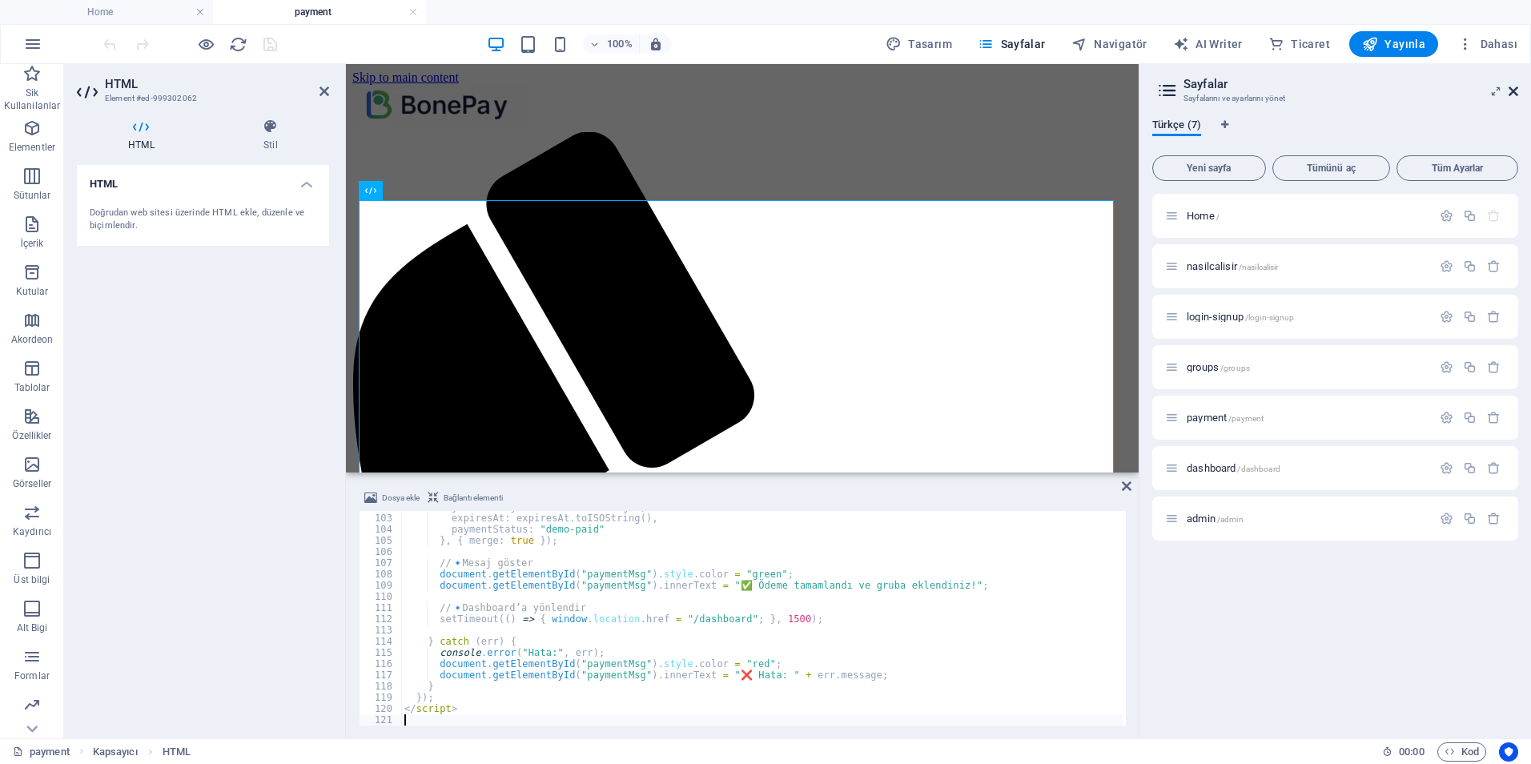
drag, startPoint x: 1515, startPoint y: 94, endPoint x: 1163, endPoint y: 32, distance: 357.8
click at [1515, 94] on icon at bounding box center [1514, 91] width 10 height 13
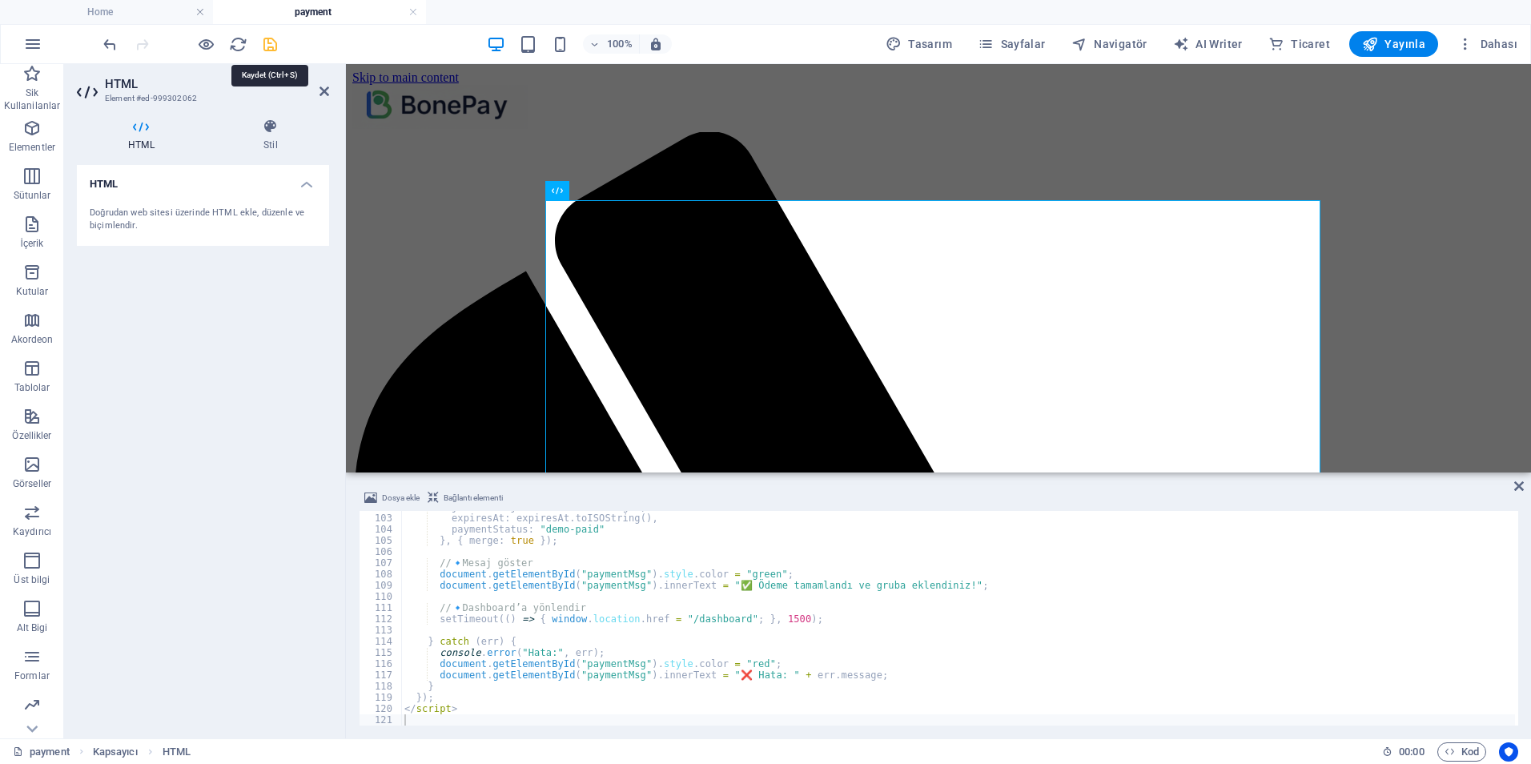
click at [272, 39] on icon "save" at bounding box center [270, 44] width 18 height 18
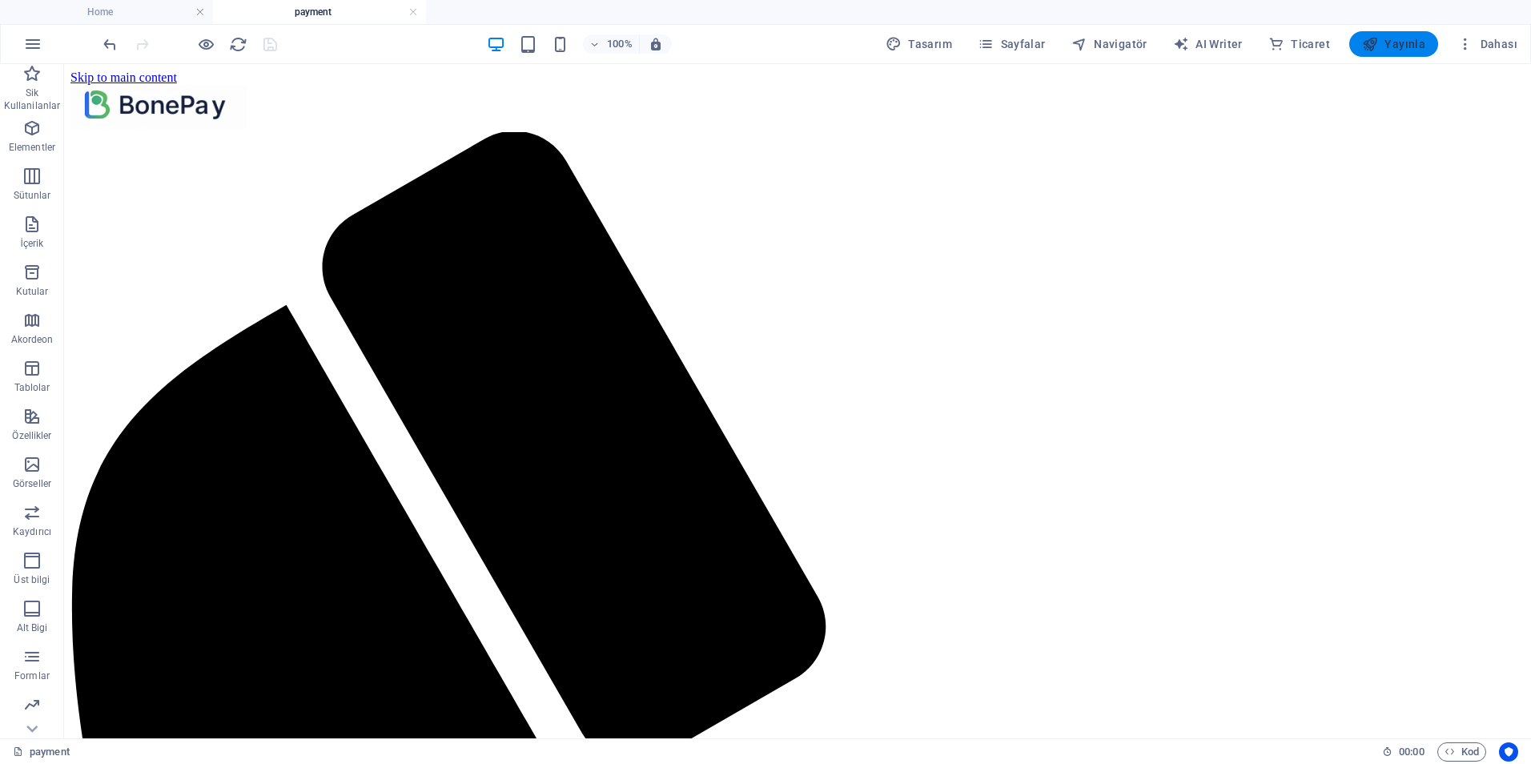
click at [1394, 42] on span "Yayınla" at bounding box center [1393, 44] width 63 height 16
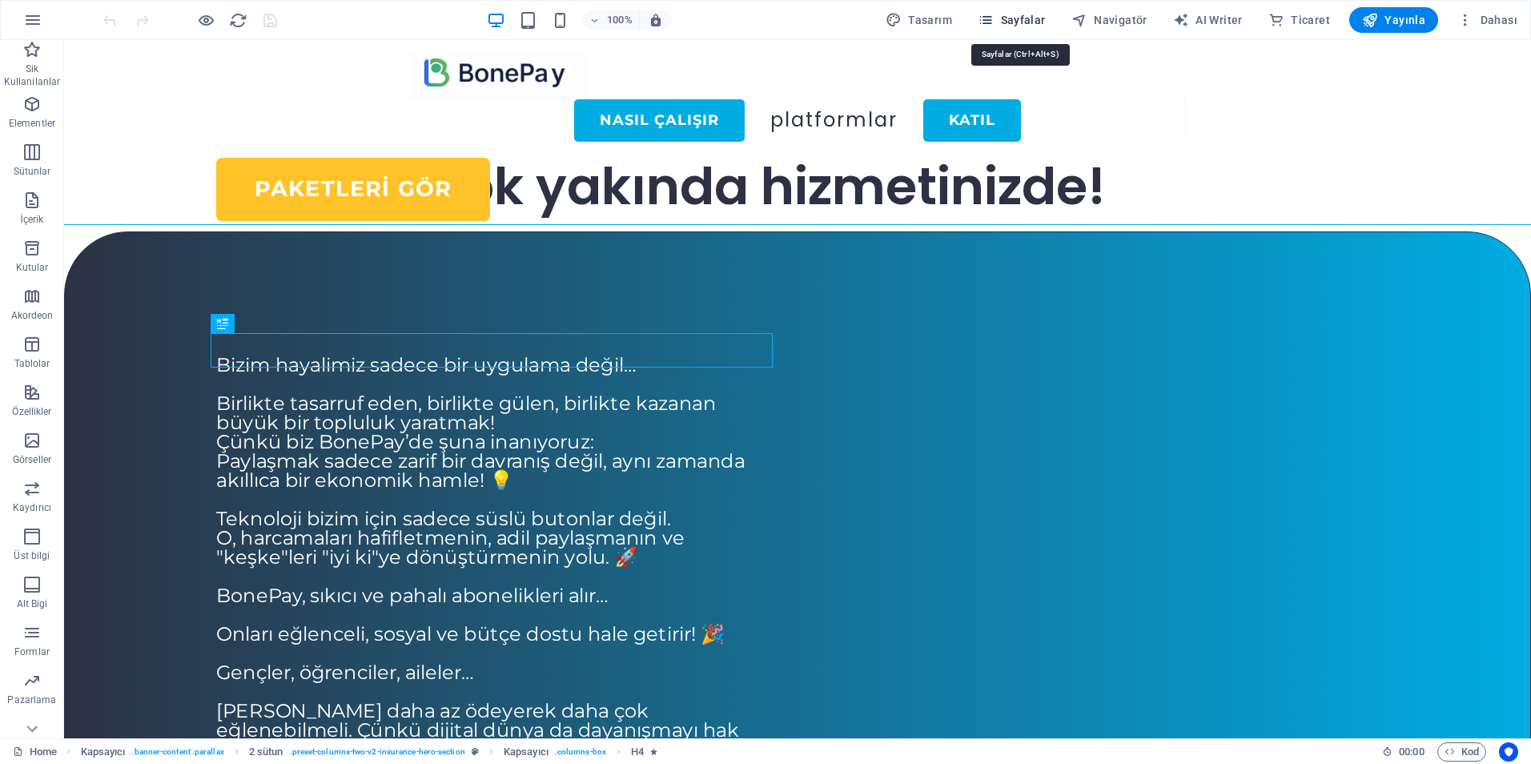
click at [1015, 18] on span "Sayfalar" at bounding box center [1012, 20] width 68 height 16
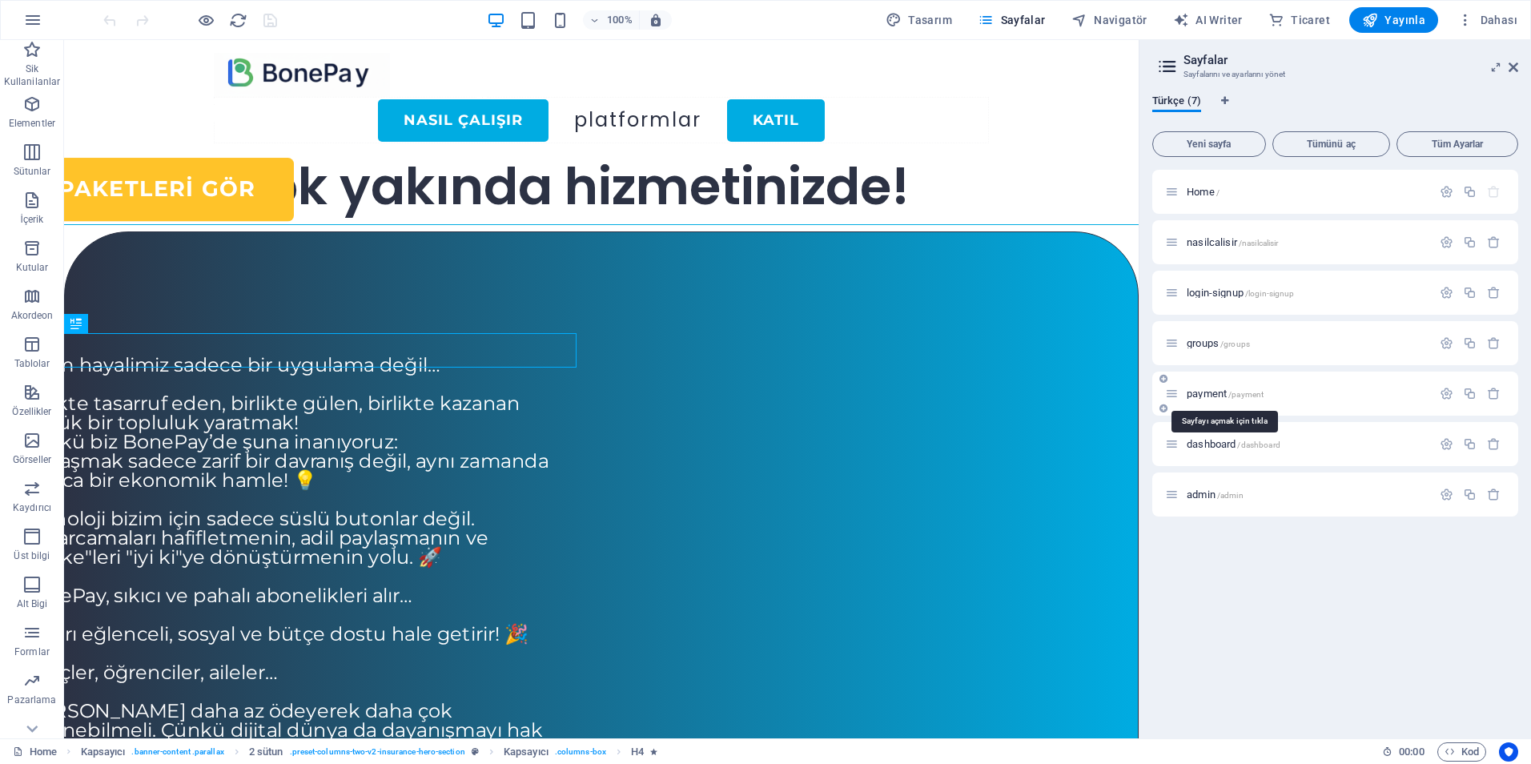
click at [1217, 392] on span "payment /payment" at bounding box center [1225, 394] width 77 height 12
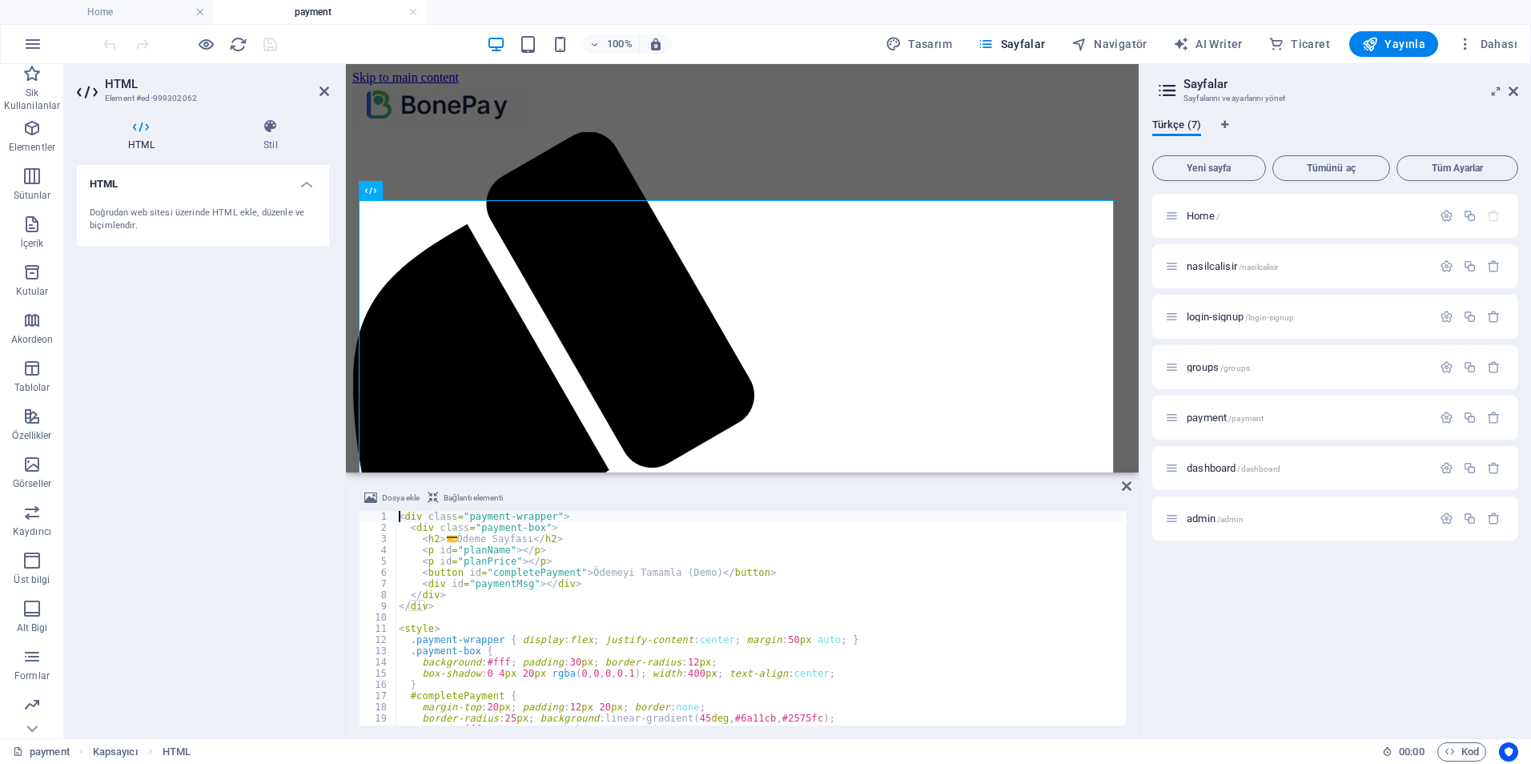
click at [629, 647] on div "< div class = "payment-wrapper" > < div class = "payment-box" > < h2 > 💳 Ödeme …" at bounding box center [790, 628] width 789 height 234
type textarea "</script>"
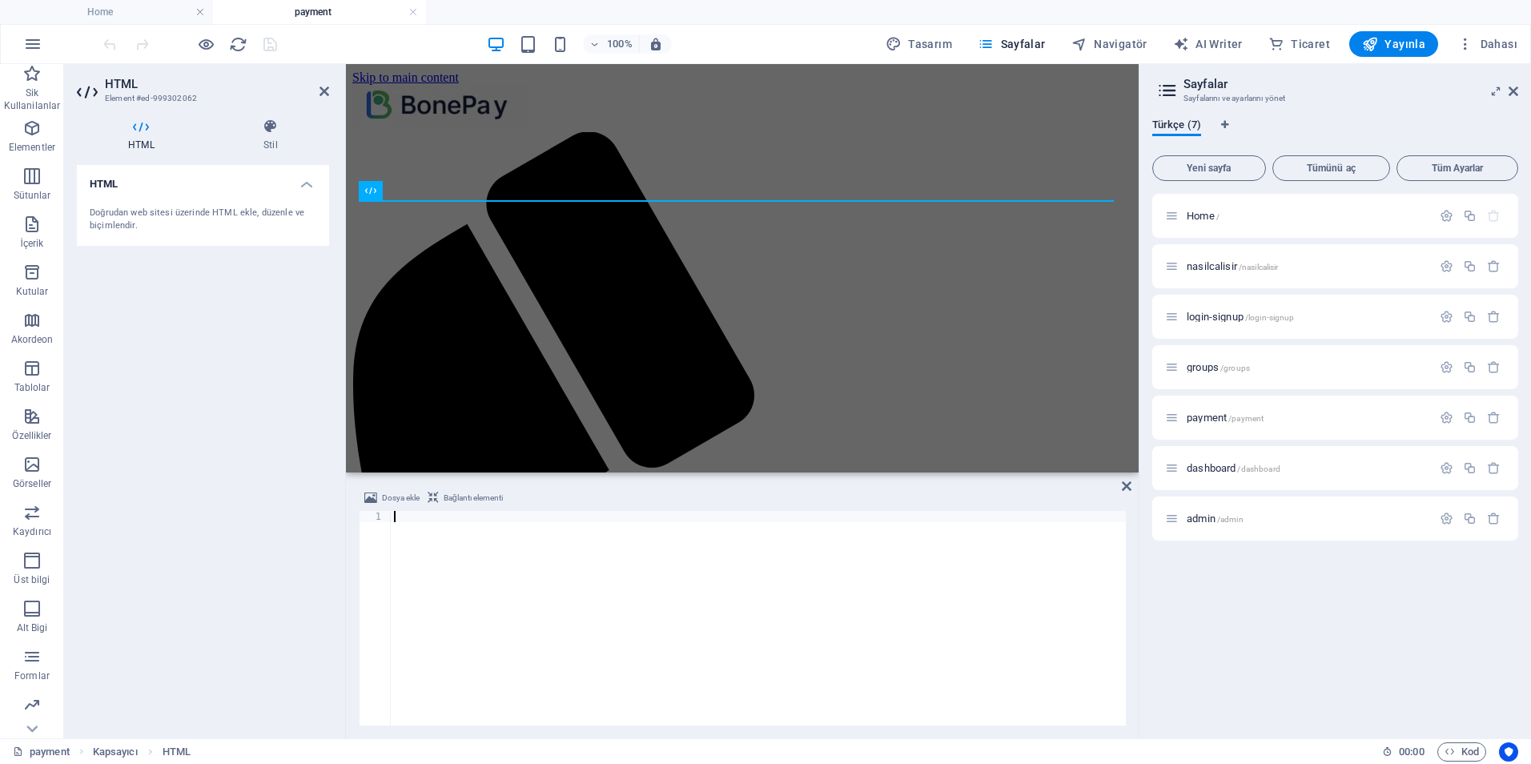
scroll to position [1254, 0]
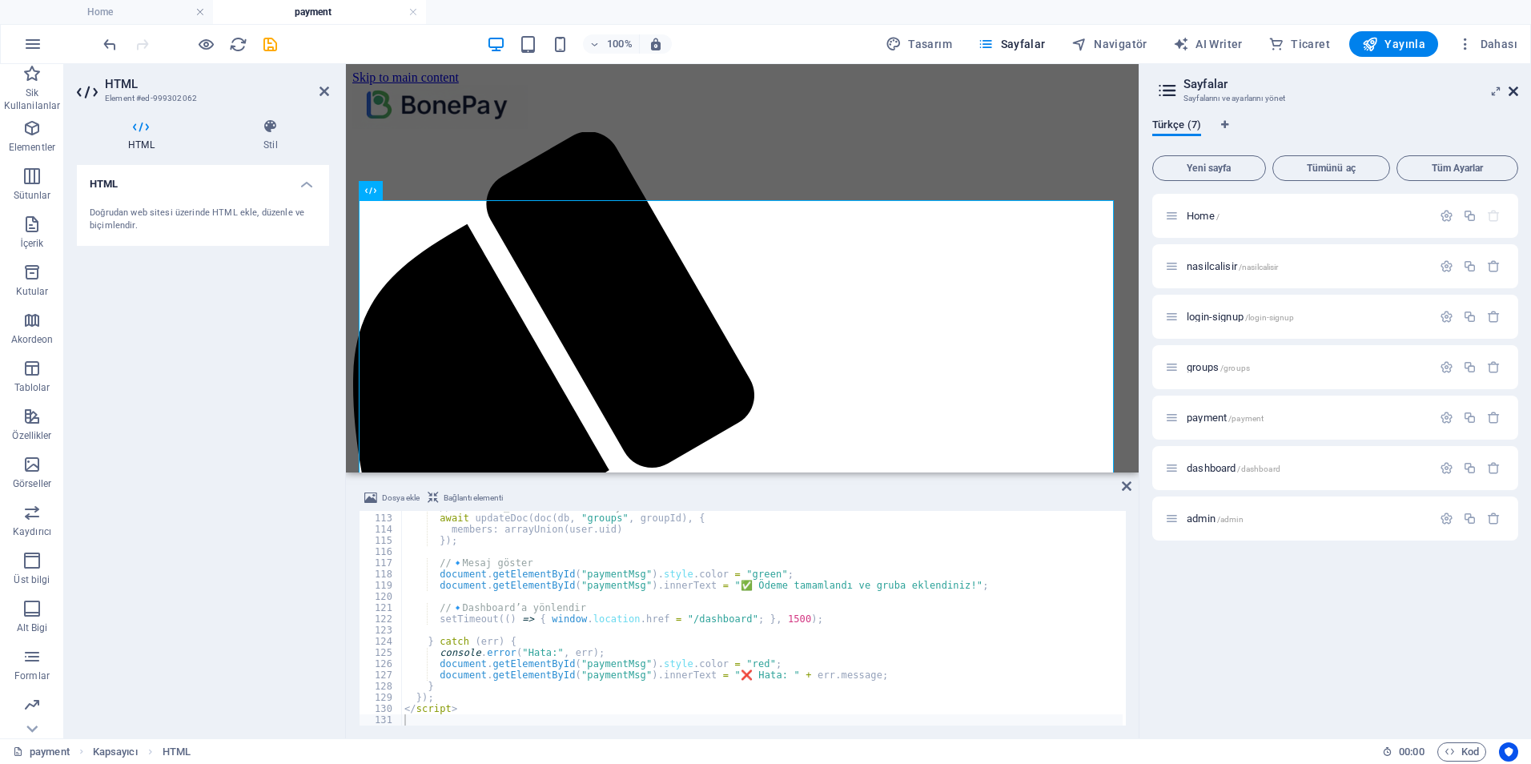
click at [1514, 86] on icon at bounding box center [1514, 91] width 10 height 13
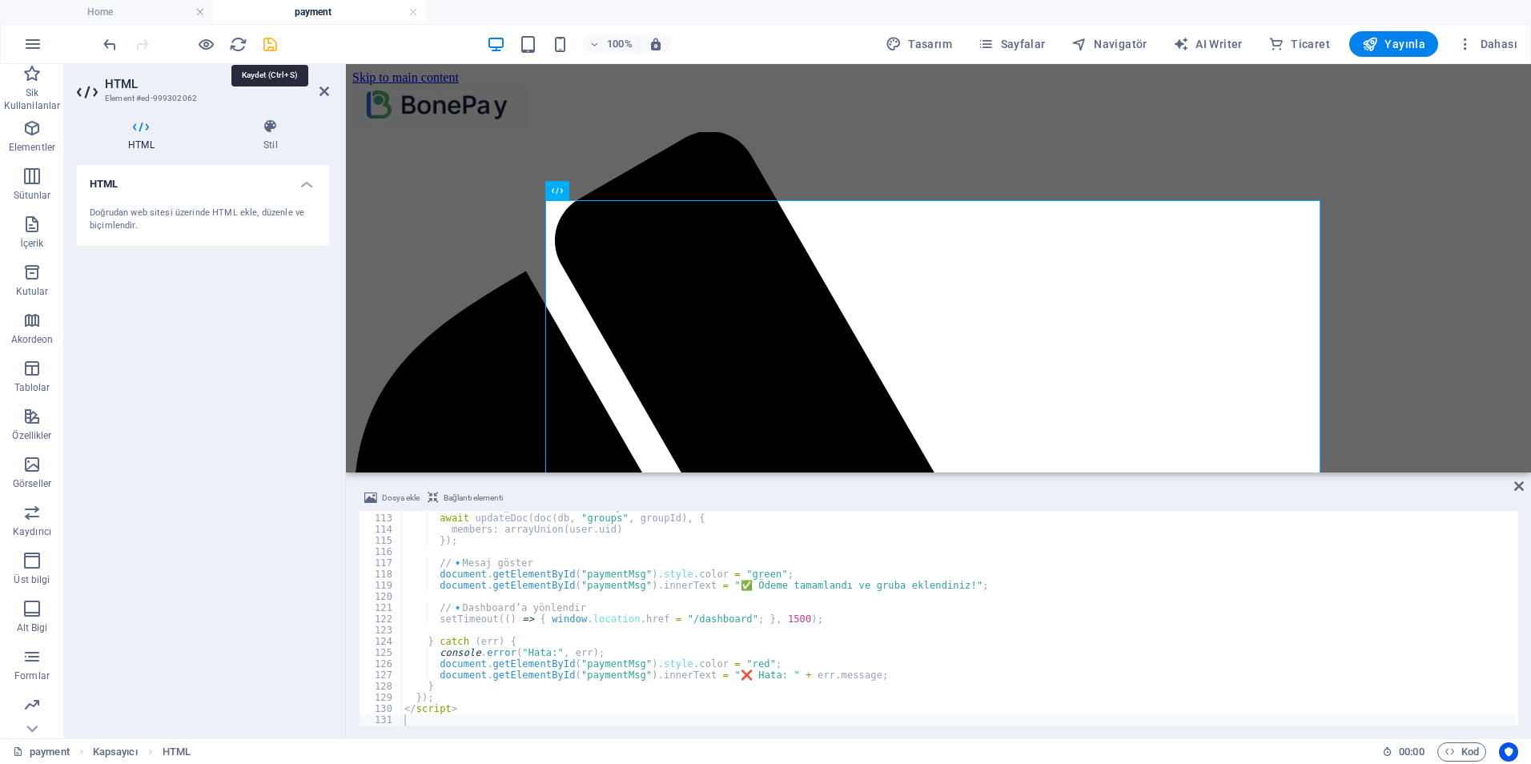
click at [267, 41] on icon "save" at bounding box center [270, 44] width 18 height 18
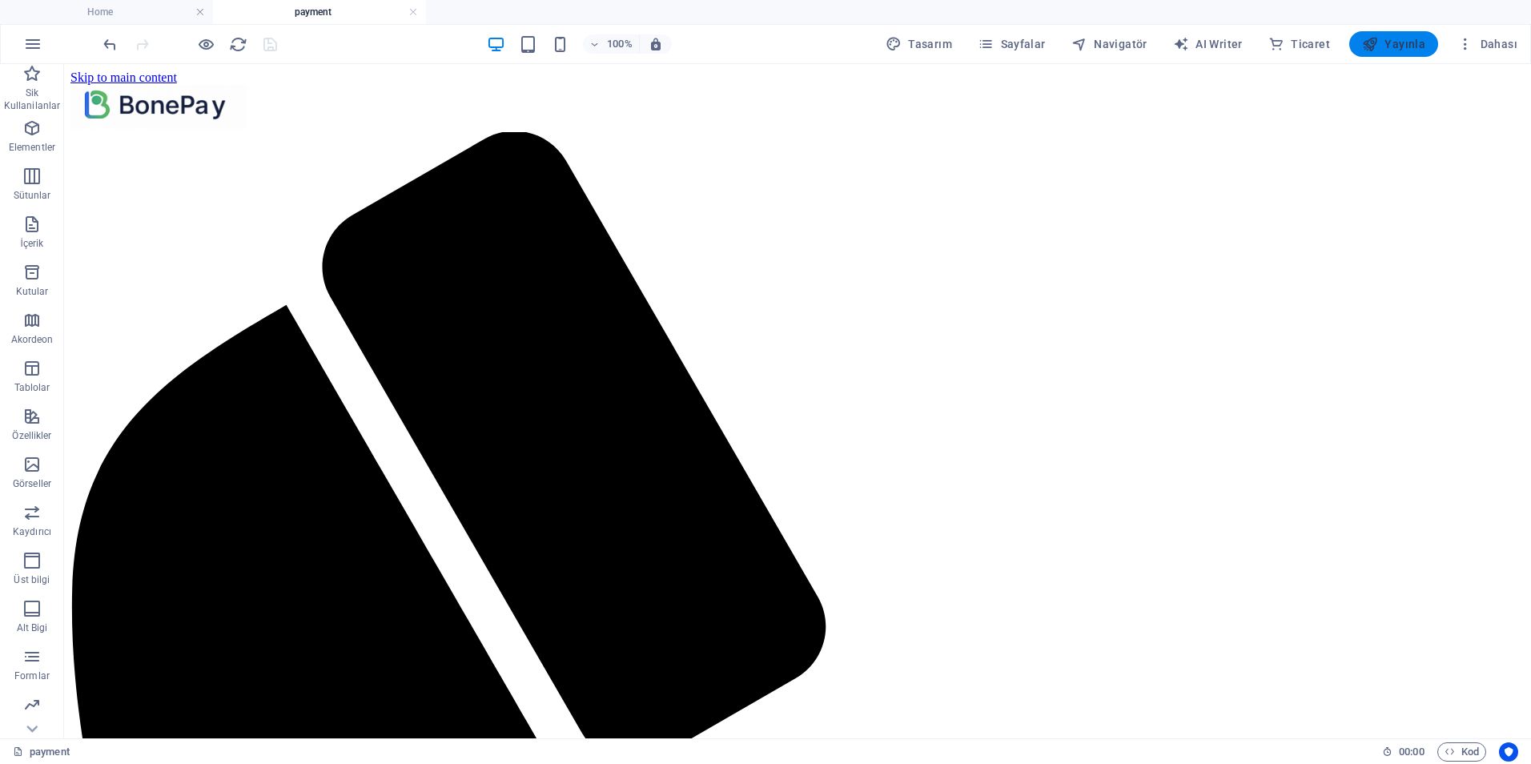
click at [1403, 46] on span "Yayınla" at bounding box center [1393, 44] width 63 height 16
